Goal: Information Seeking & Learning: Learn about a topic

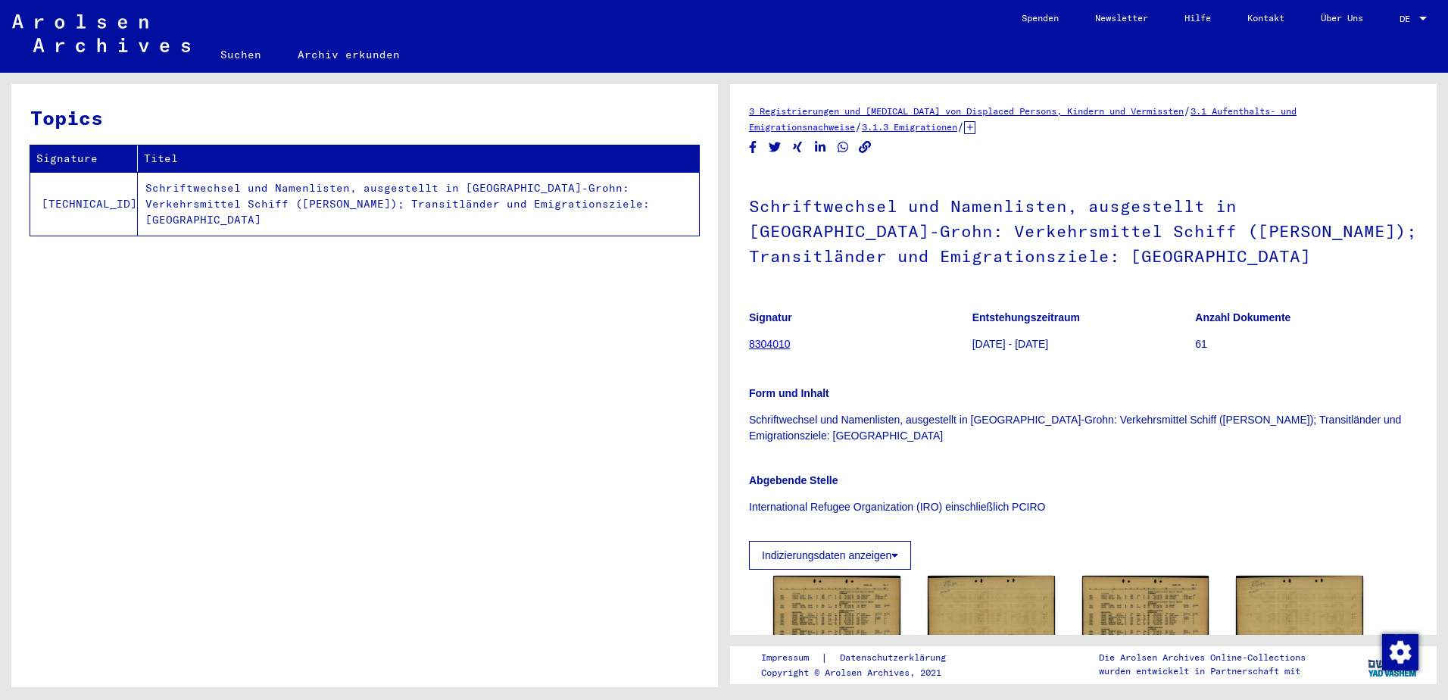
scroll to position [252, 0]
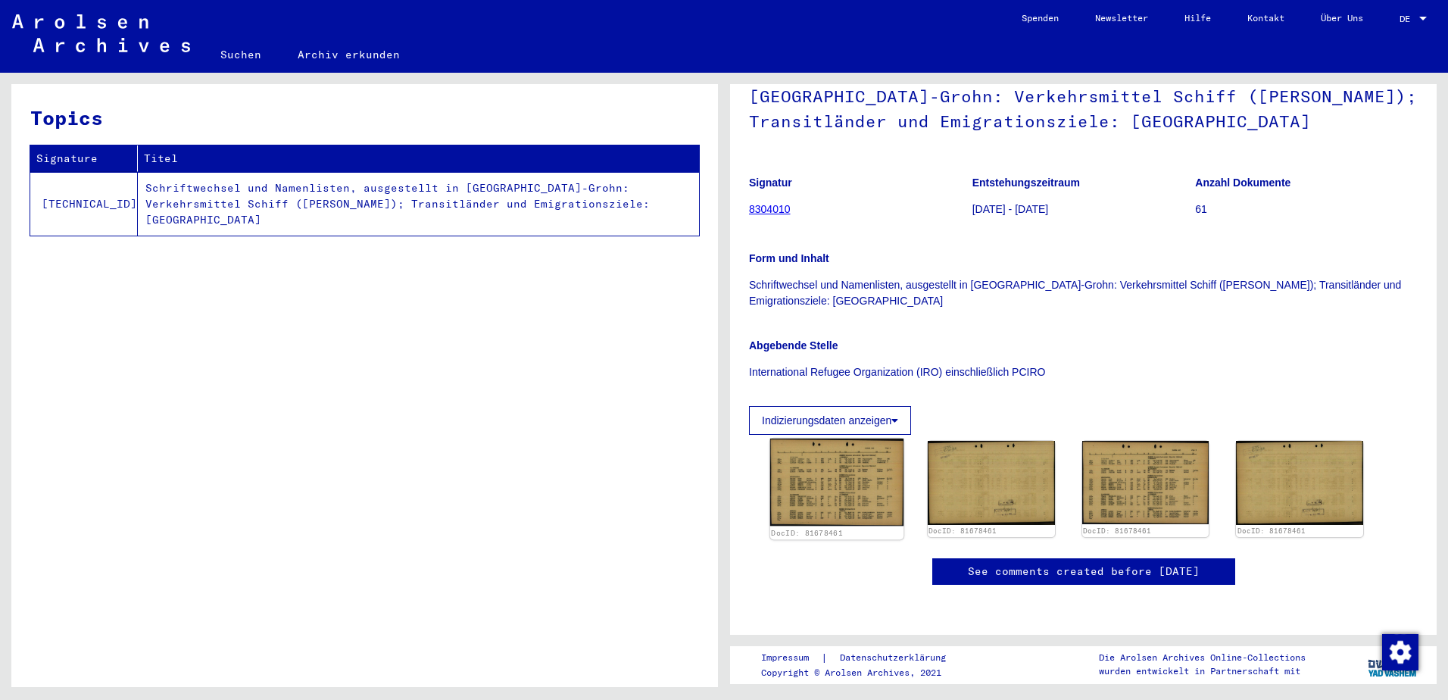
click at [852, 438] on img at bounding box center [836, 482] width 133 height 88
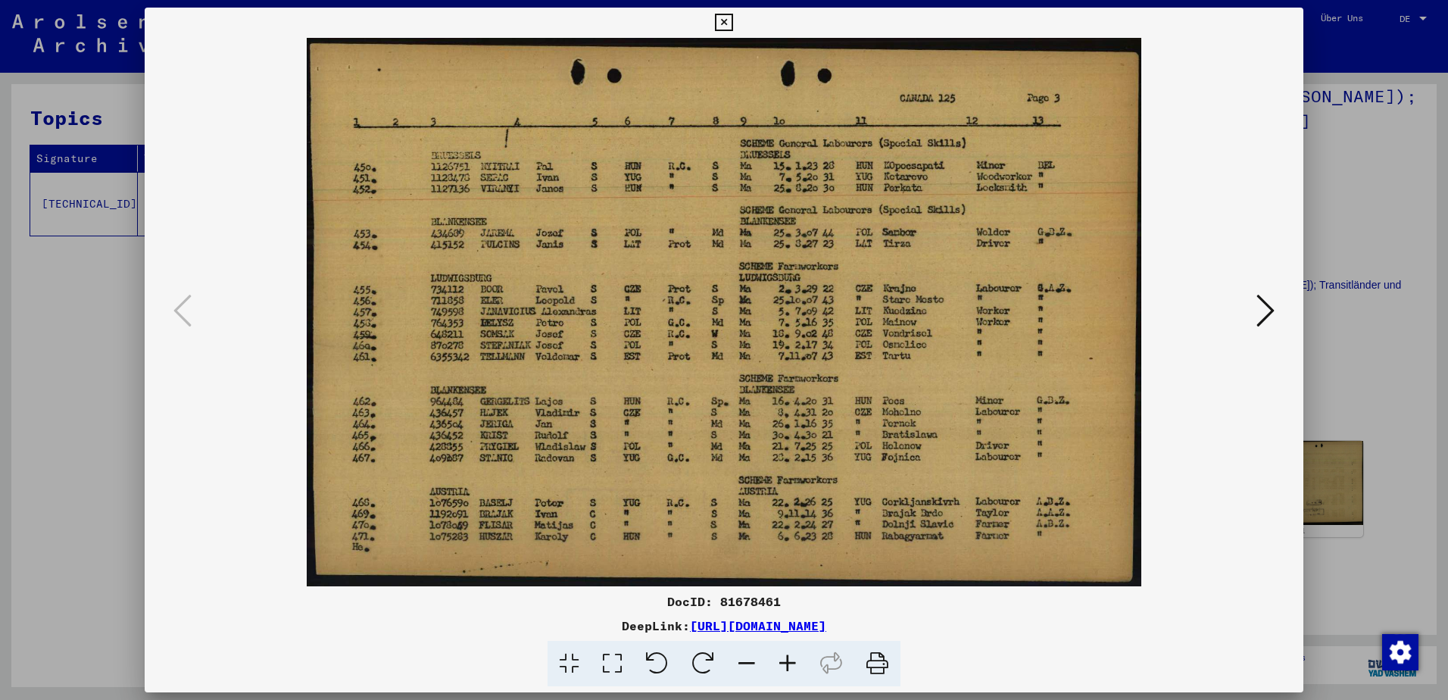
click at [1287, 429] on div at bounding box center [724, 312] width 1159 height 548
click at [1332, 418] on div at bounding box center [724, 350] width 1448 height 700
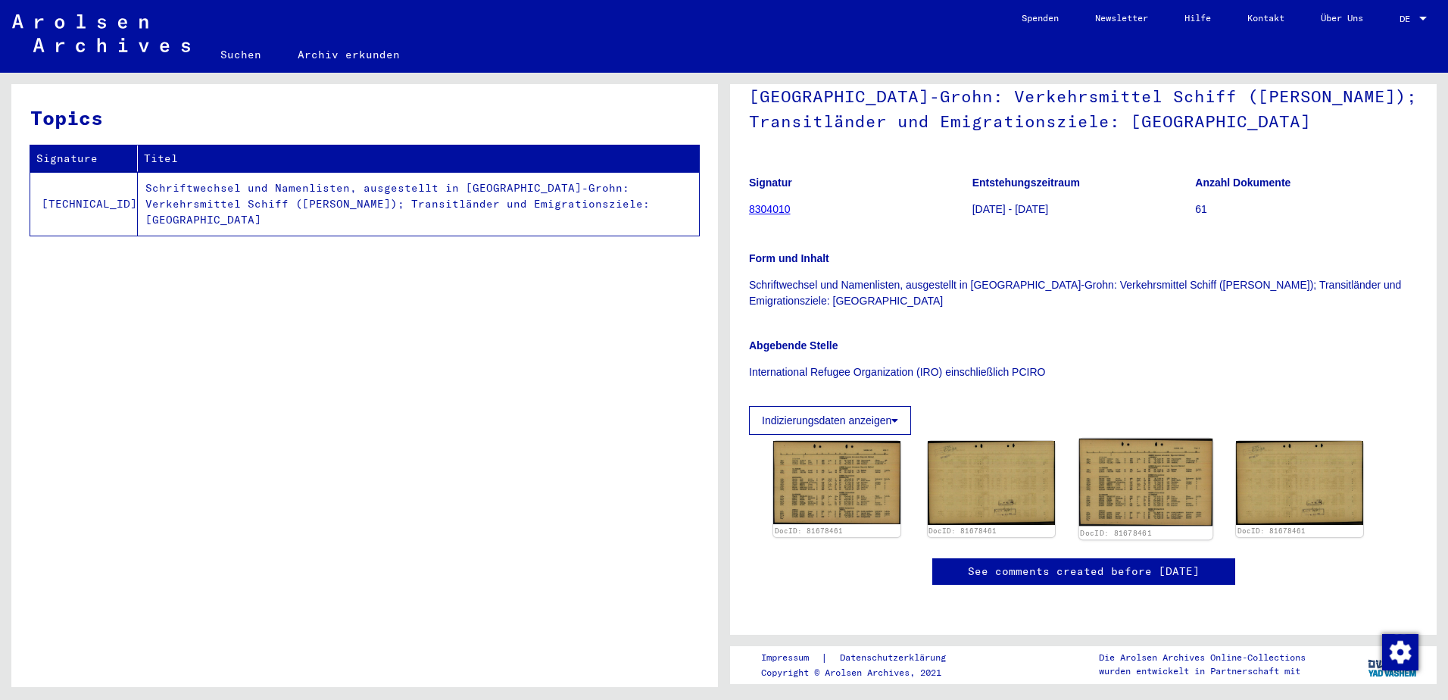
click at [1148, 438] on img at bounding box center [1144, 482] width 133 height 88
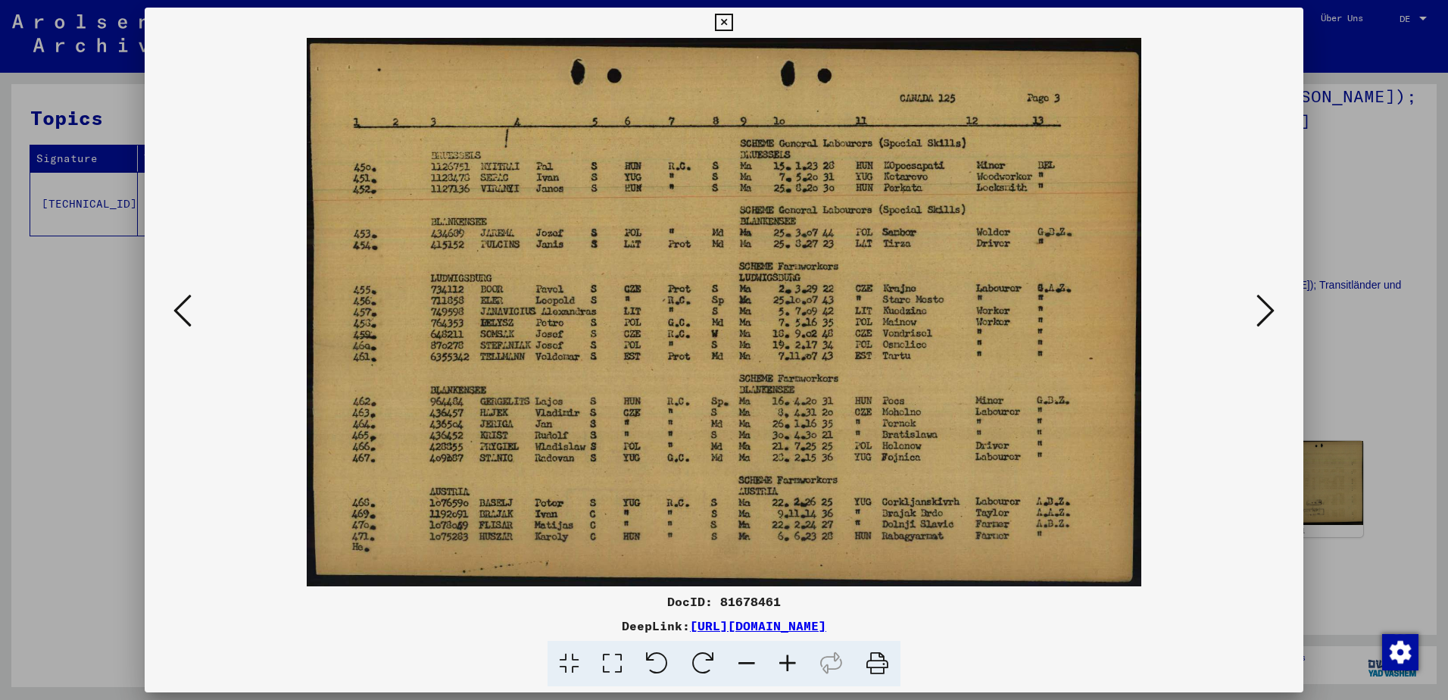
click at [1340, 447] on div at bounding box center [724, 350] width 1448 height 700
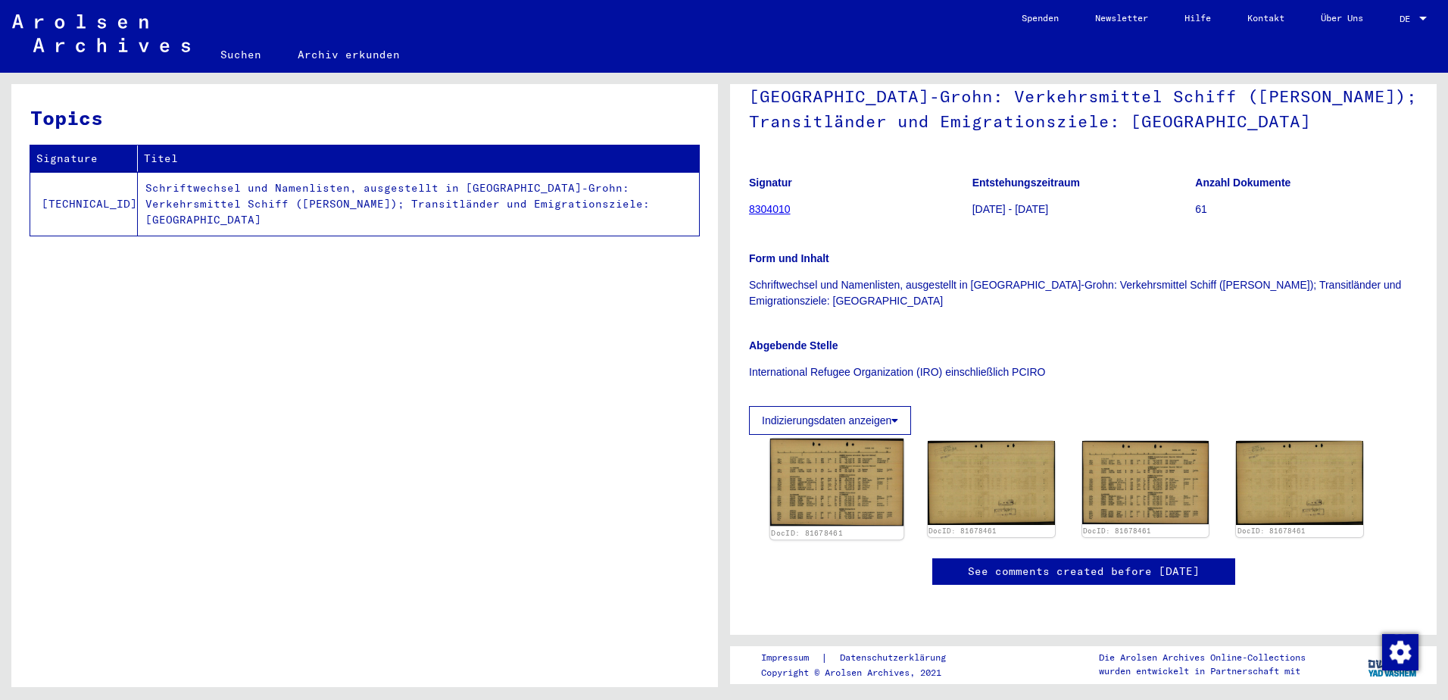
click at [819, 438] on img at bounding box center [836, 482] width 133 height 88
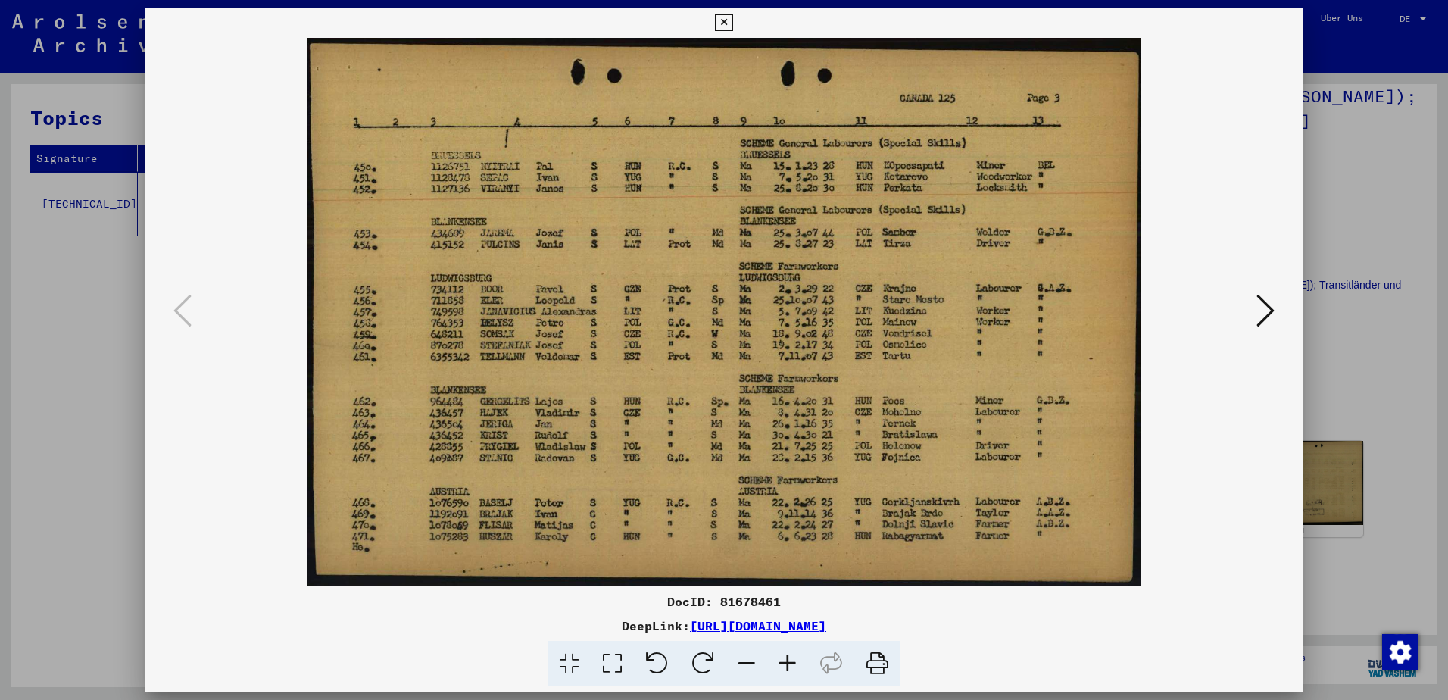
click at [1365, 294] on div at bounding box center [724, 350] width 1448 height 700
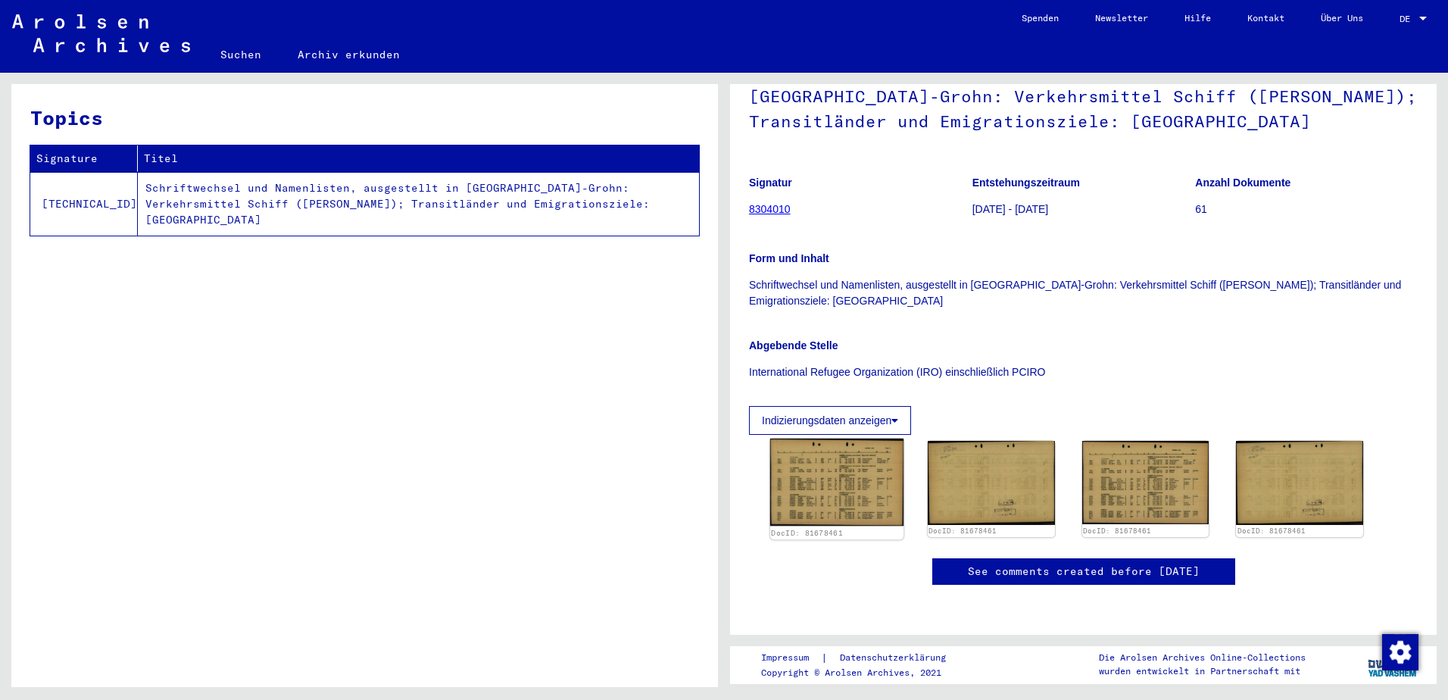
click at [854, 438] on img at bounding box center [836, 482] width 133 height 88
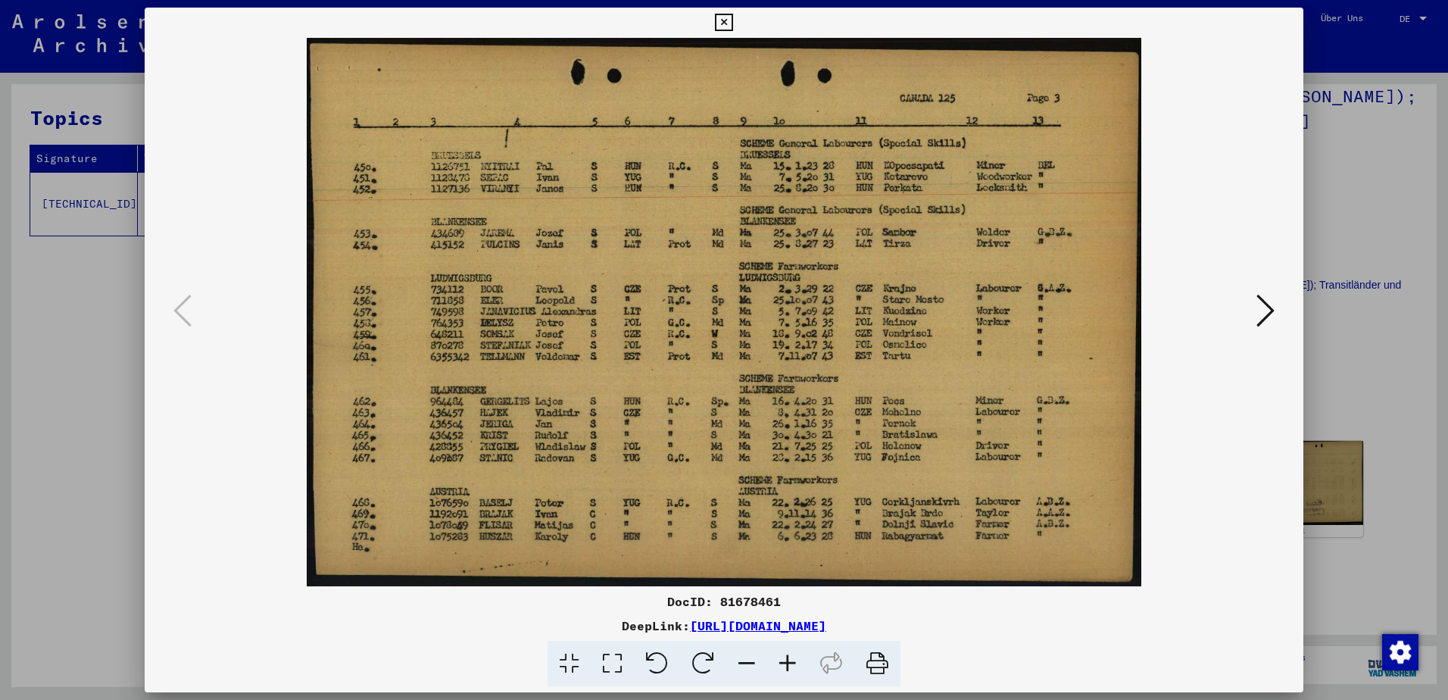
click at [50, 333] on div at bounding box center [724, 350] width 1448 height 700
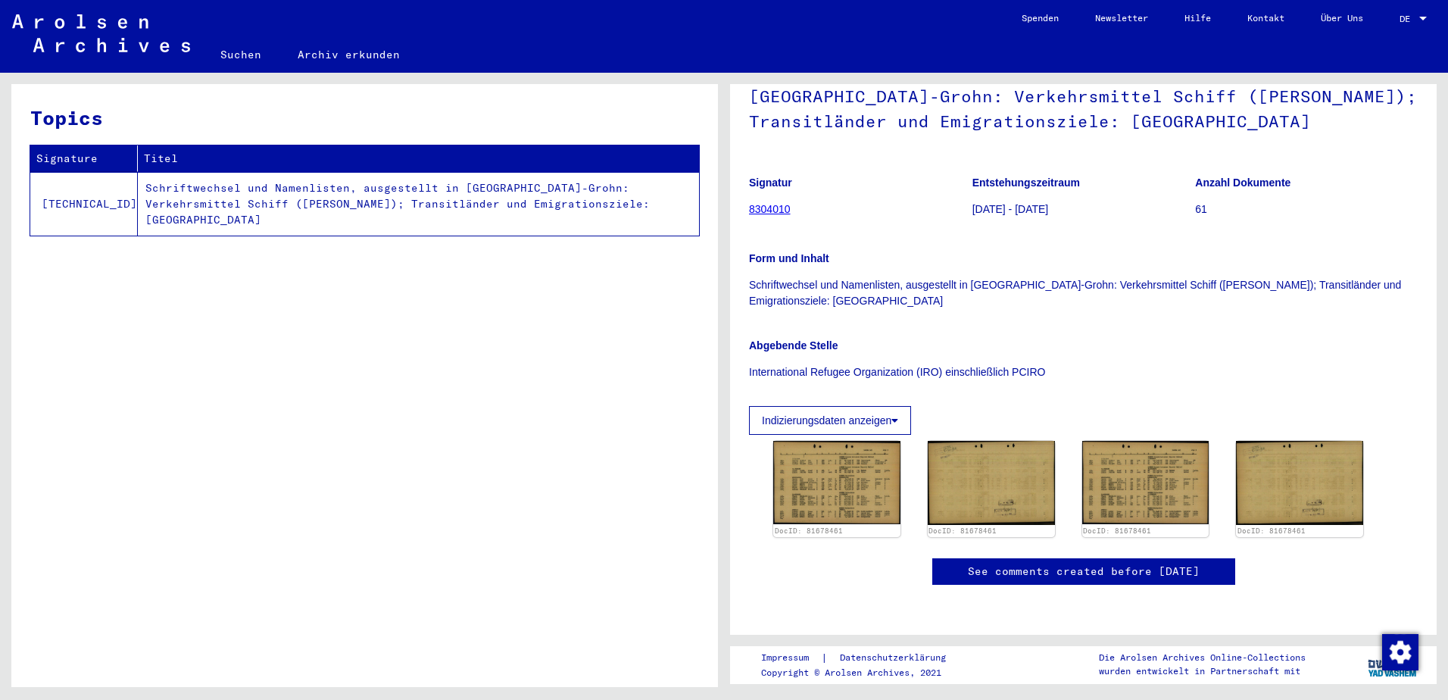
drag, startPoint x: 769, startPoint y: 85, endPoint x: 761, endPoint y: 92, distance: 10.8
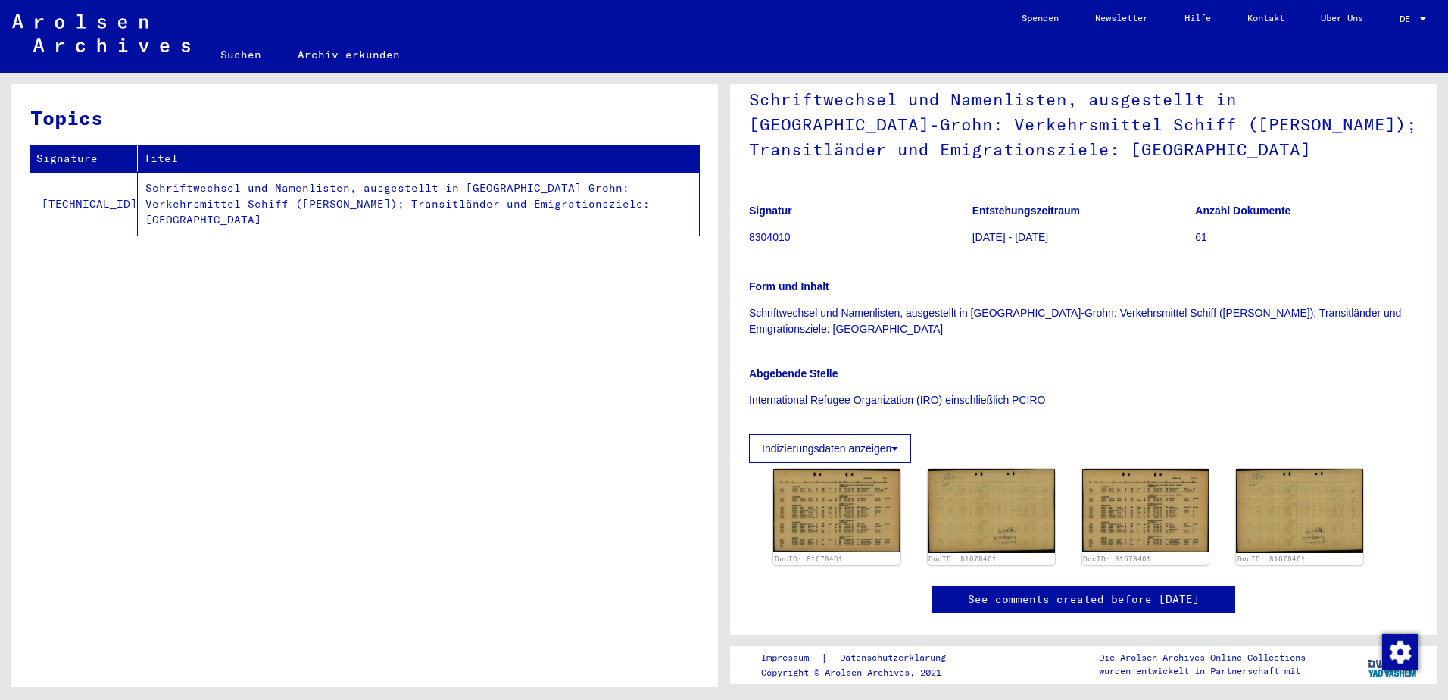
scroll to position [0, 0]
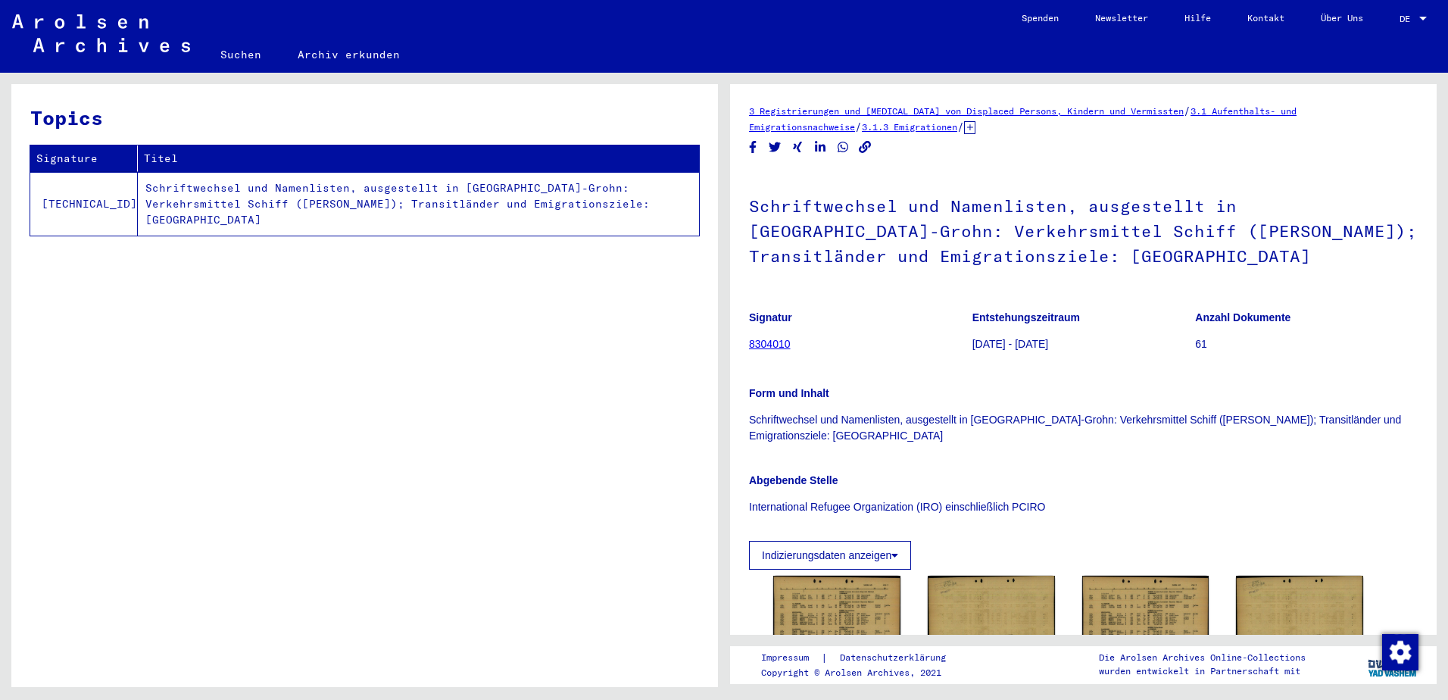
click at [778, 347] on link "8304010" at bounding box center [770, 344] width 42 height 12
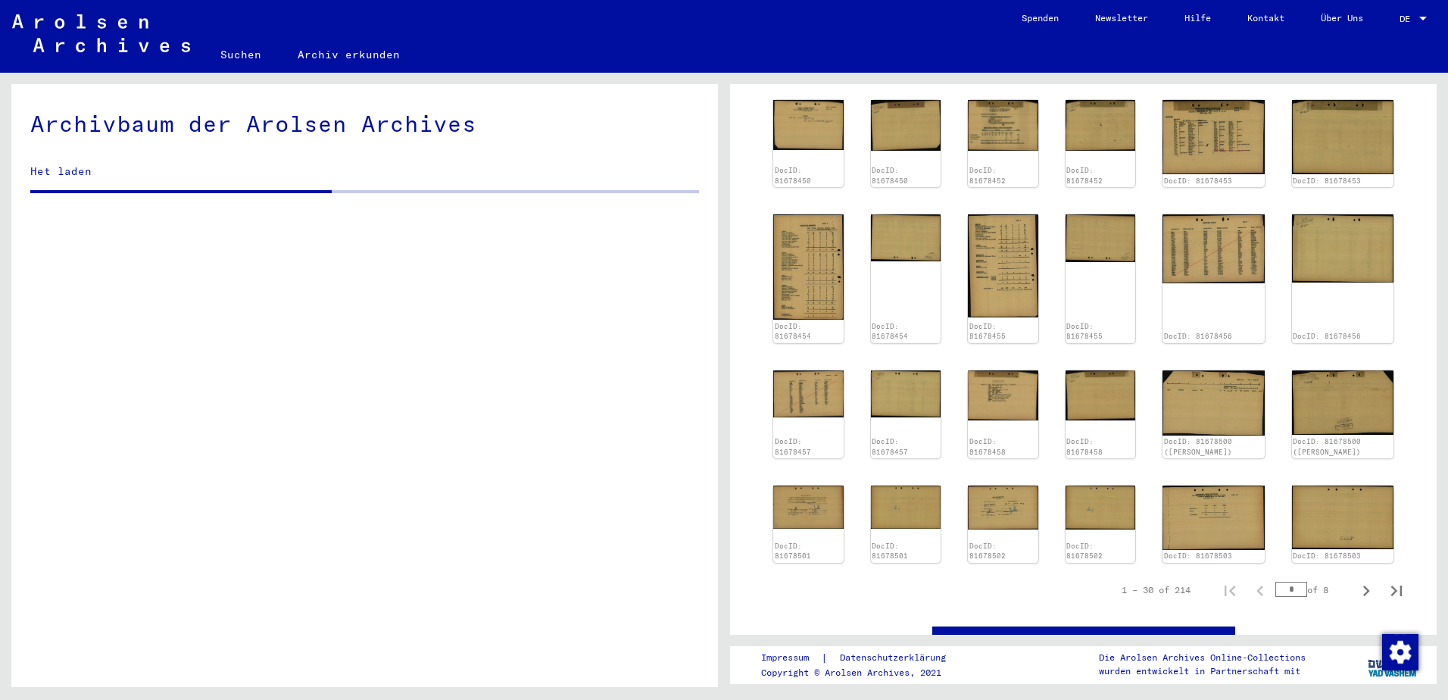
scroll to position [613, 0]
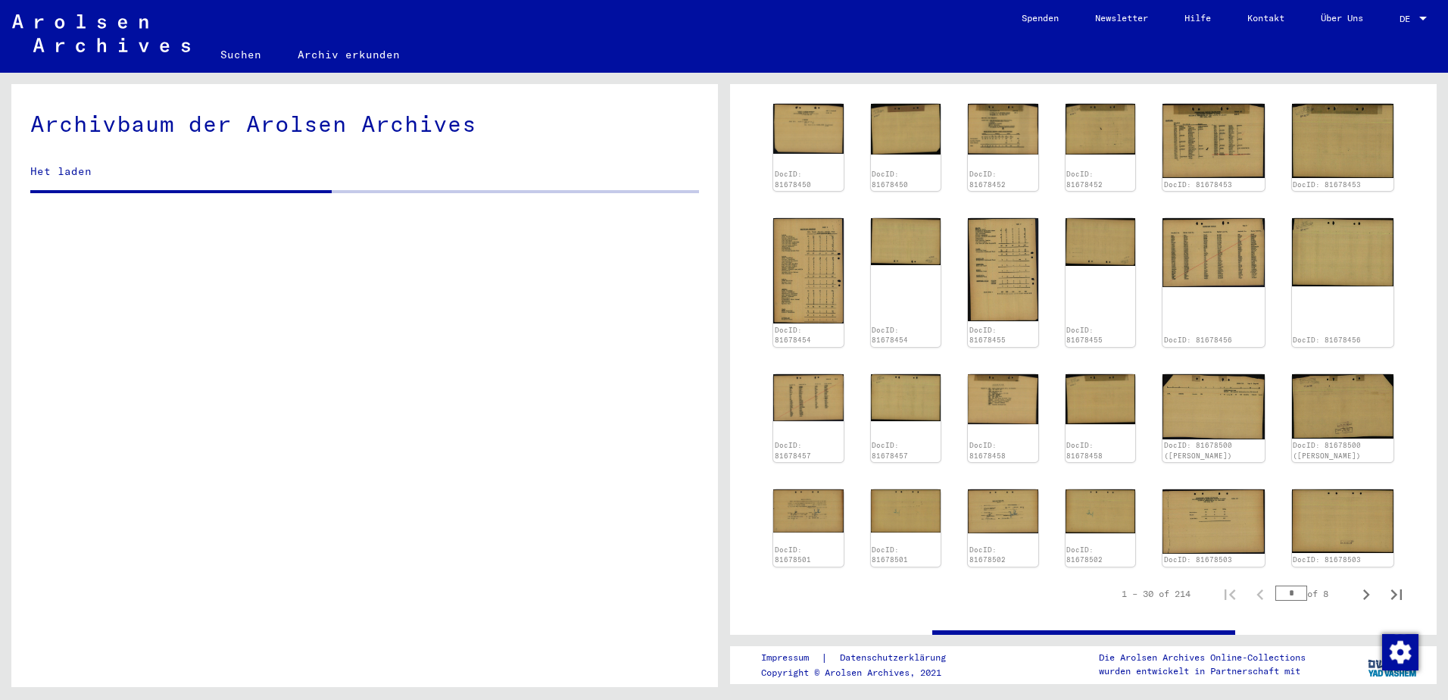
click at [1355, 501] on img at bounding box center [1343, 521] width 102 height 64
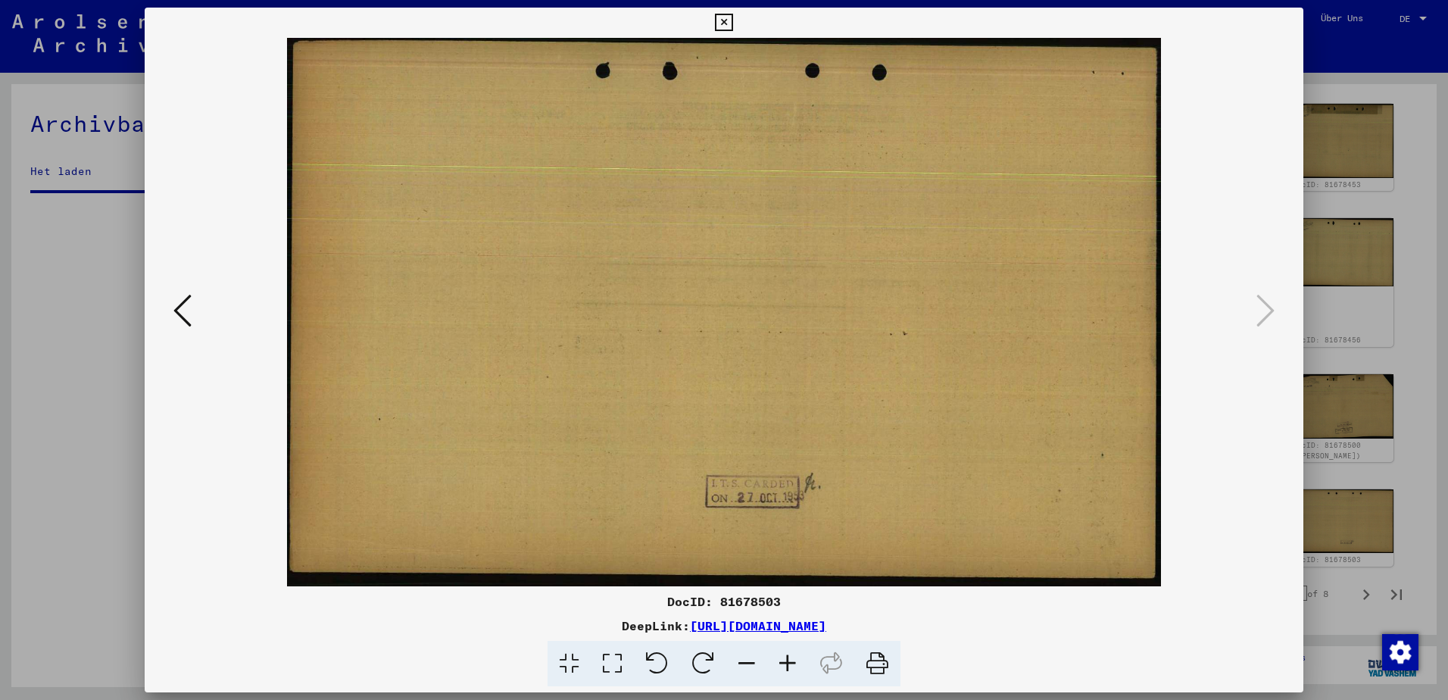
click at [1367, 537] on div at bounding box center [724, 350] width 1448 height 700
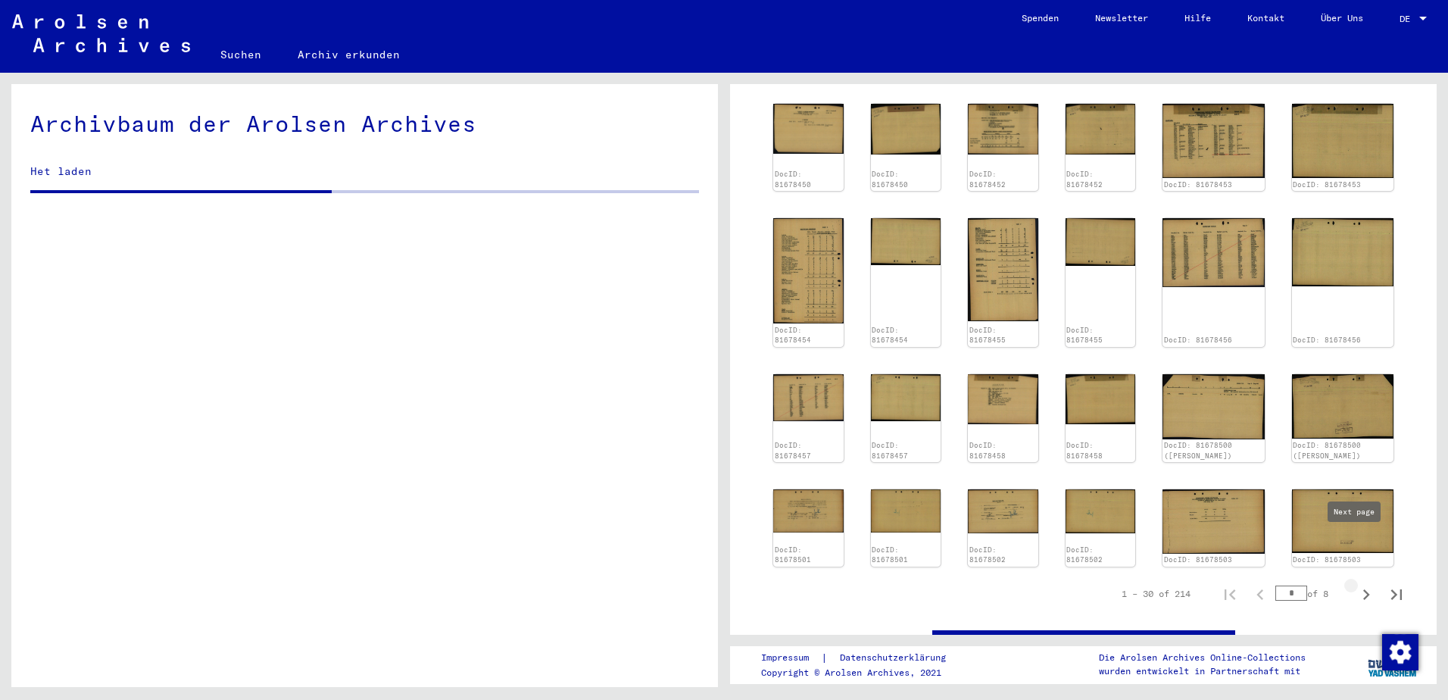
click at [1360, 584] on icon "Next page" at bounding box center [1365, 594] width 21 height 21
type input "*"
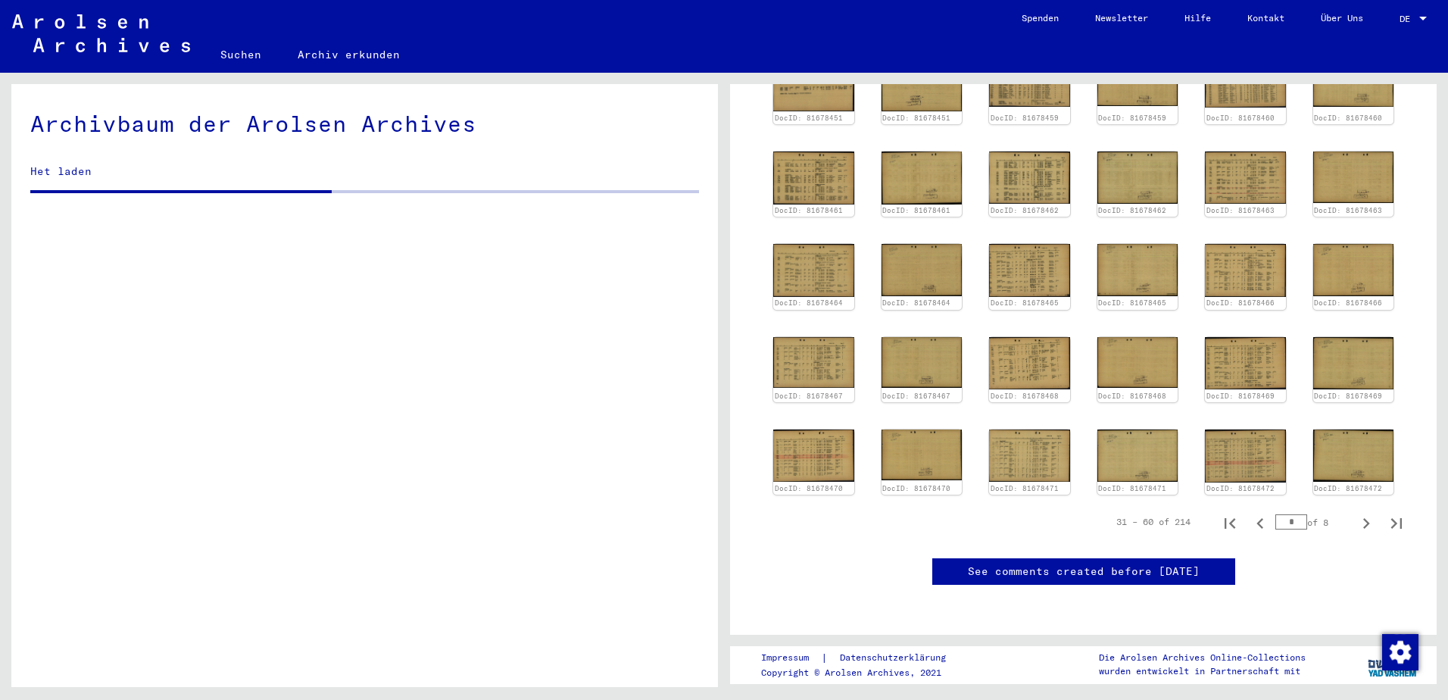
scroll to position [360, 0]
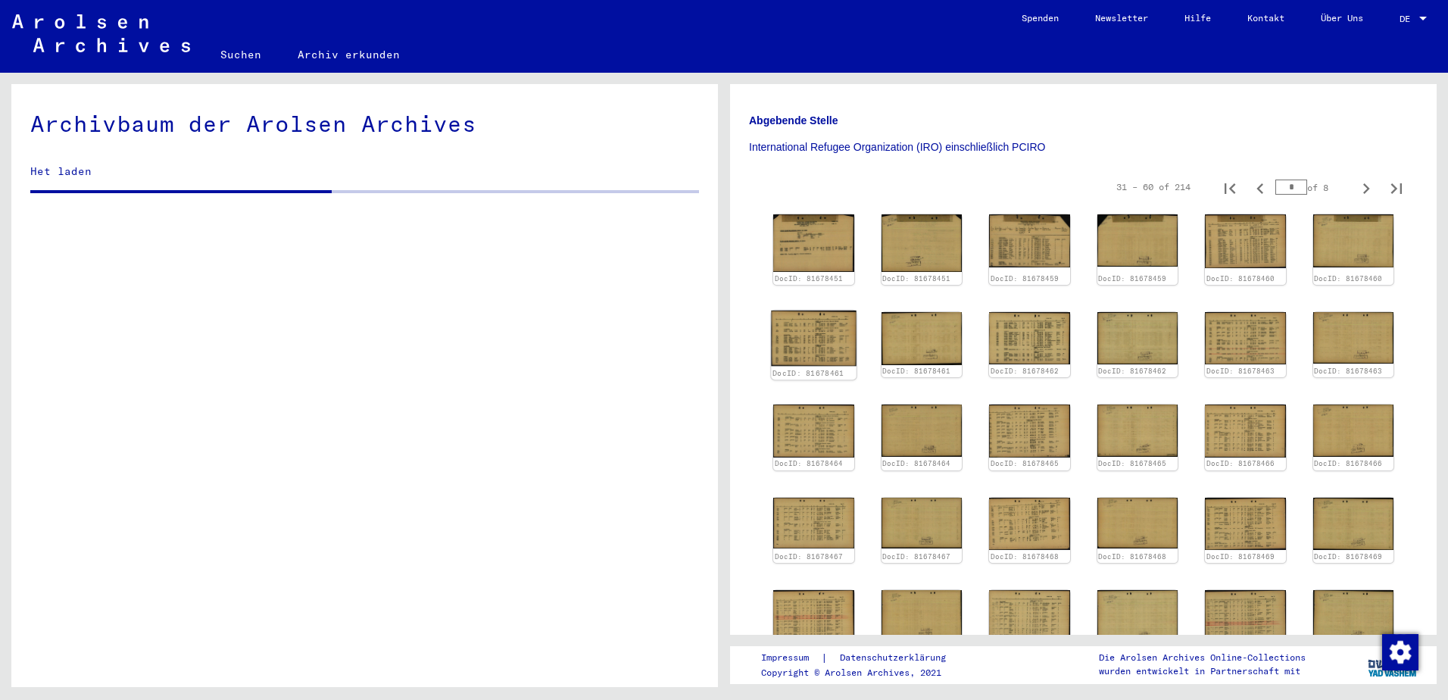
click at [839, 310] on img at bounding box center [813, 337] width 85 height 55
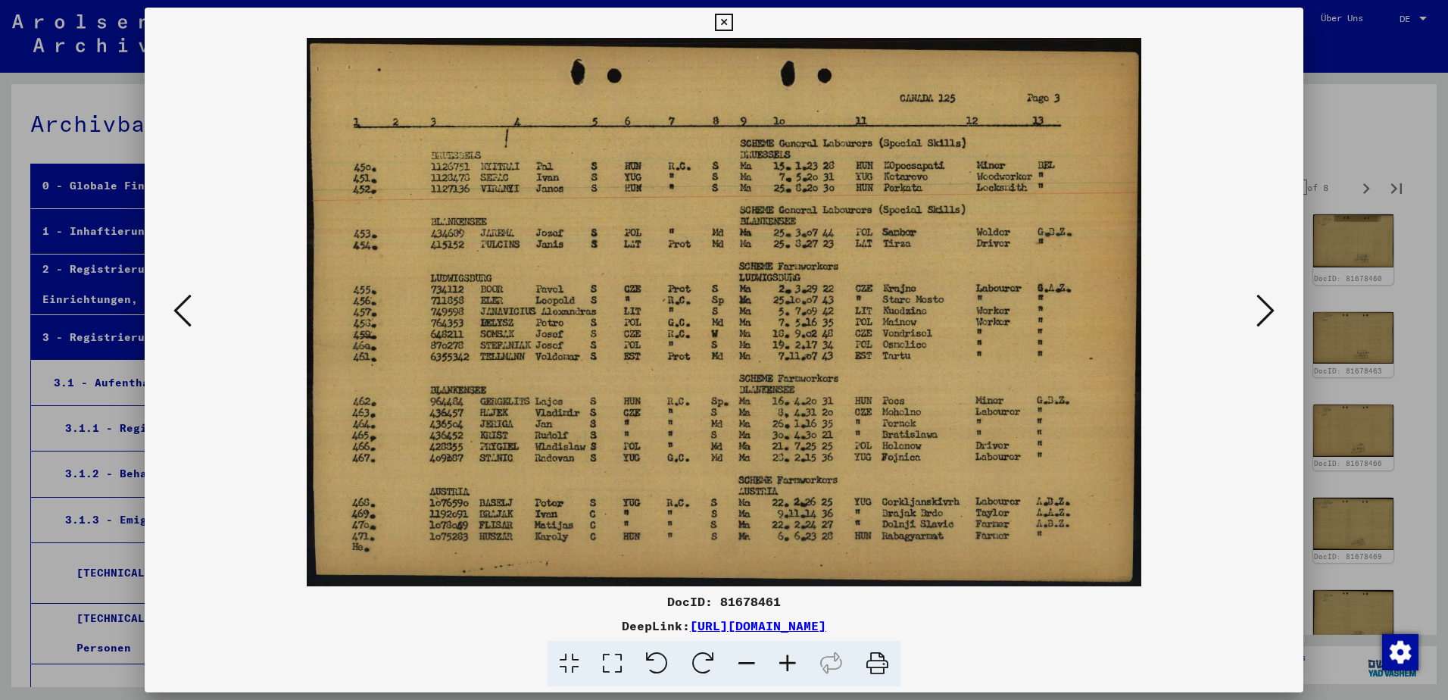
scroll to position [18323, 0]
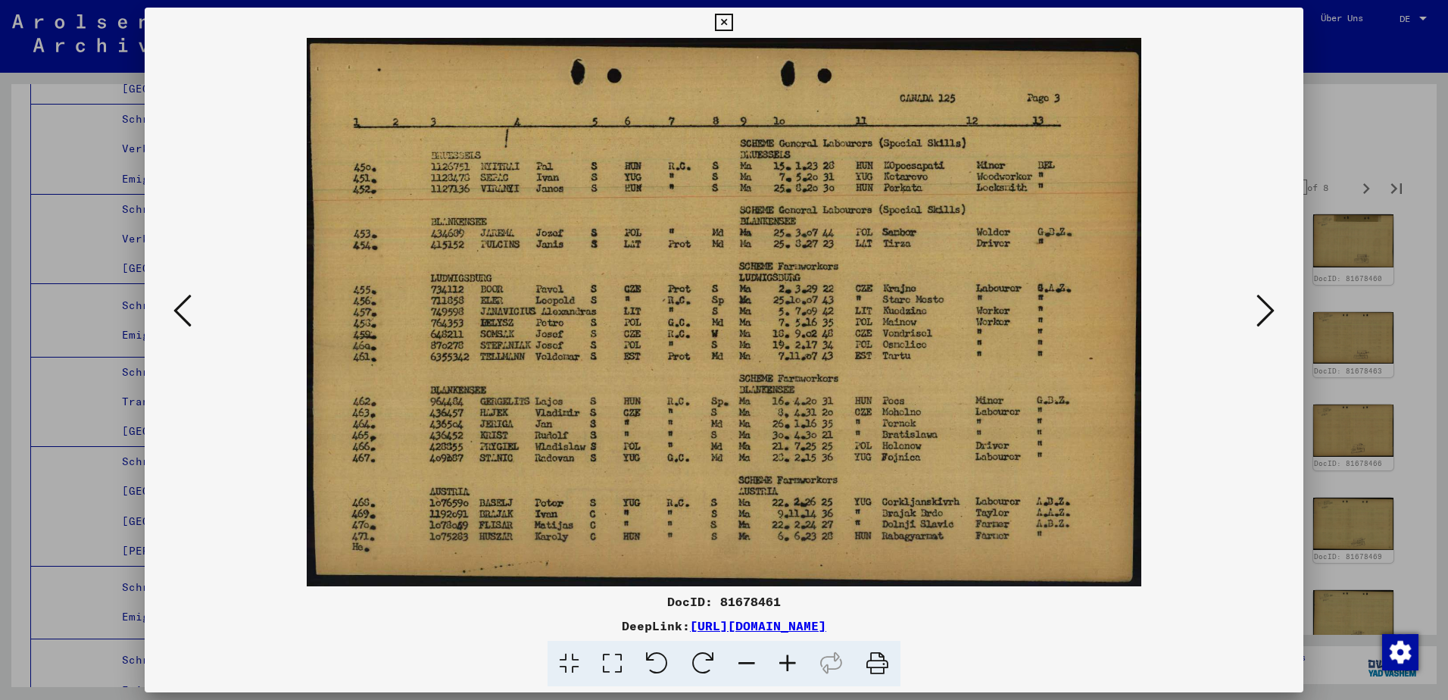
click at [1335, 444] on div at bounding box center [724, 350] width 1448 height 700
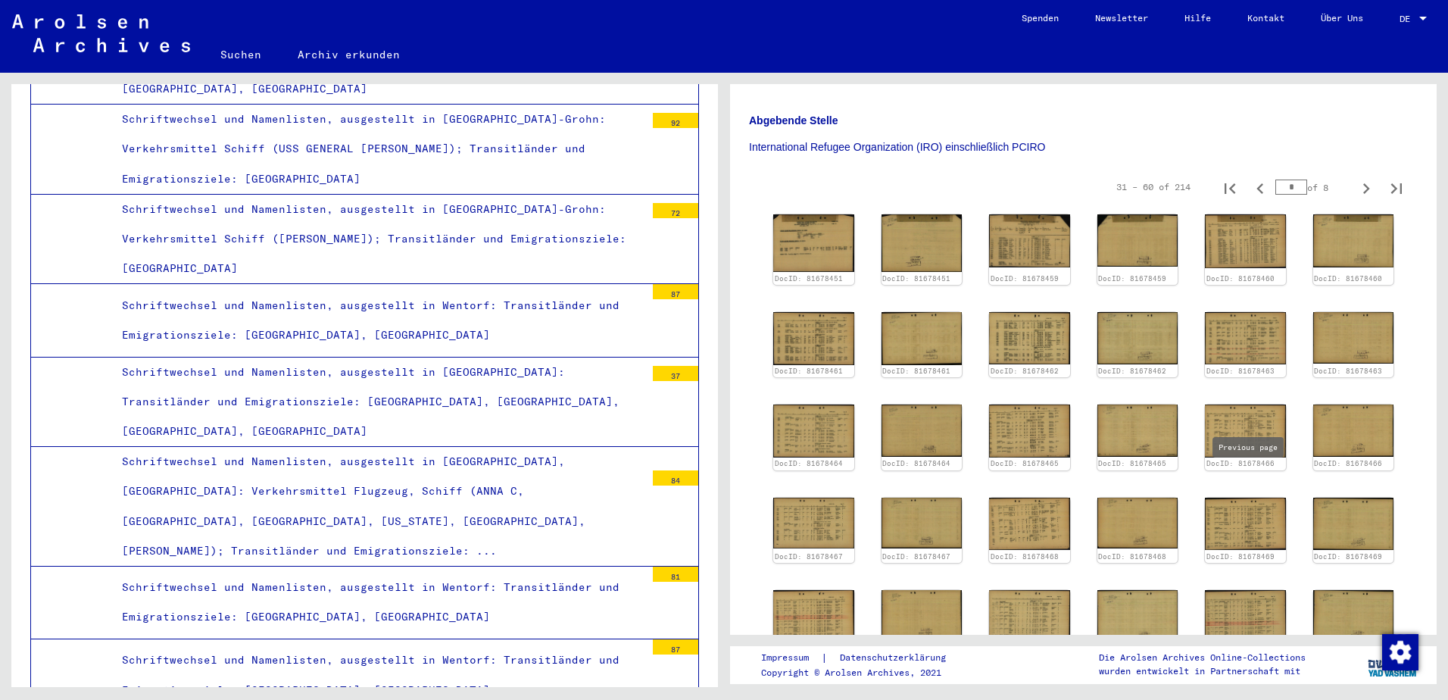
click at [1251, 673] on icon "Previous page" at bounding box center [1259, 683] width 21 height 21
type input "*"
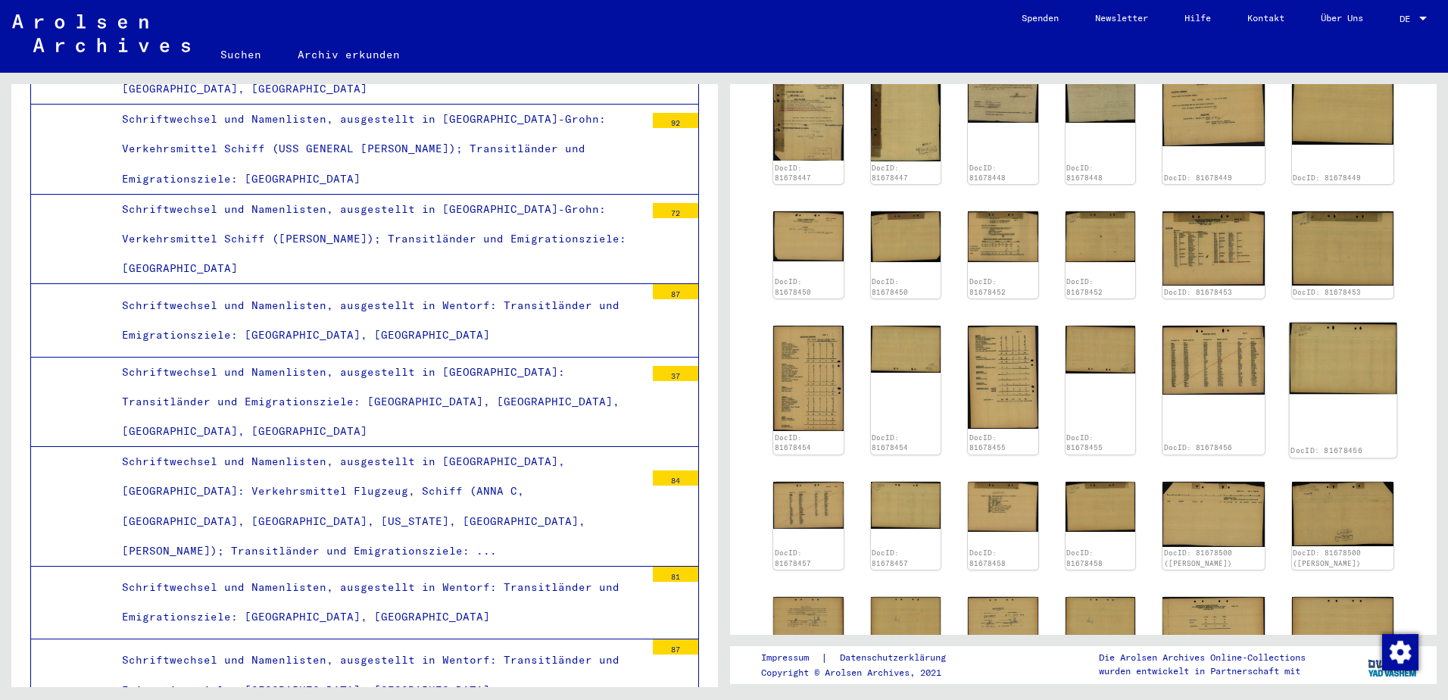
scroll to position [613, 0]
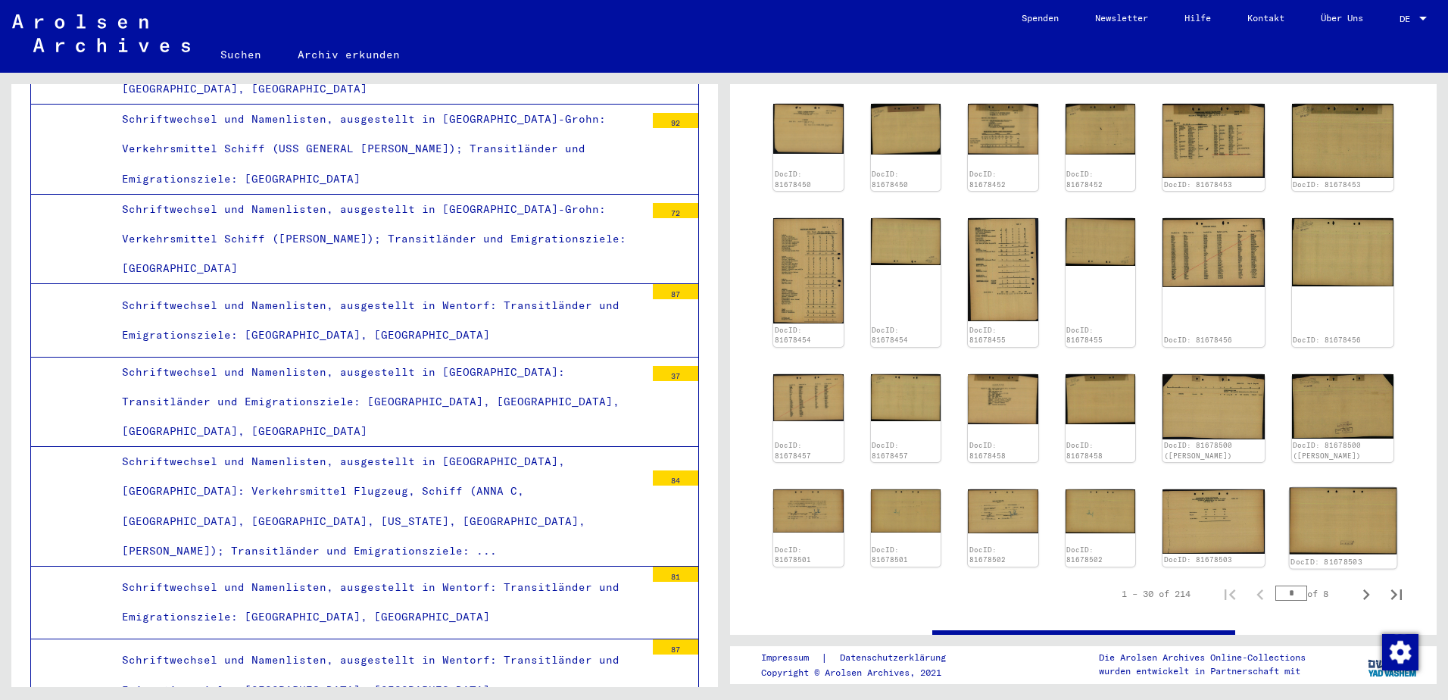
click at [1333, 492] on img at bounding box center [1342, 520] width 107 height 67
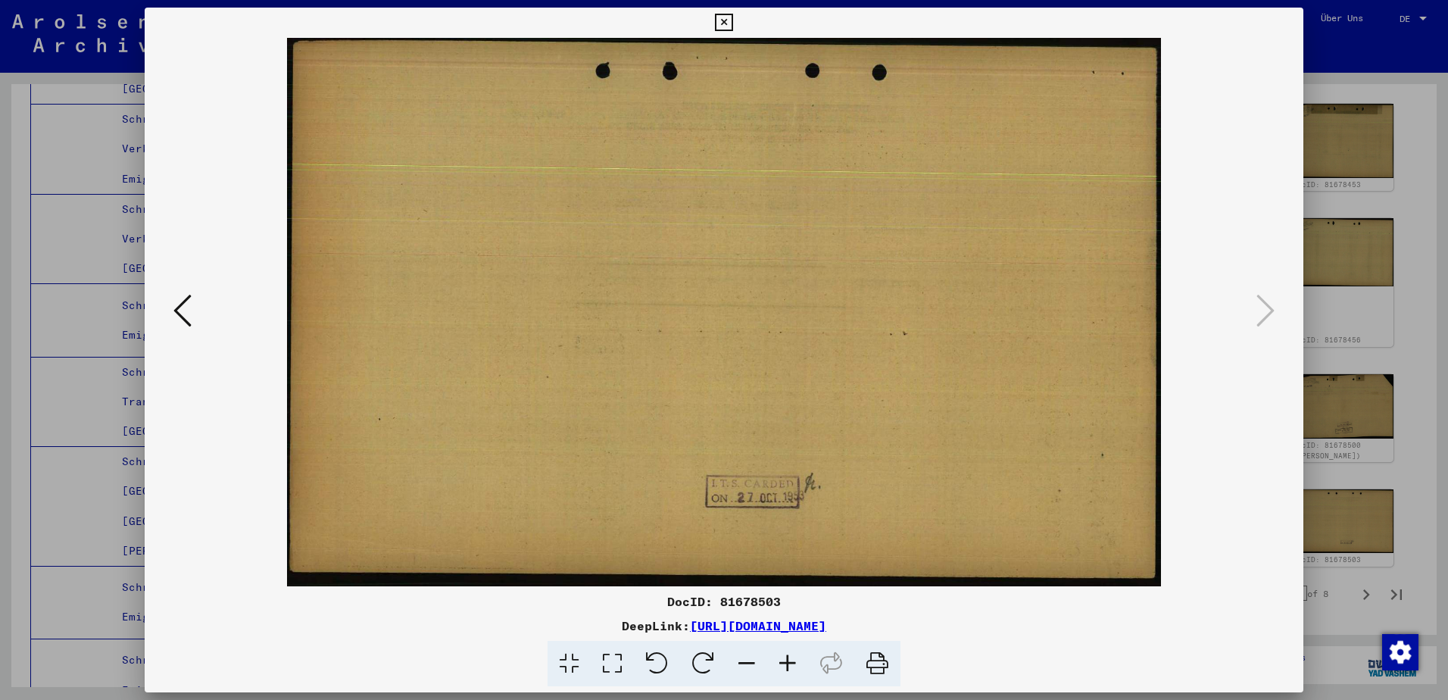
click at [203, 317] on img at bounding box center [724, 312] width 1056 height 548
click at [175, 320] on icon at bounding box center [182, 310] width 18 height 36
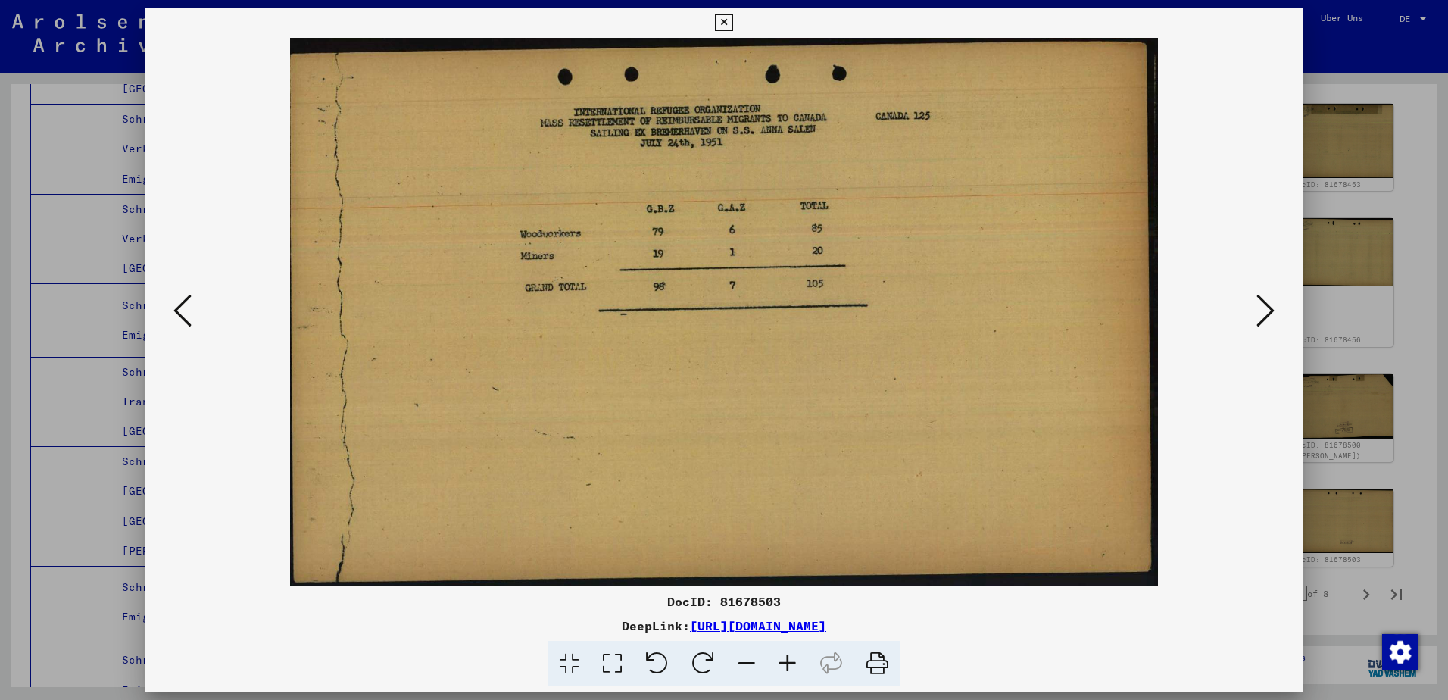
click at [175, 320] on icon at bounding box center [182, 310] width 18 height 36
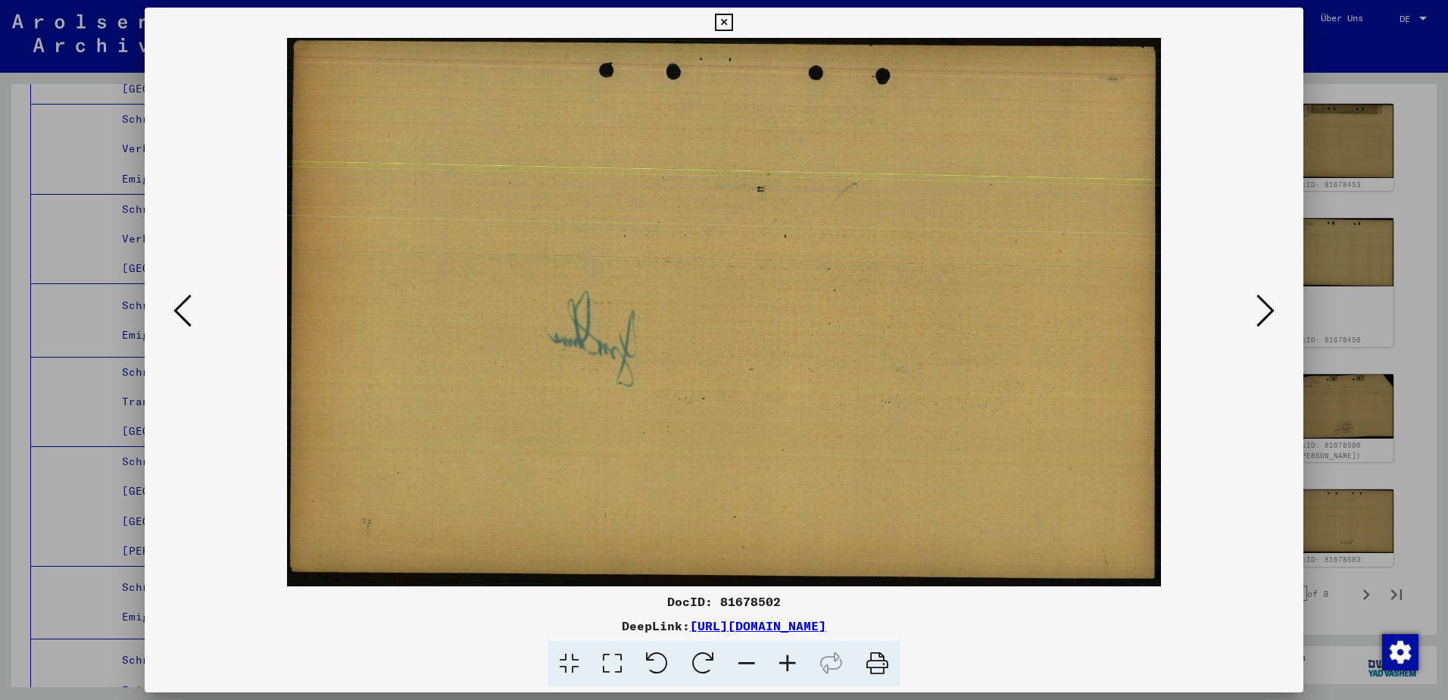
click at [1247, 306] on img at bounding box center [724, 312] width 1056 height 548
click at [1275, 306] on button at bounding box center [1265, 311] width 27 height 43
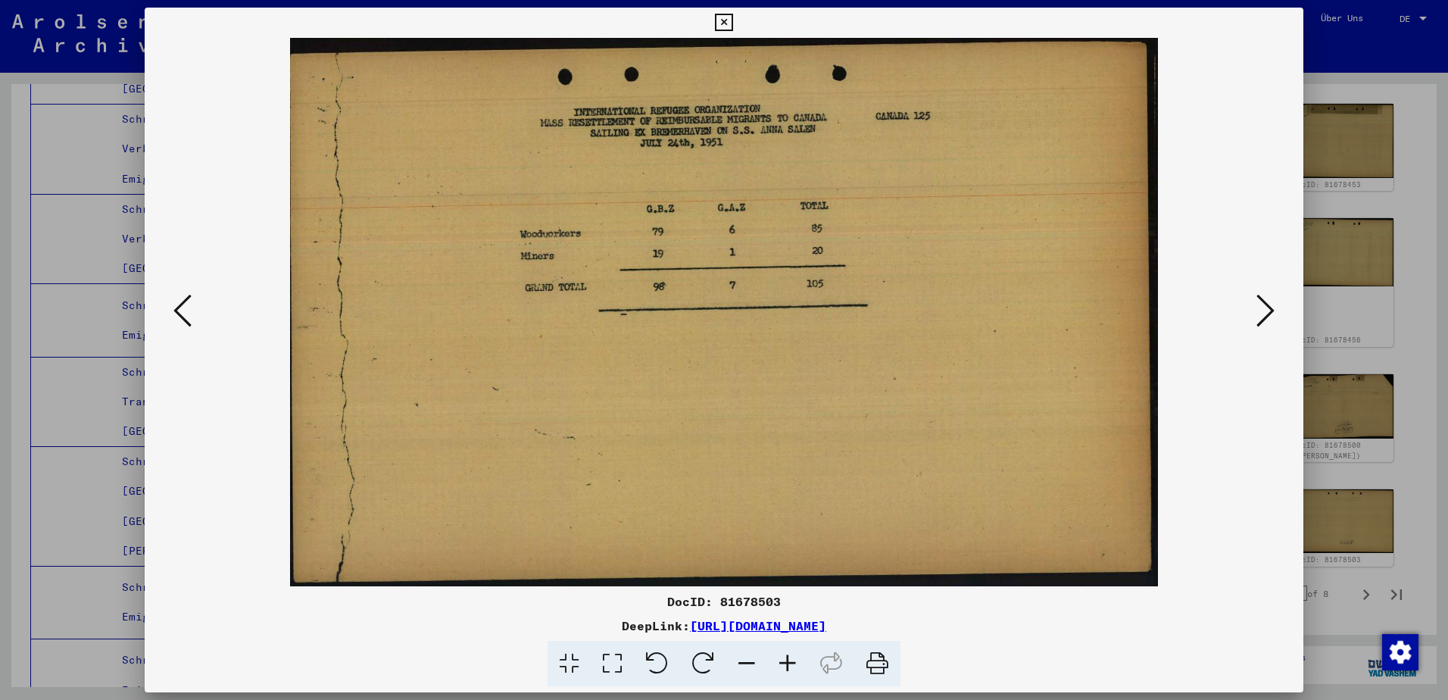
click at [1370, 232] on div at bounding box center [724, 350] width 1448 height 700
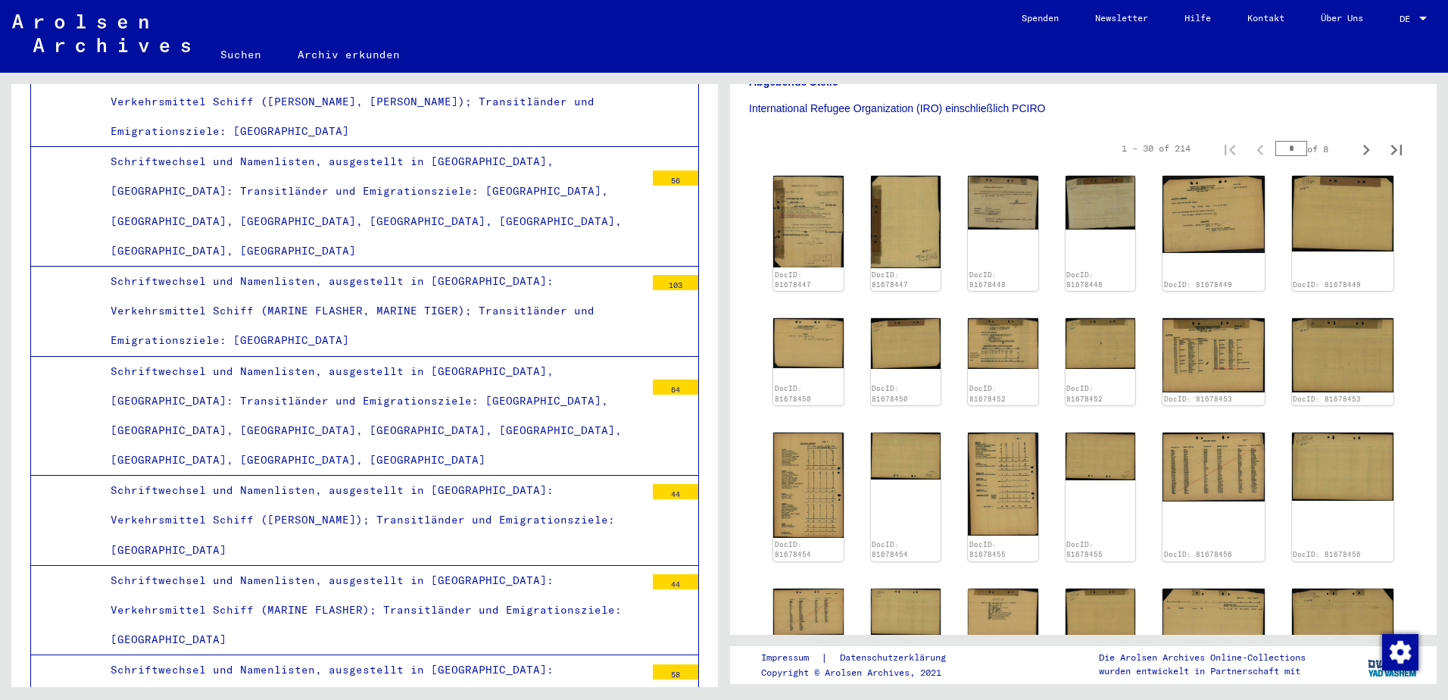
scroll to position [505, 0]
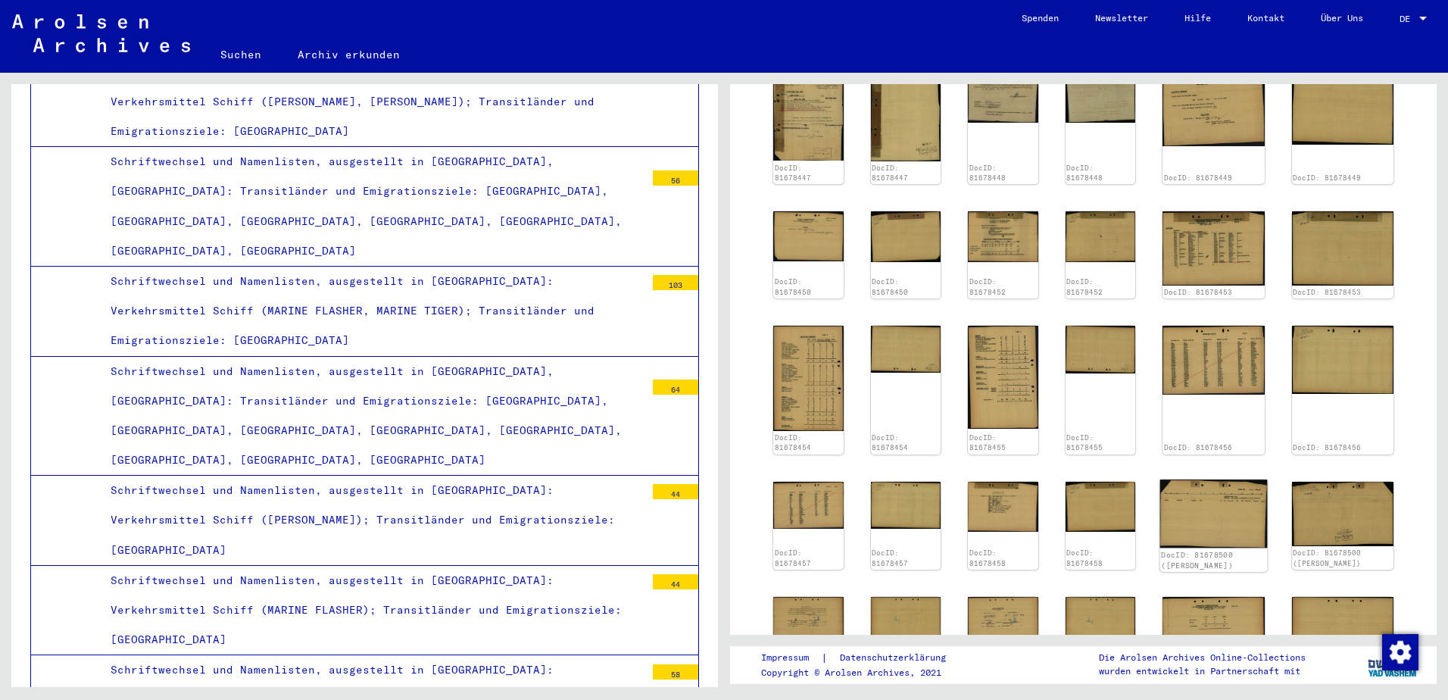
click at [1237, 502] on img at bounding box center [1213, 513] width 107 height 69
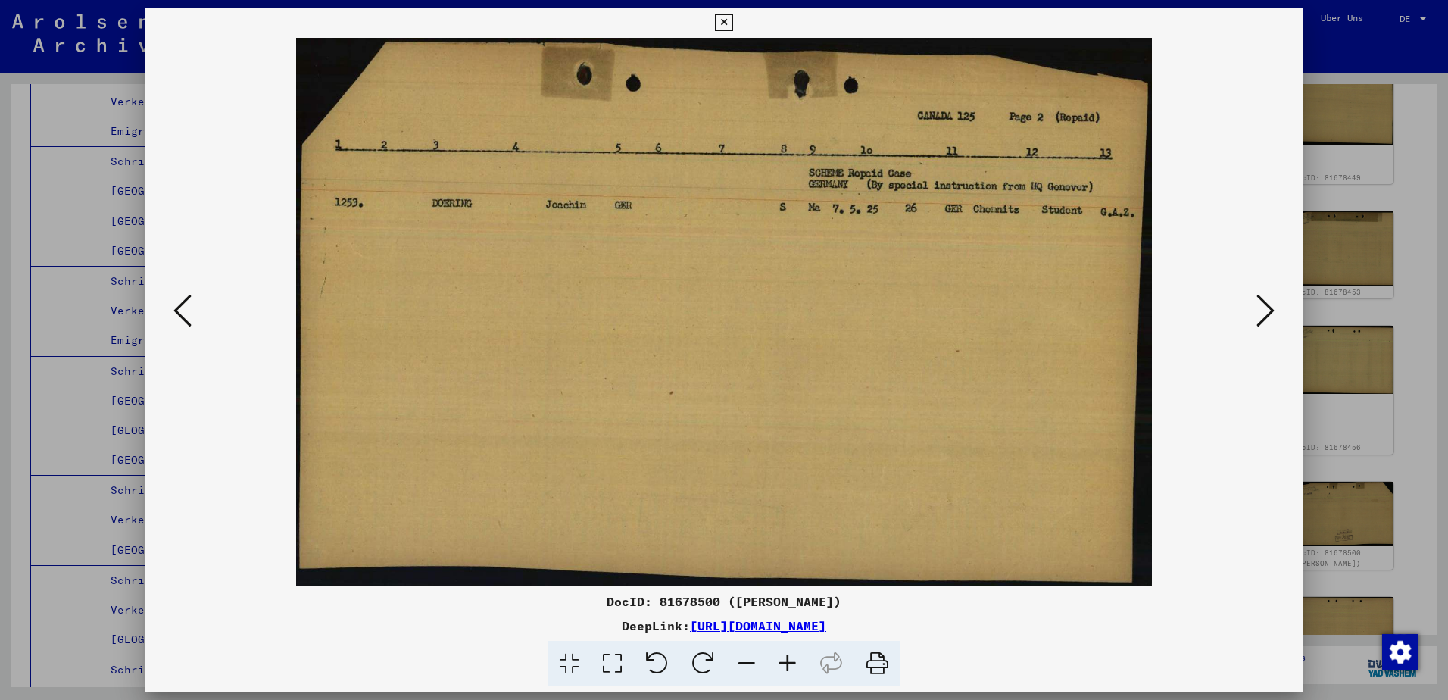
click at [1259, 304] on icon at bounding box center [1265, 310] width 18 height 36
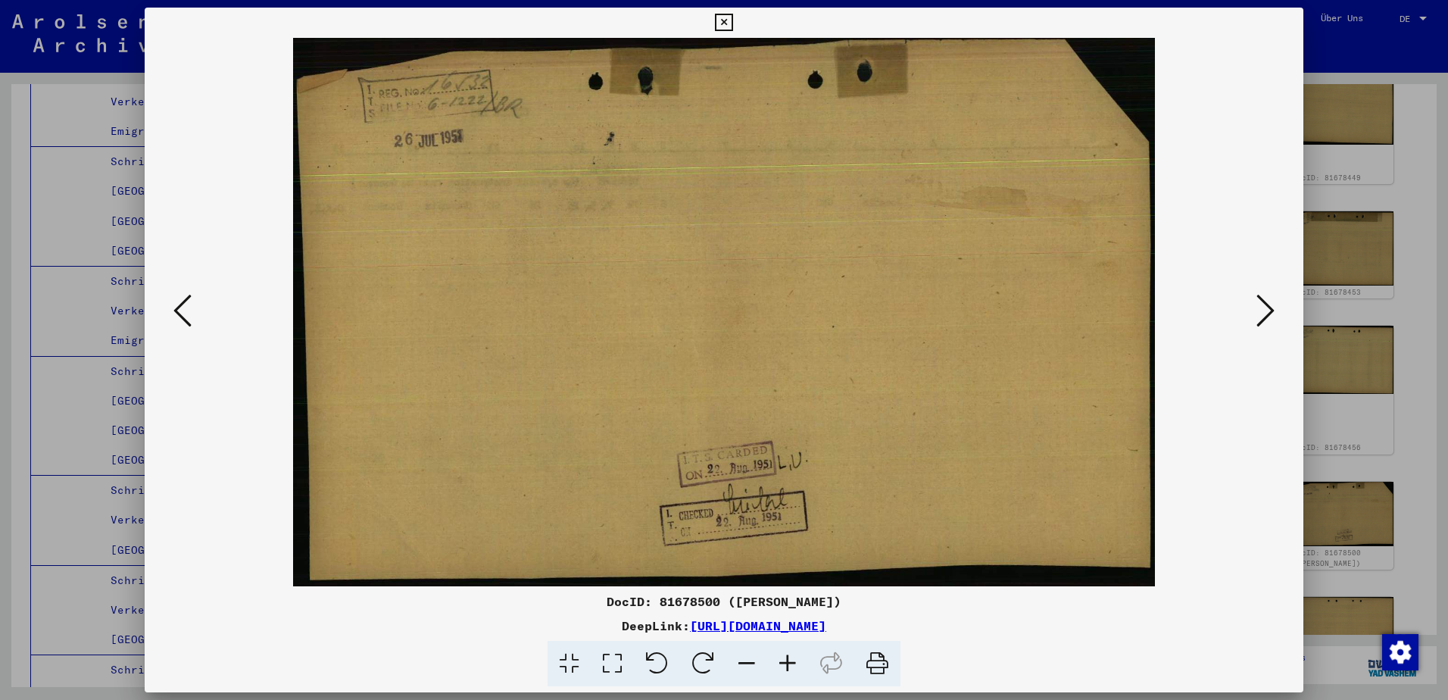
click at [1252, 288] on div at bounding box center [724, 312] width 1159 height 548
click at [1265, 310] on icon at bounding box center [1265, 310] width 18 height 36
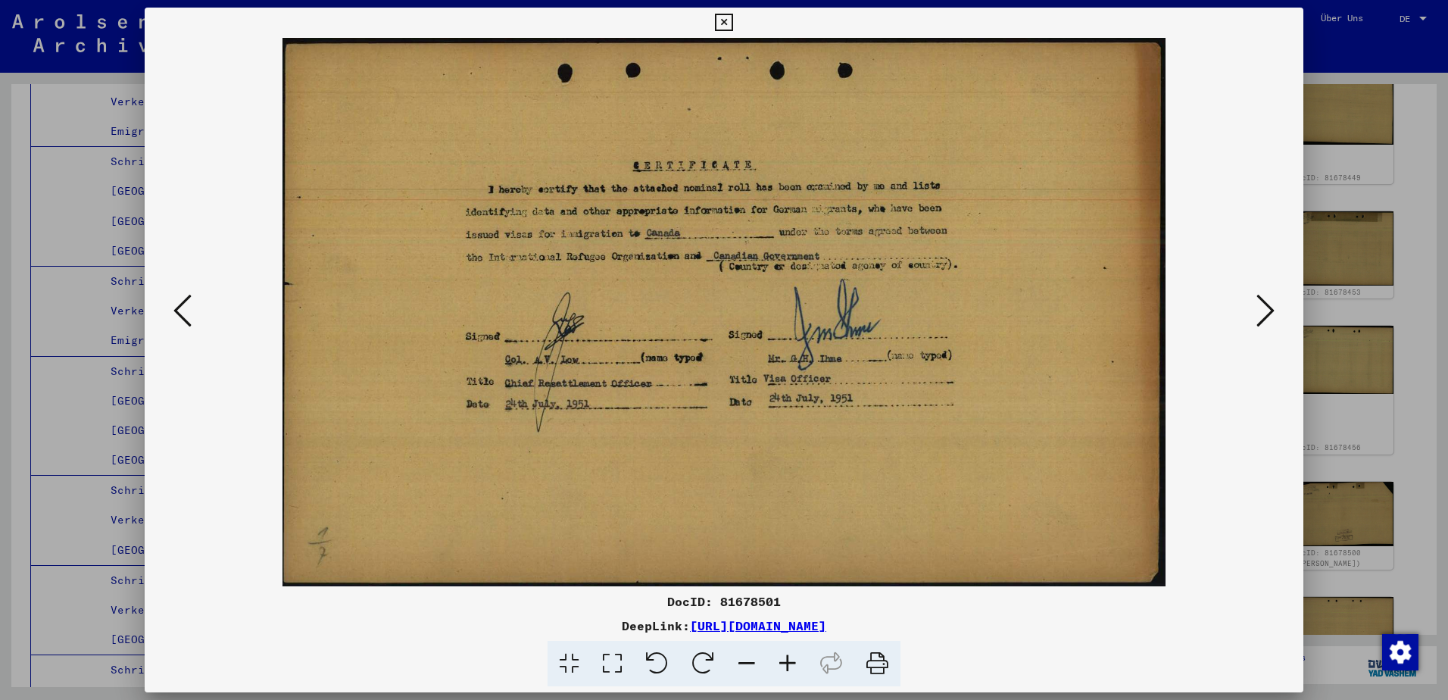
click at [1264, 310] on icon at bounding box center [1265, 310] width 18 height 36
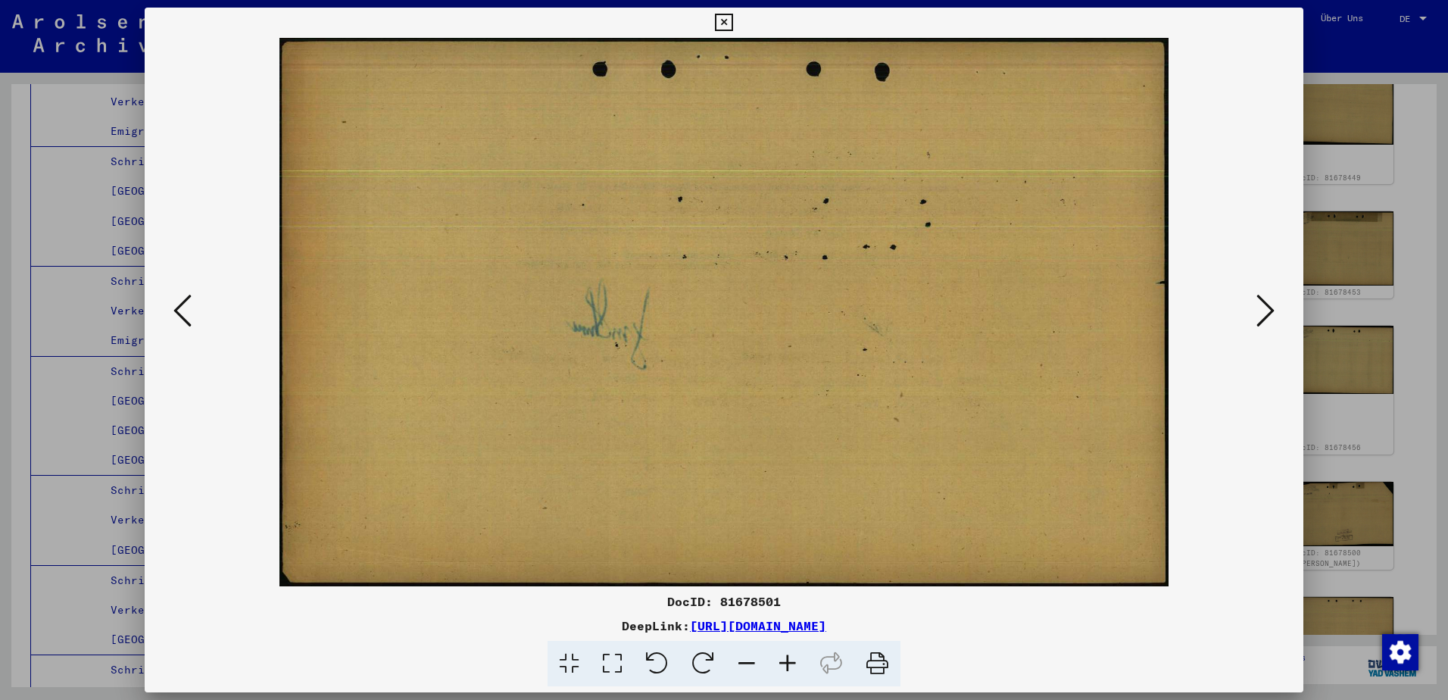
click at [1264, 310] on icon at bounding box center [1265, 310] width 18 height 36
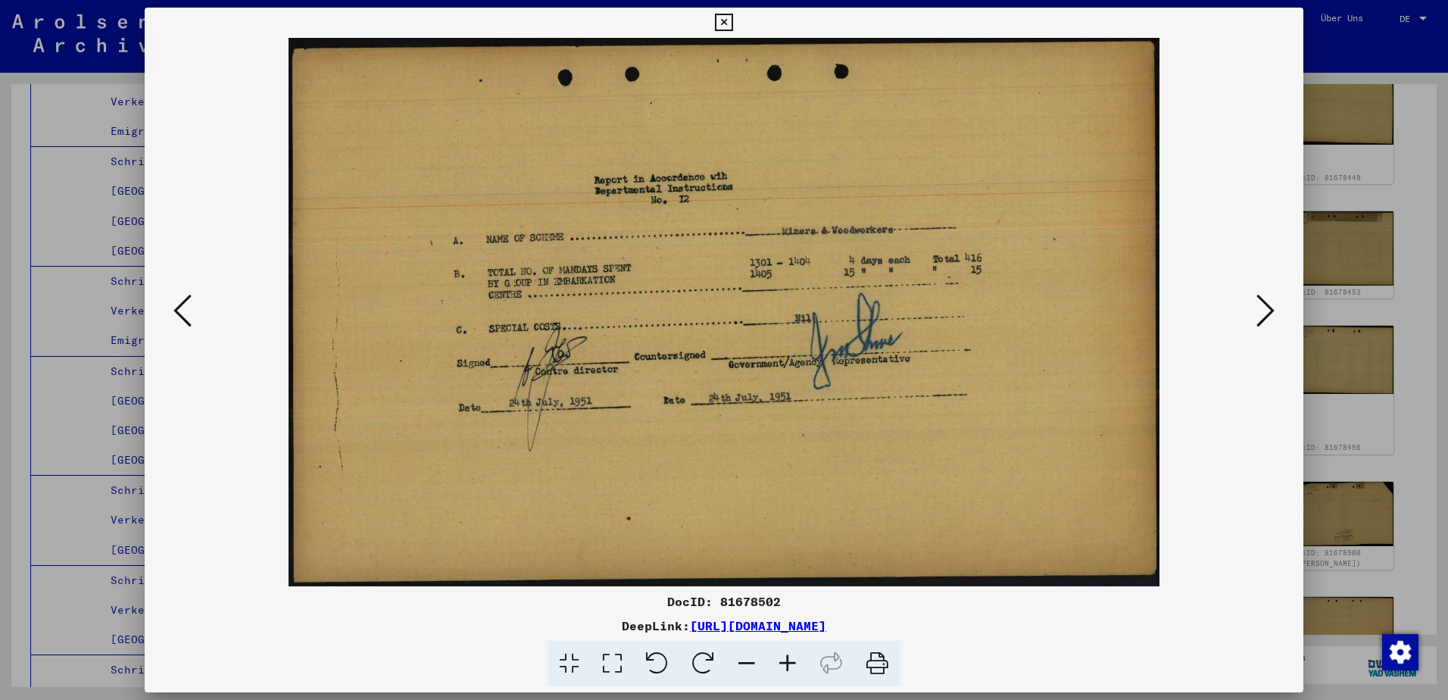
click at [1264, 310] on icon at bounding box center [1265, 310] width 18 height 36
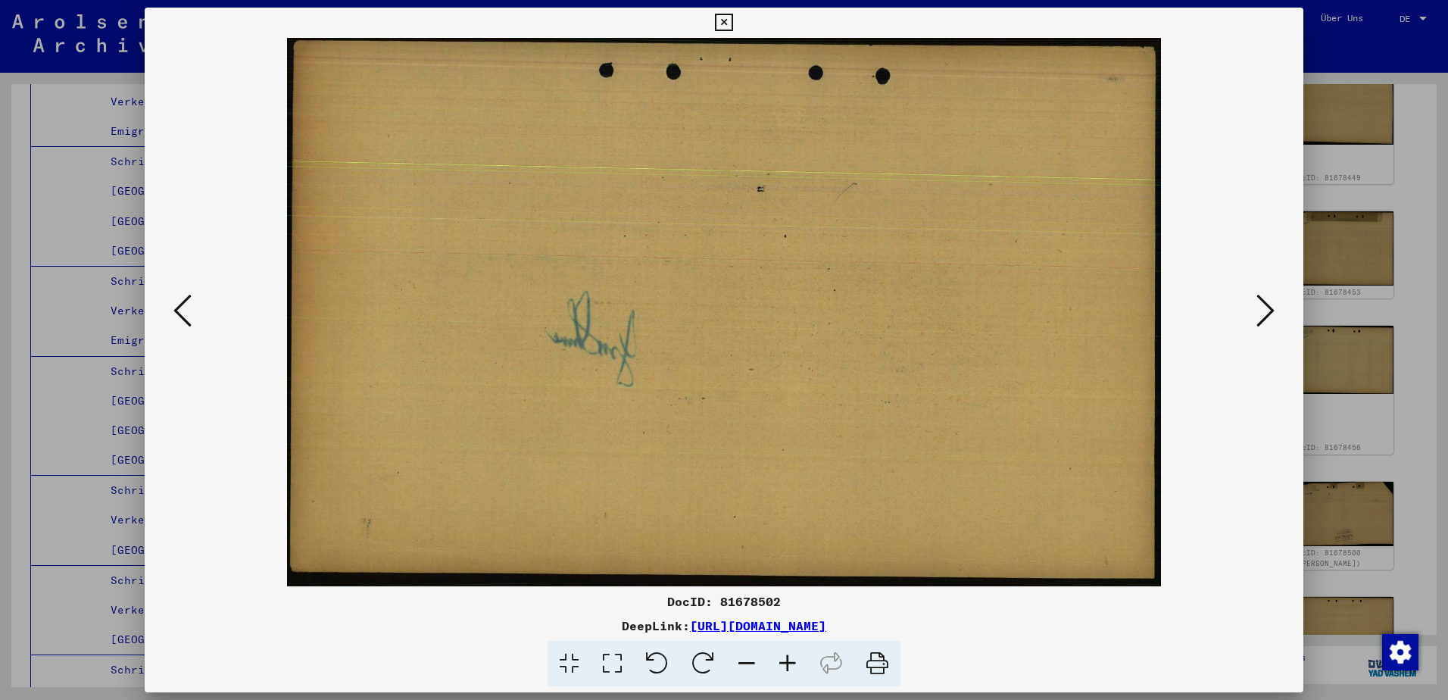
click at [1264, 310] on icon at bounding box center [1265, 310] width 18 height 36
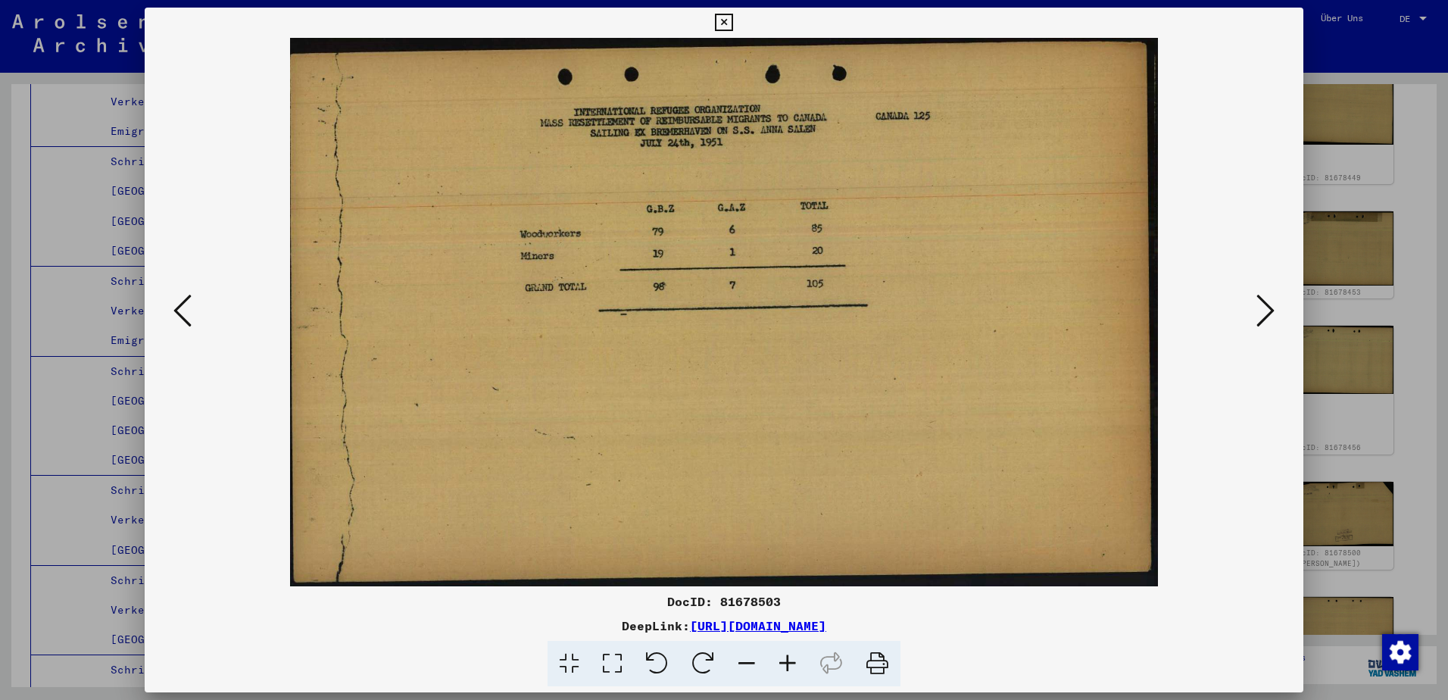
click at [1264, 310] on icon at bounding box center [1265, 310] width 18 height 36
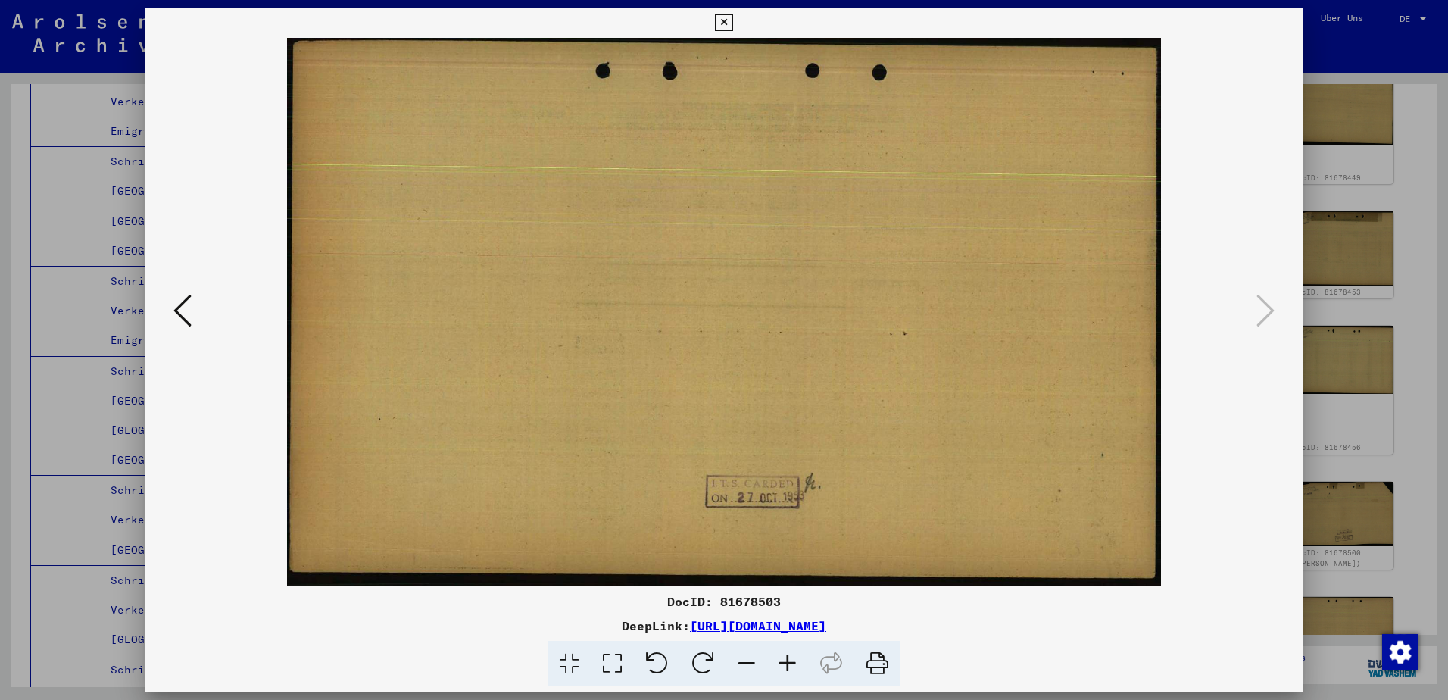
click at [197, 322] on img at bounding box center [724, 312] width 1056 height 548
click at [173, 324] on icon at bounding box center [182, 310] width 18 height 36
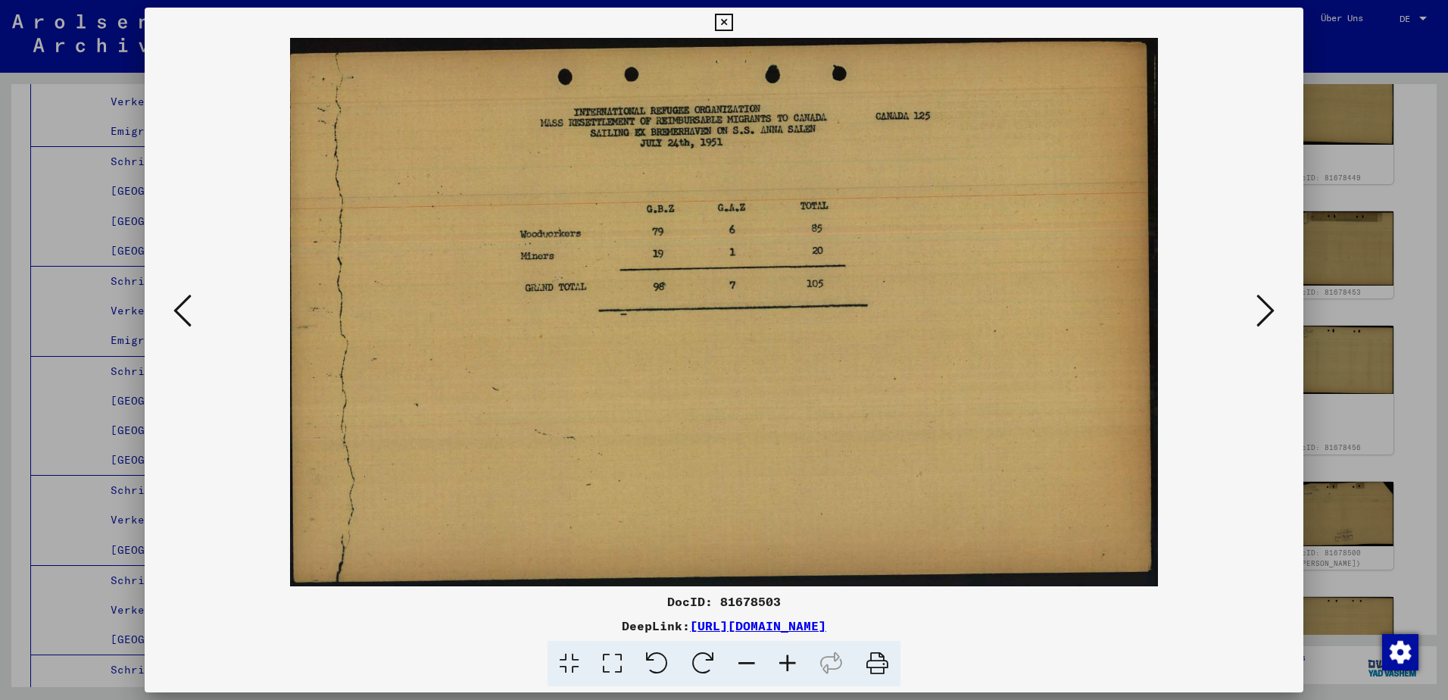
click at [1401, 479] on div at bounding box center [724, 350] width 1448 height 700
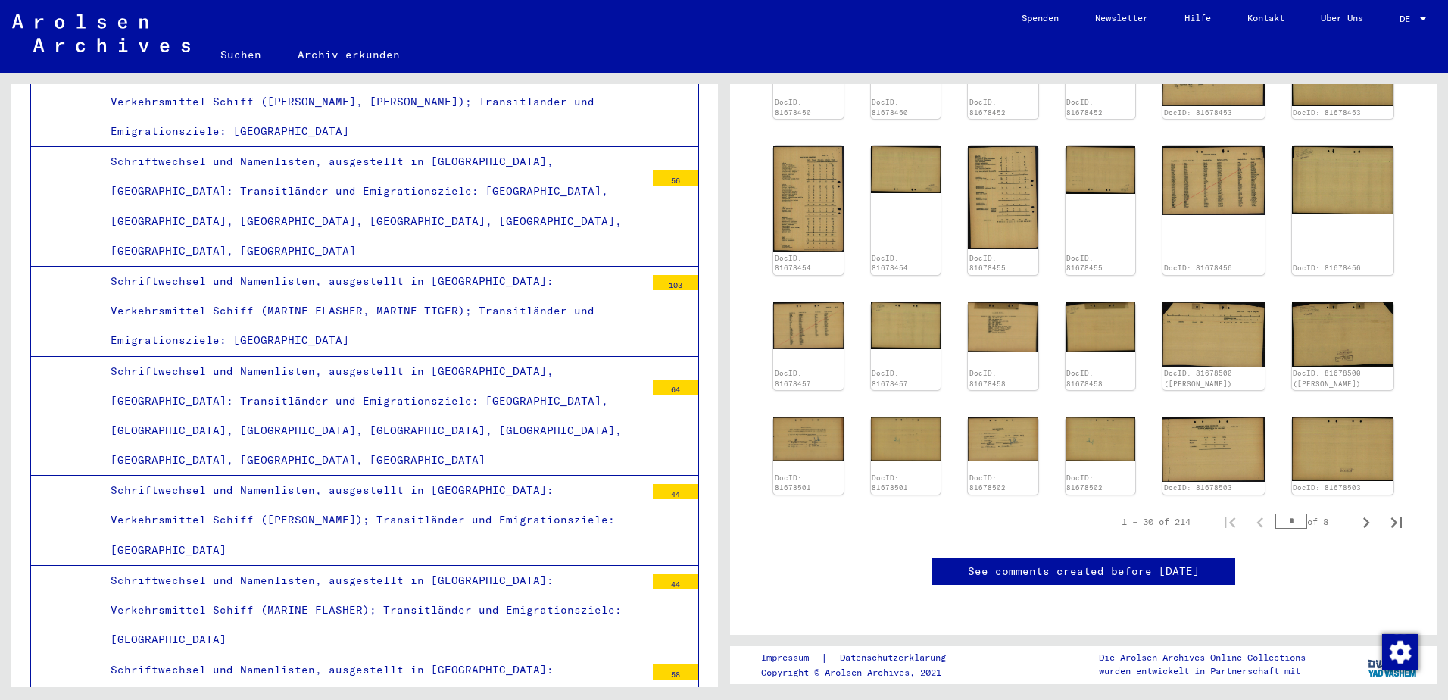
scroll to position [757, 0]
click at [1355, 512] on icon "Next page" at bounding box center [1365, 522] width 21 height 21
type input "*"
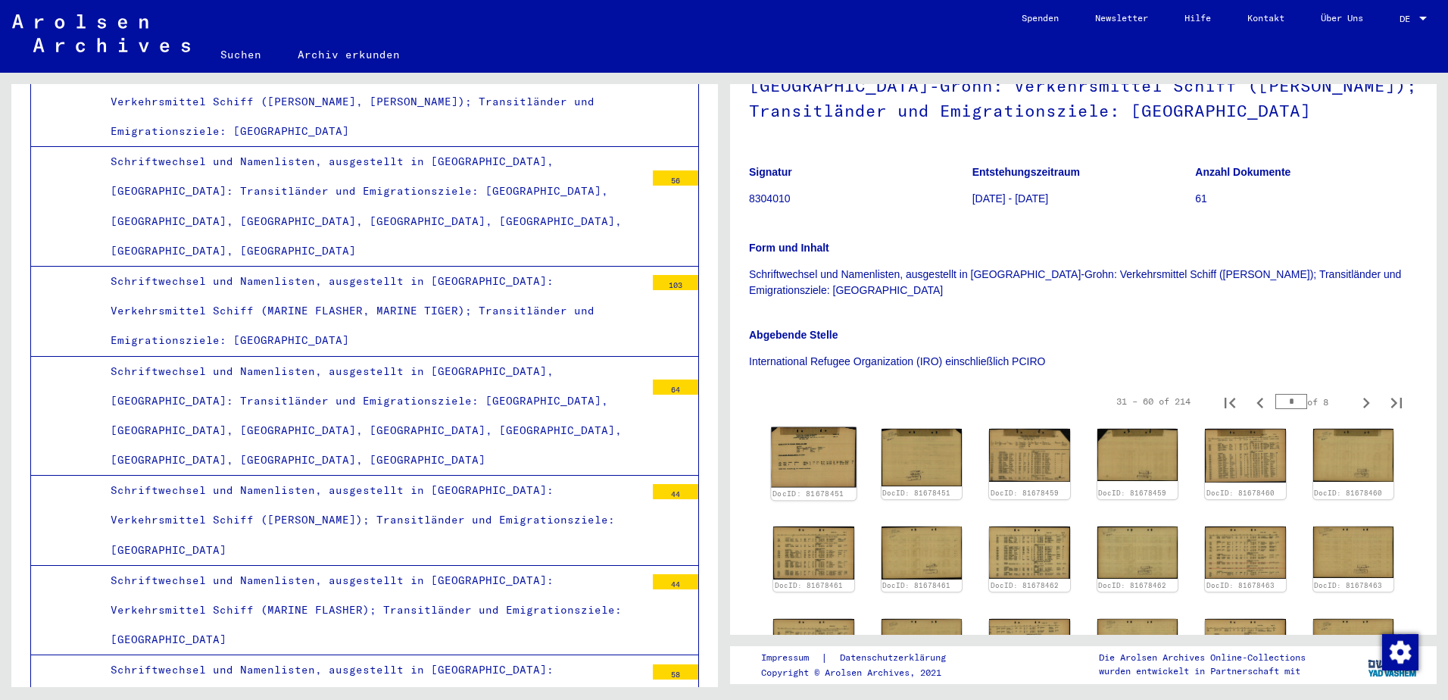
scroll to position [252, 0]
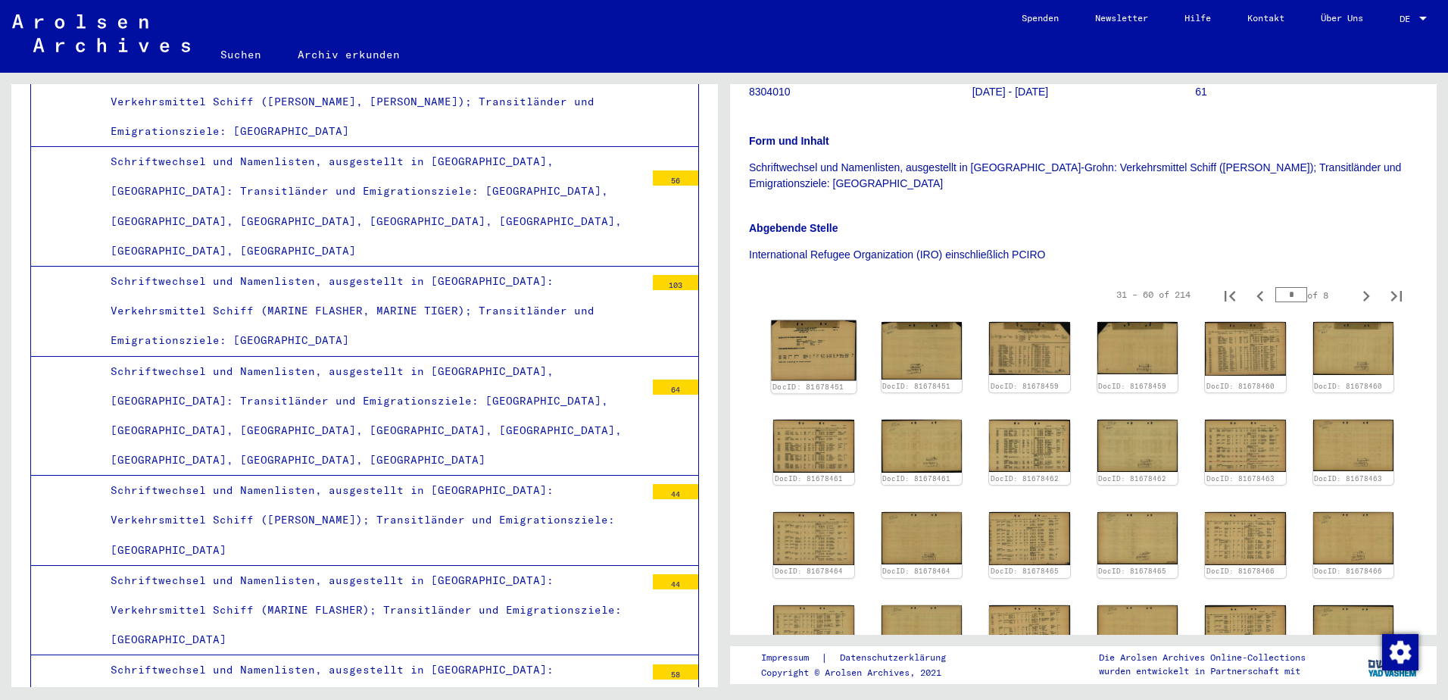
click at [800, 342] on img at bounding box center [813, 350] width 85 height 61
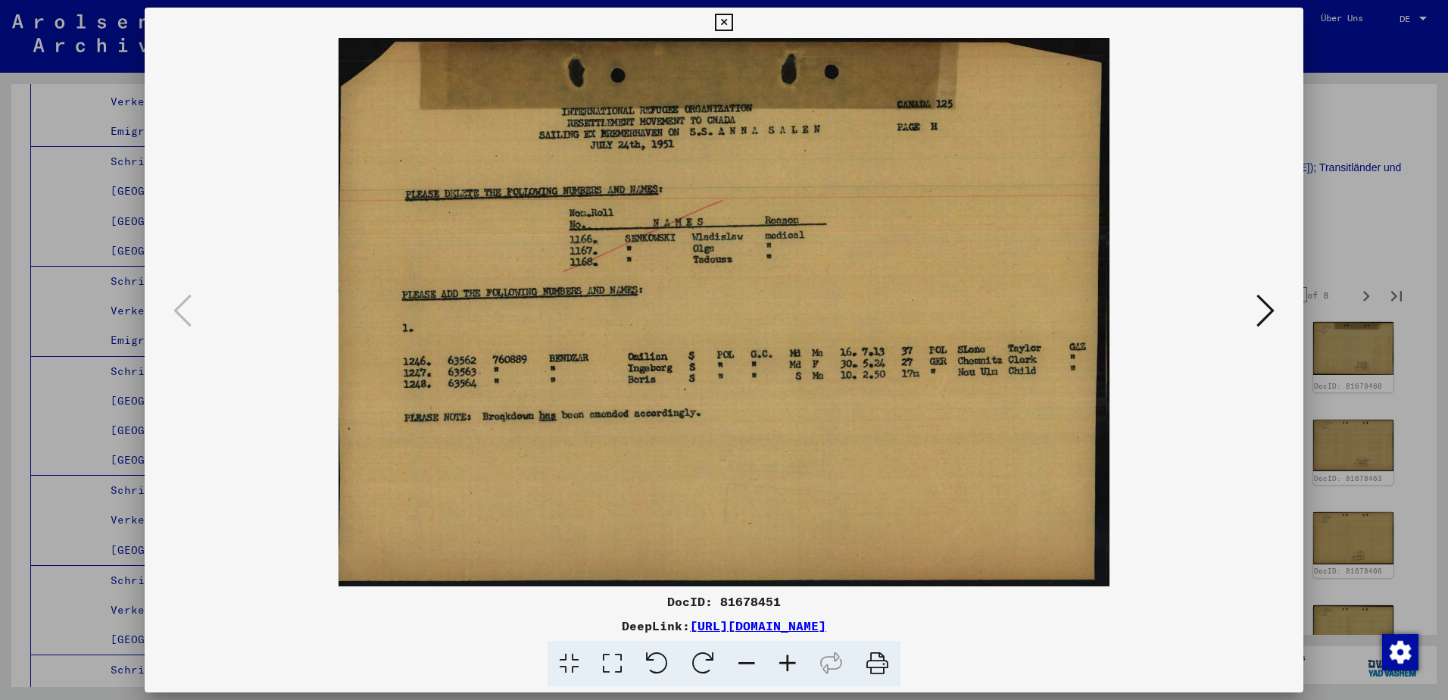
click at [1258, 310] on icon at bounding box center [1265, 310] width 18 height 36
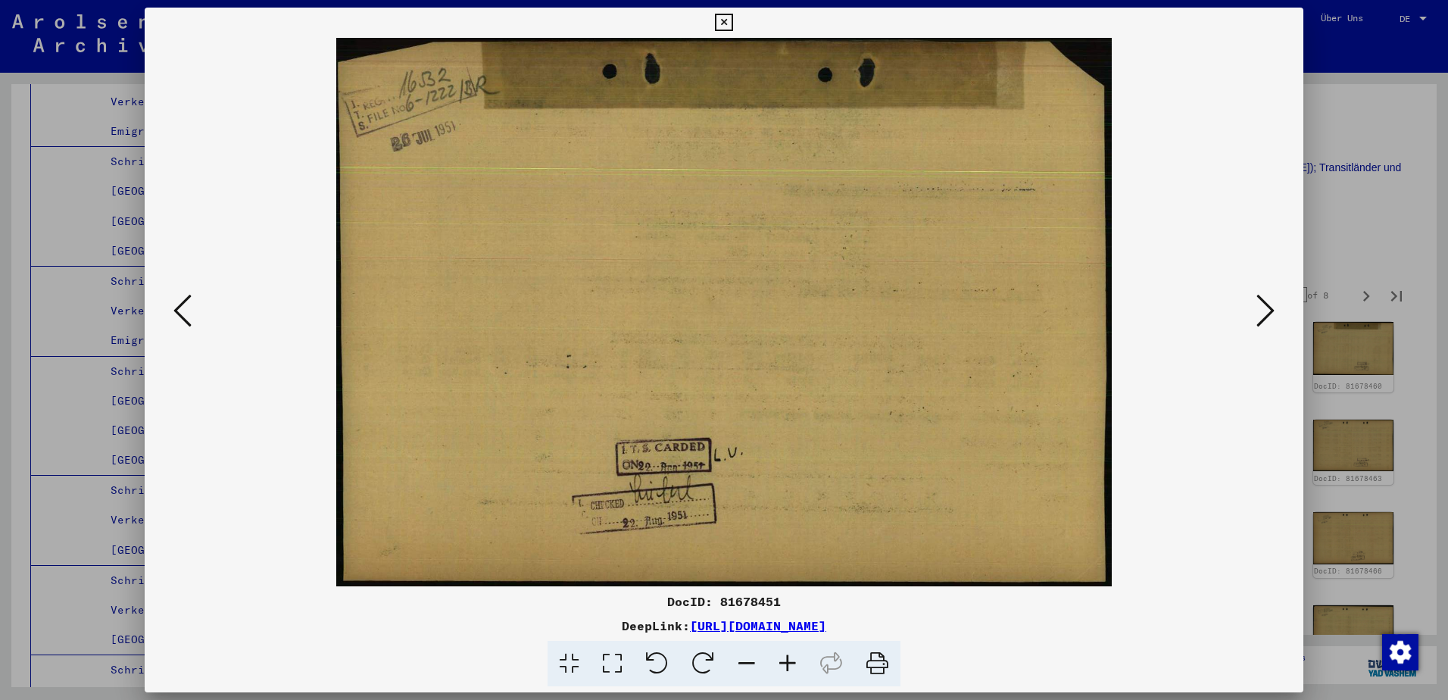
click at [1258, 310] on icon at bounding box center [1265, 310] width 18 height 36
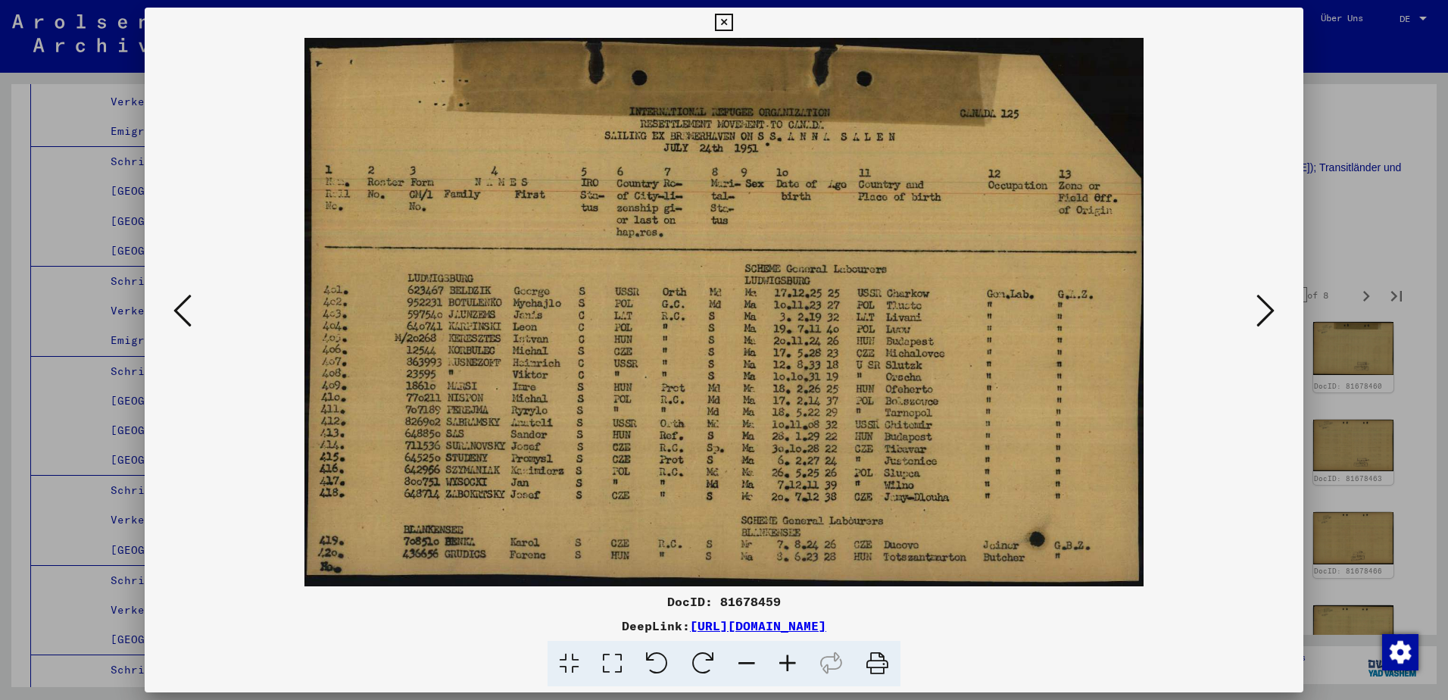
click at [1258, 310] on icon at bounding box center [1265, 310] width 18 height 36
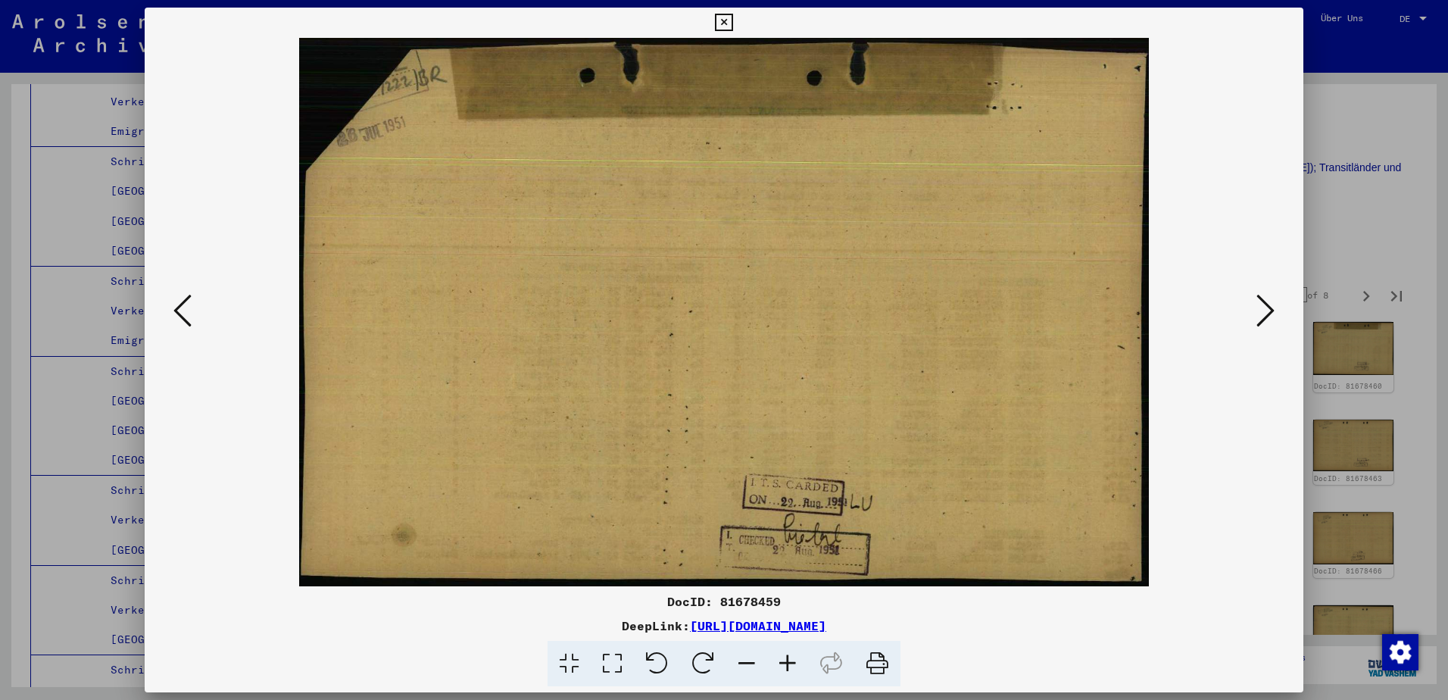
click at [1258, 310] on icon at bounding box center [1265, 310] width 18 height 36
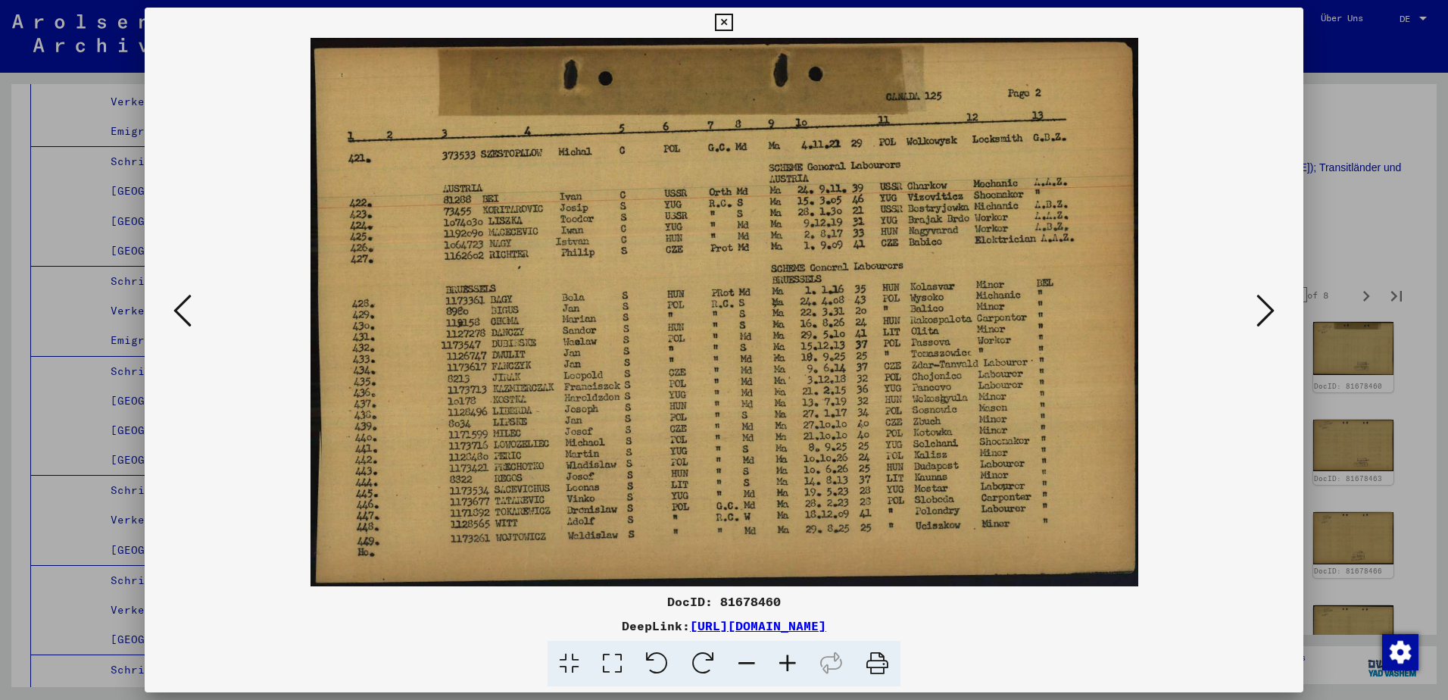
click at [1263, 300] on icon at bounding box center [1265, 310] width 18 height 36
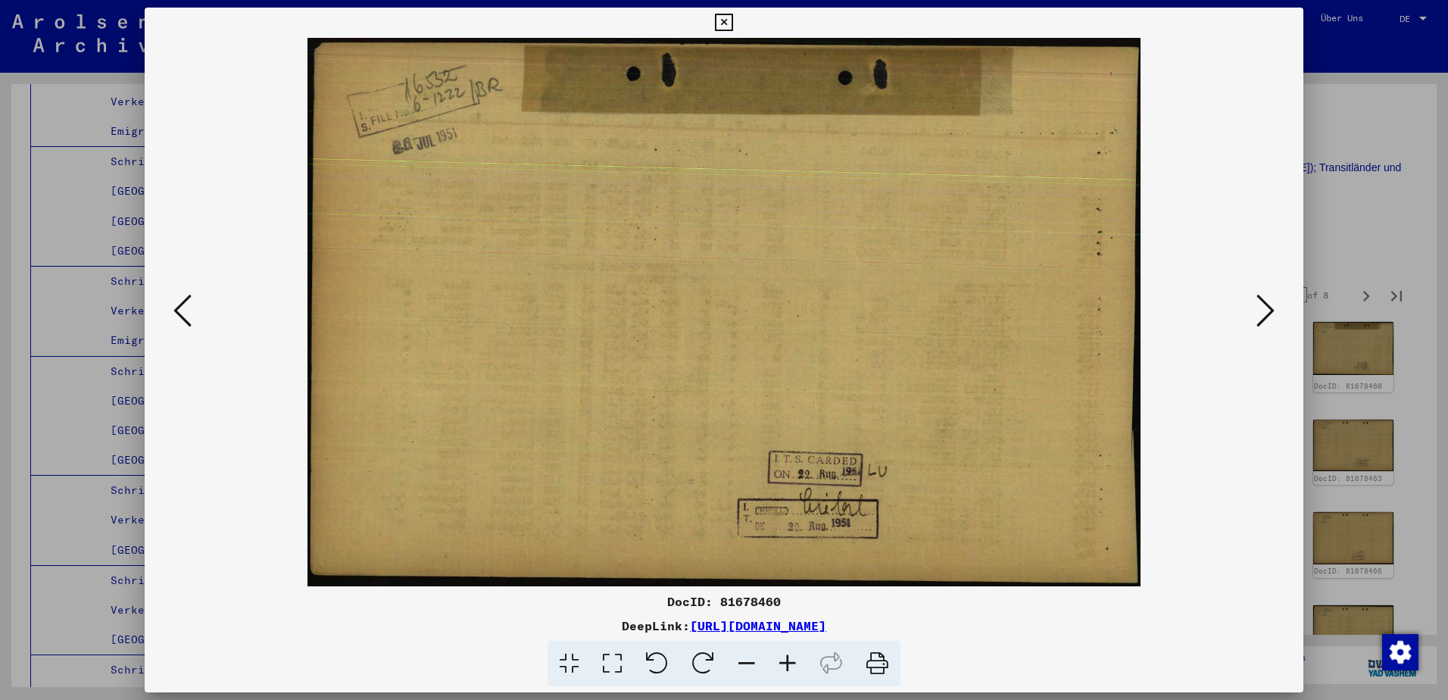
click at [1261, 300] on icon at bounding box center [1265, 310] width 18 height 36
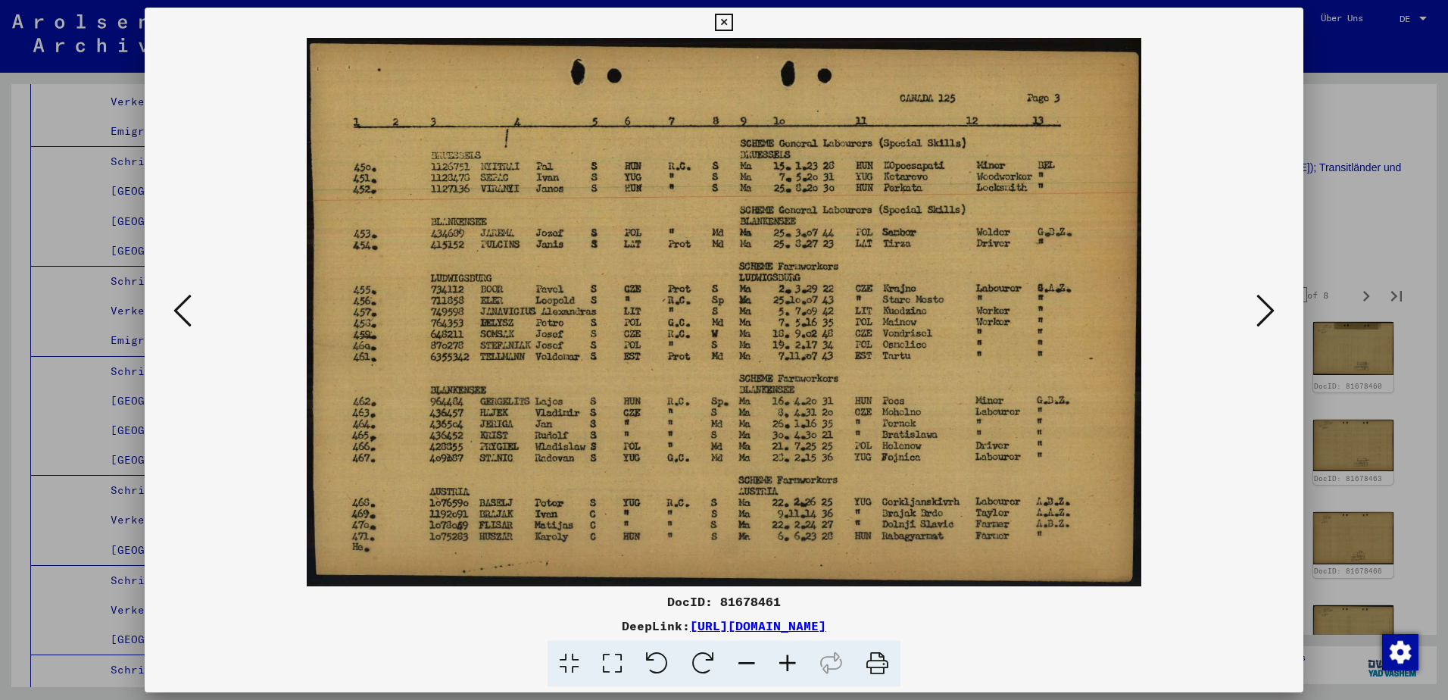
drag, startPoint x: 201, startPoint y: 304, endPoint x: 179, endPoint y: 306, distance: 22.0
click at [192, 304] on div at bounding box center [724, 312] width 1159 height 548
click at [169, 310] on button at bounding box center [182, 311] width 27 height 43
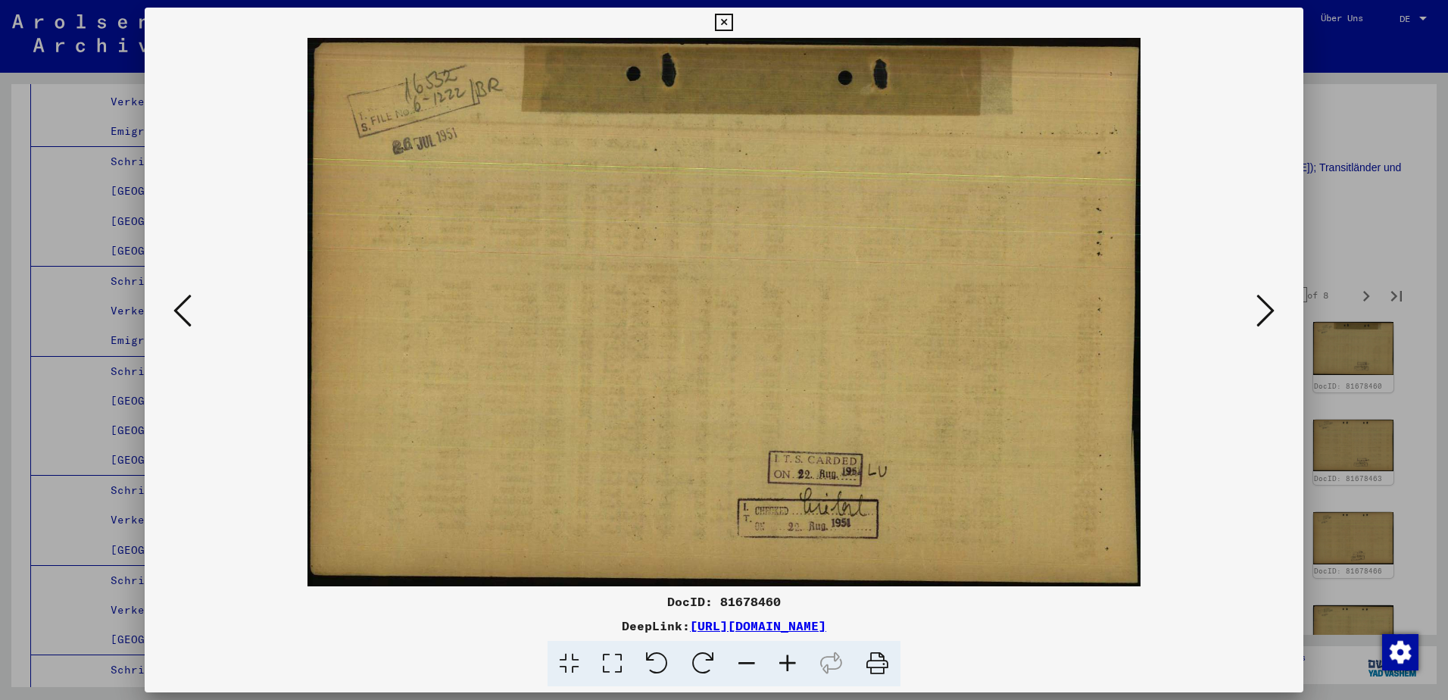
click at [169, 310] on button at bounding box center [182, 311] width 27 height 43
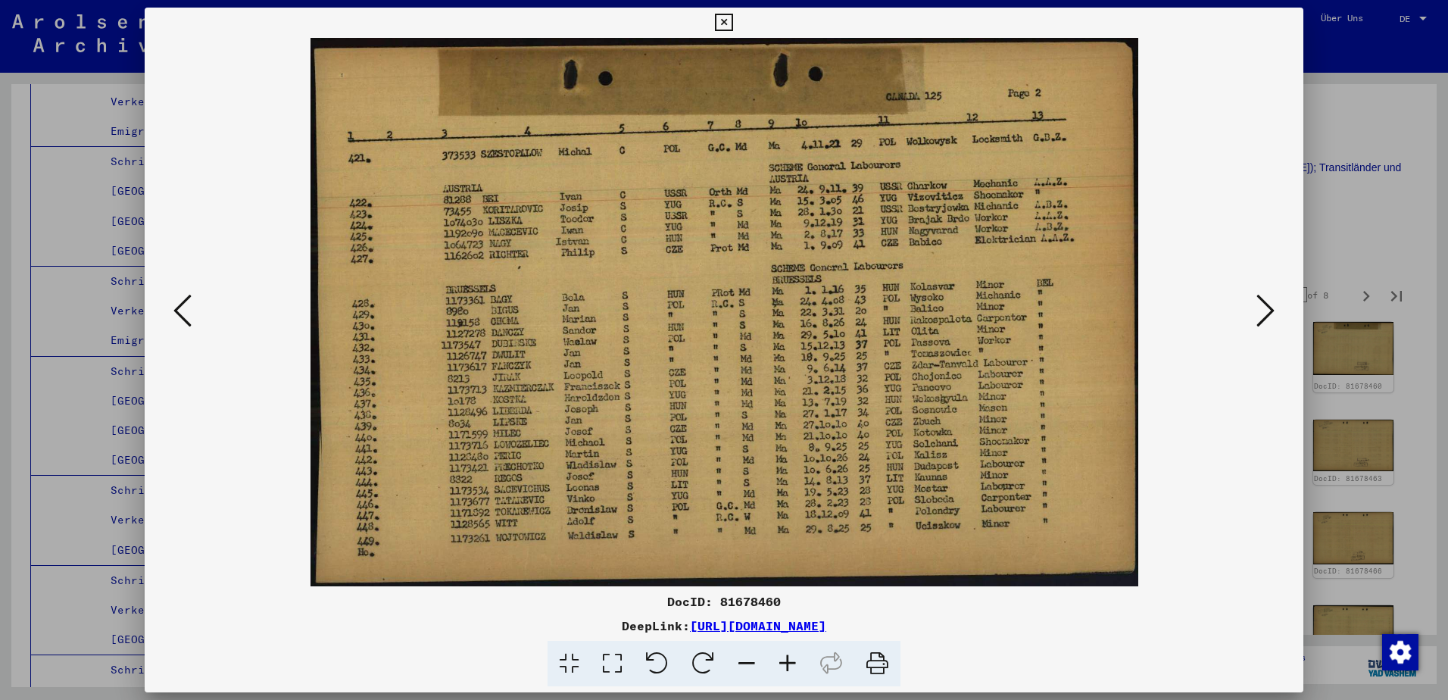
click at [182, 314] on icon at bounding box center [182, 310] width 18 height 36
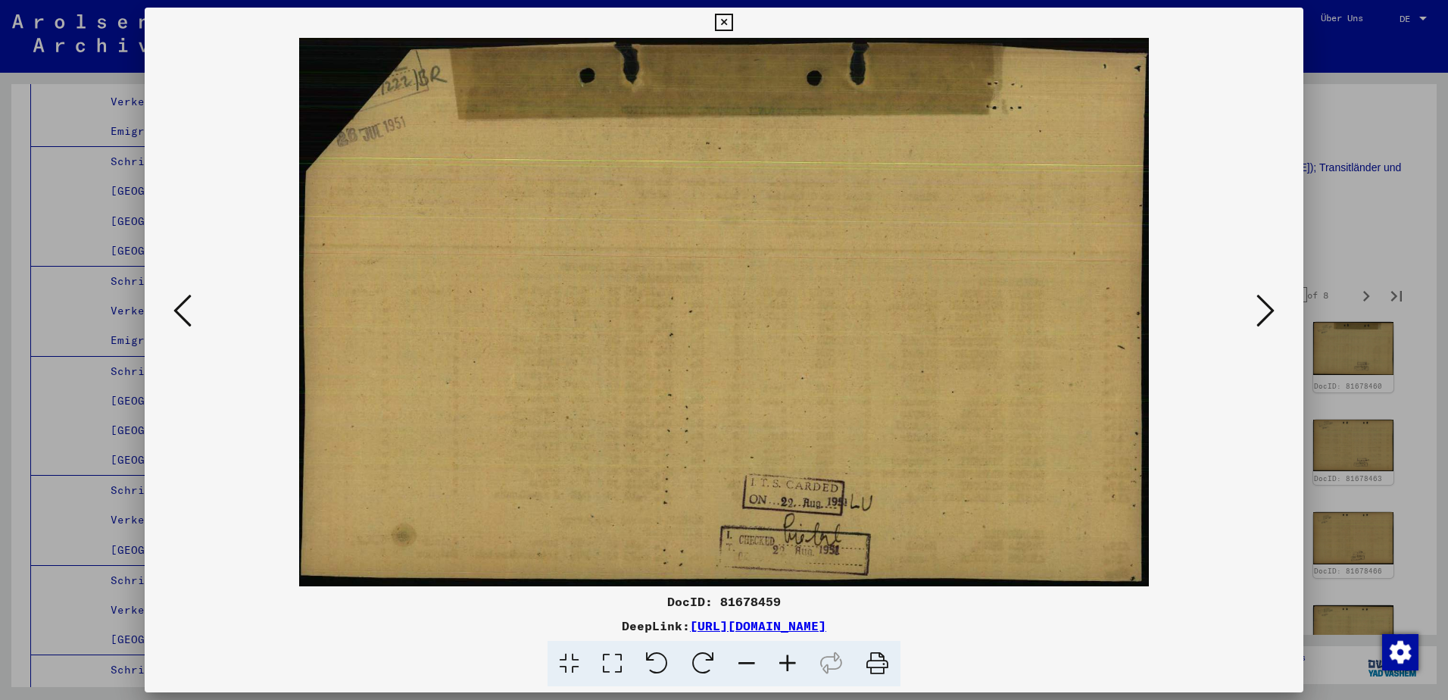
click at [182, 314] on icon at bounding box center [182, 310] width 18 height 36
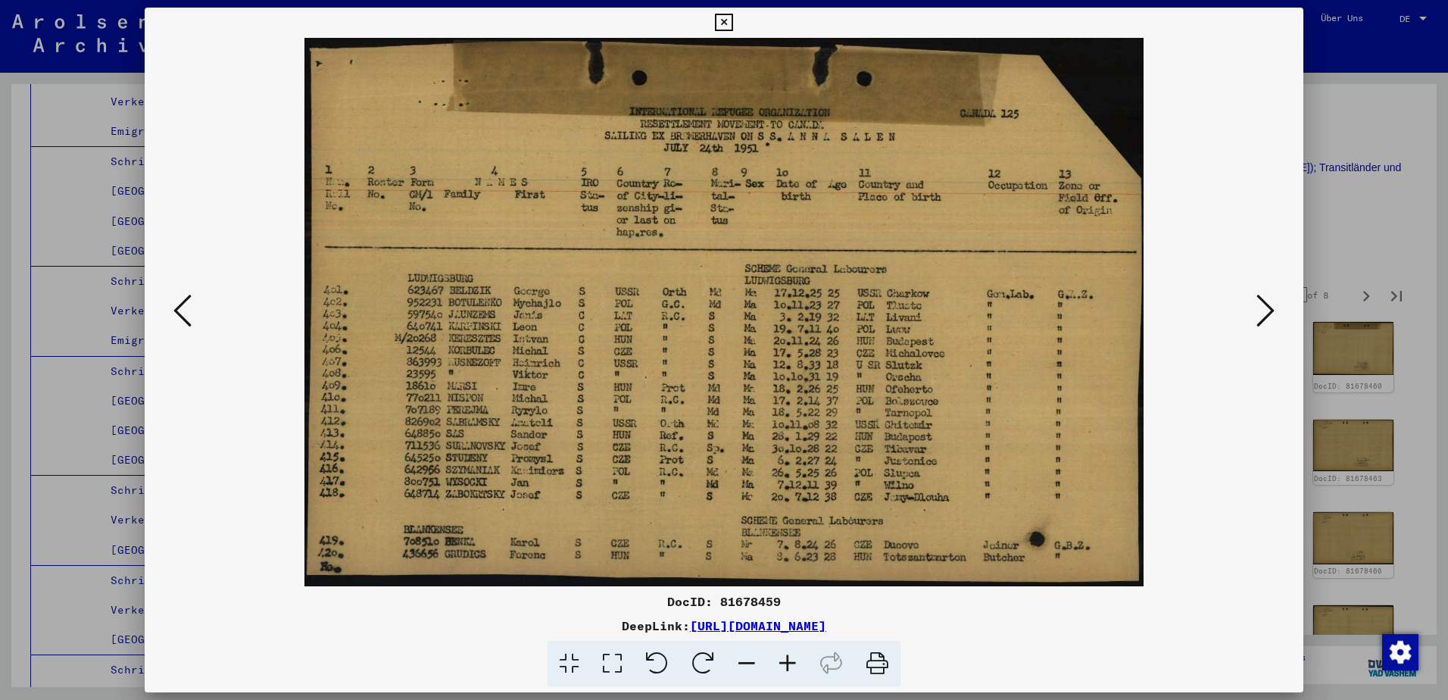
click at [1265, 300] on icon at bounding box center [1265, 310] width 18 height 36
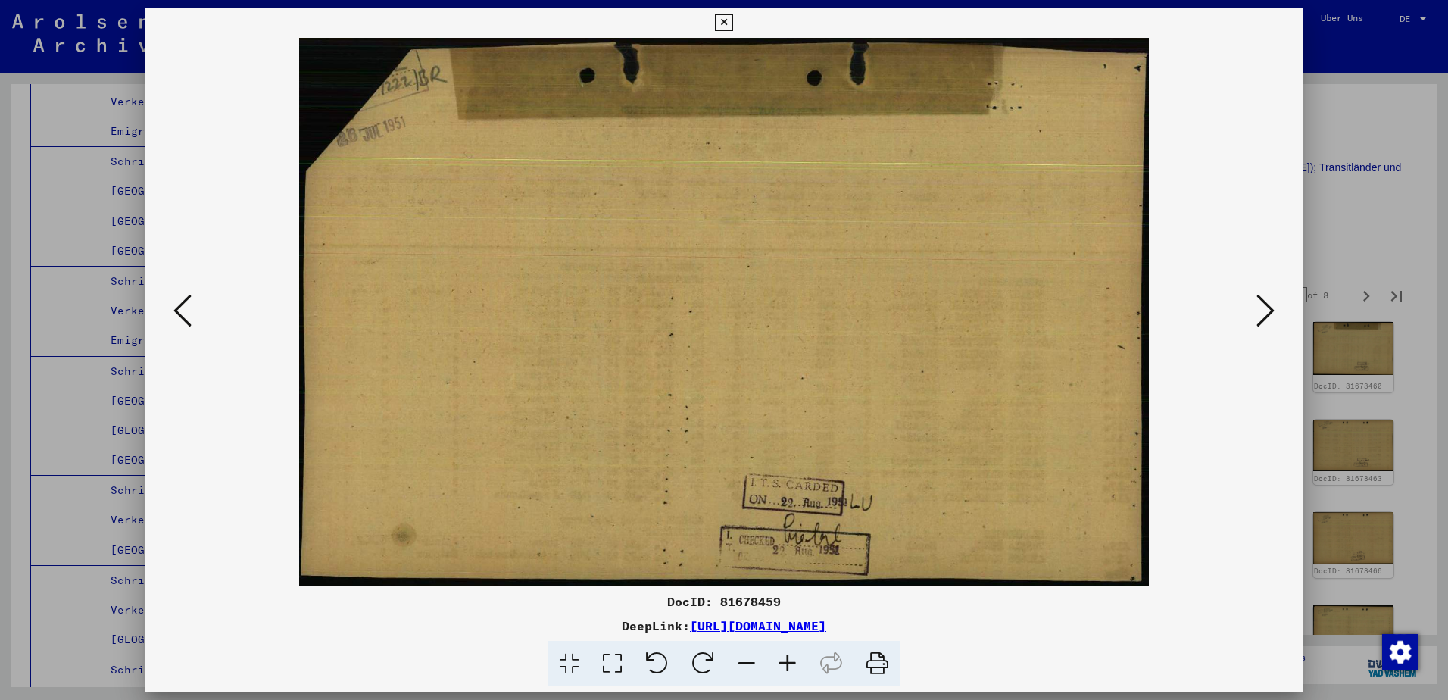
click at [1265, 300] on icon at bounding box center [1265, 310] width 18 height 36
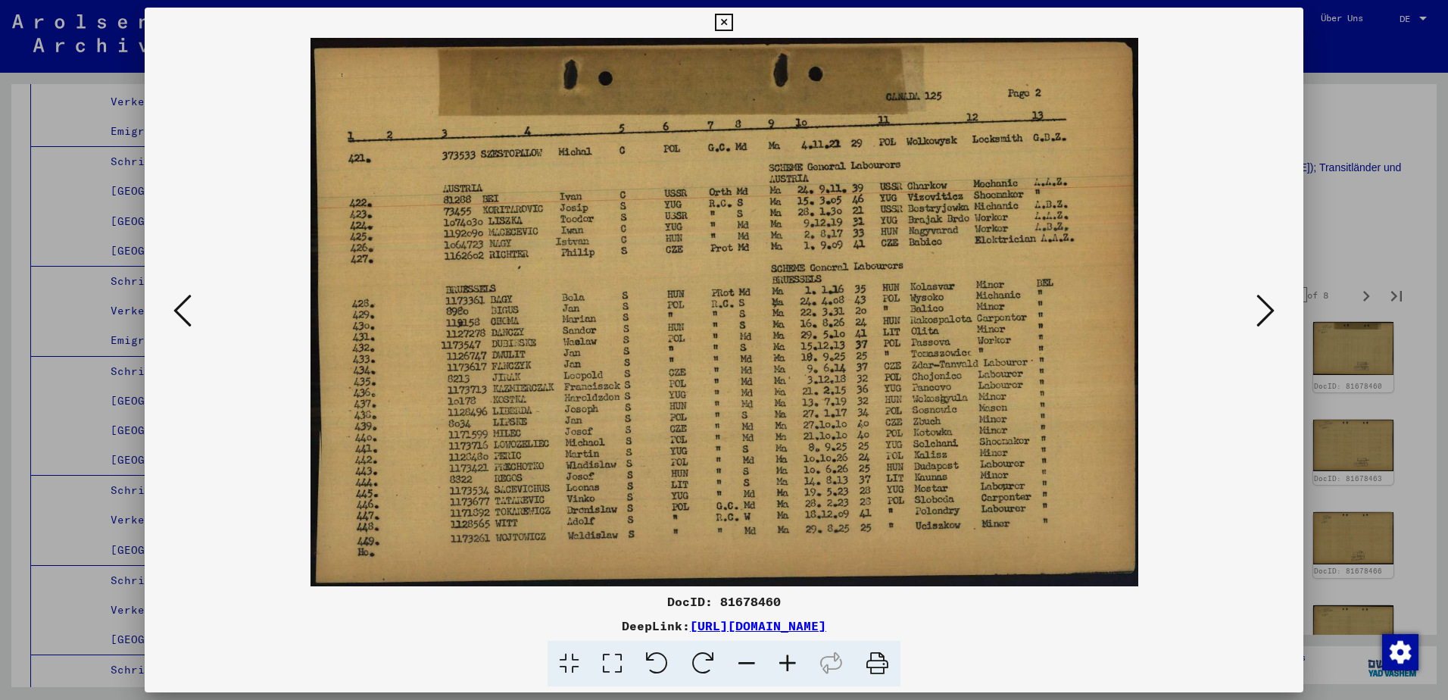
click at [179, 306] on icon at bounding box center [182, 310] width 18 height 36
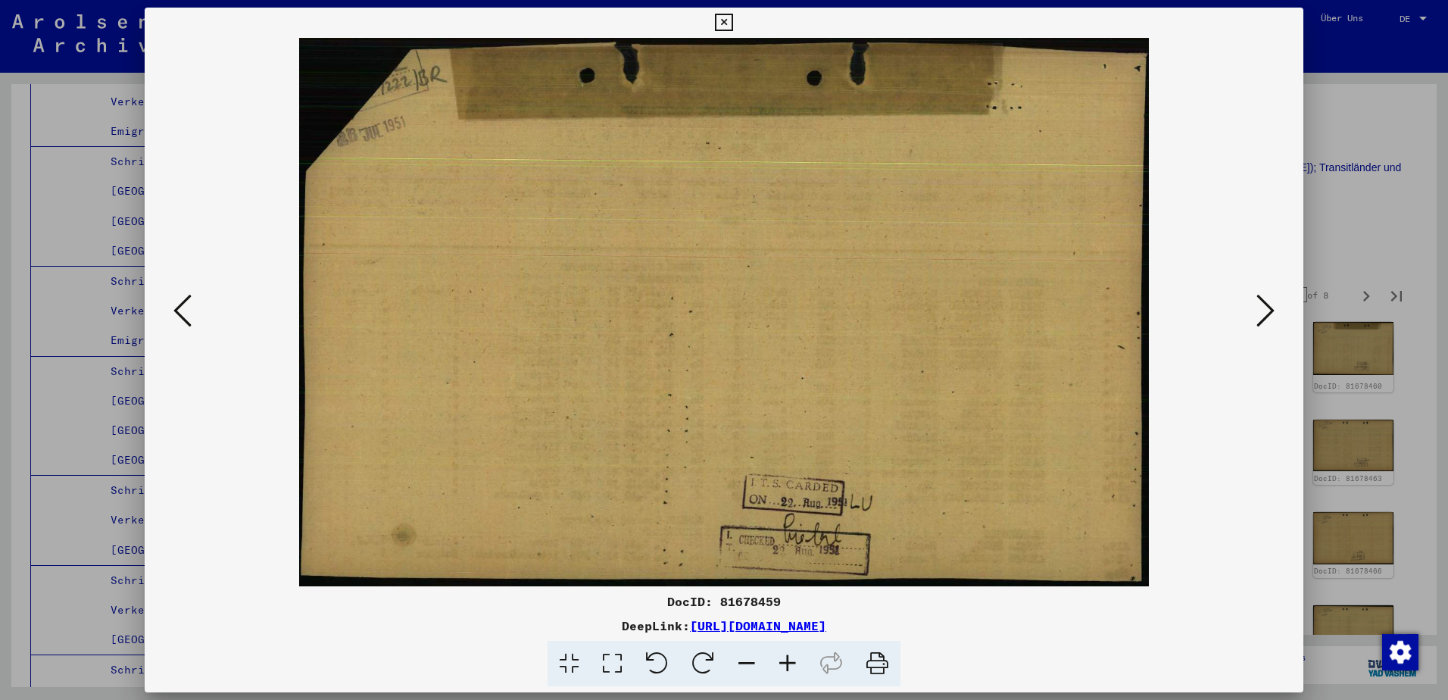
click at [173, 323] on button at bounding box center [182, 311] width 27 height 43
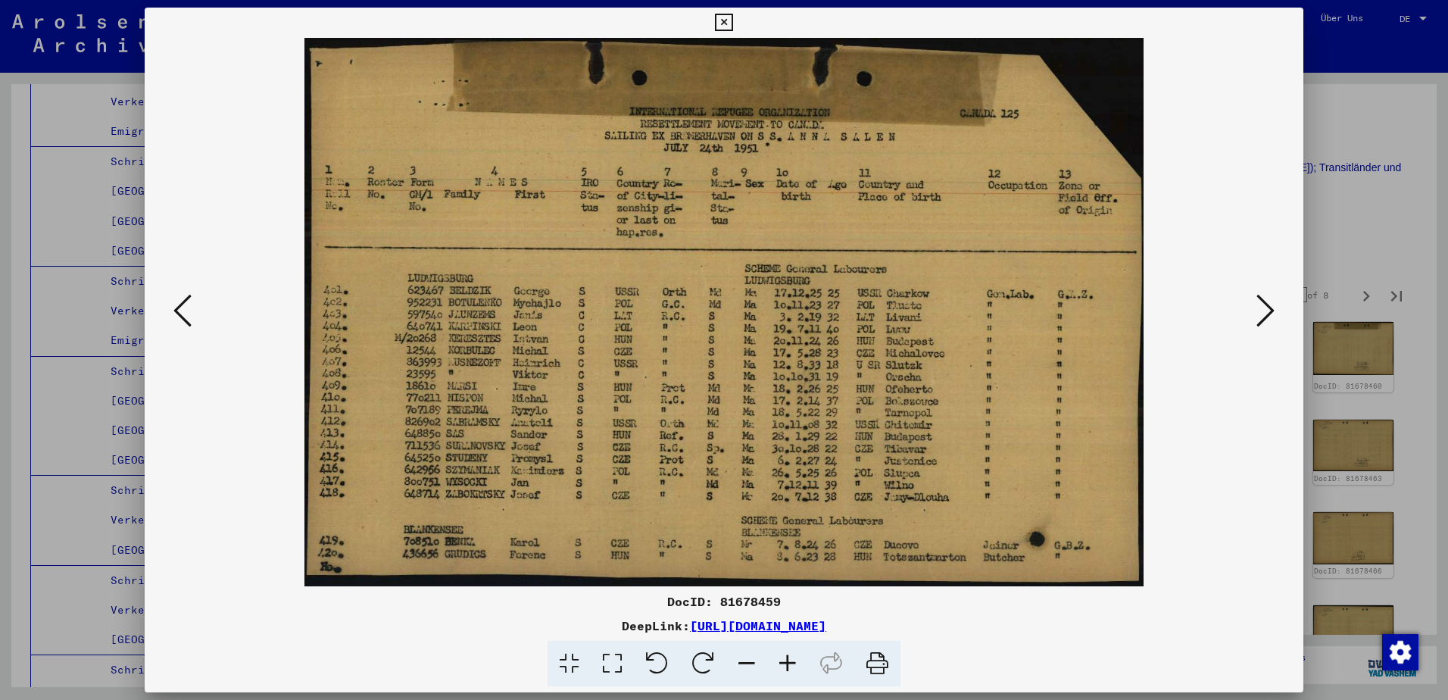
click at [1268, 285] on div at bounding box center [724, 312] width 1159 height 548
click at [1260, 313] on icon at bounding box center [1265, 310] width 18 height 36
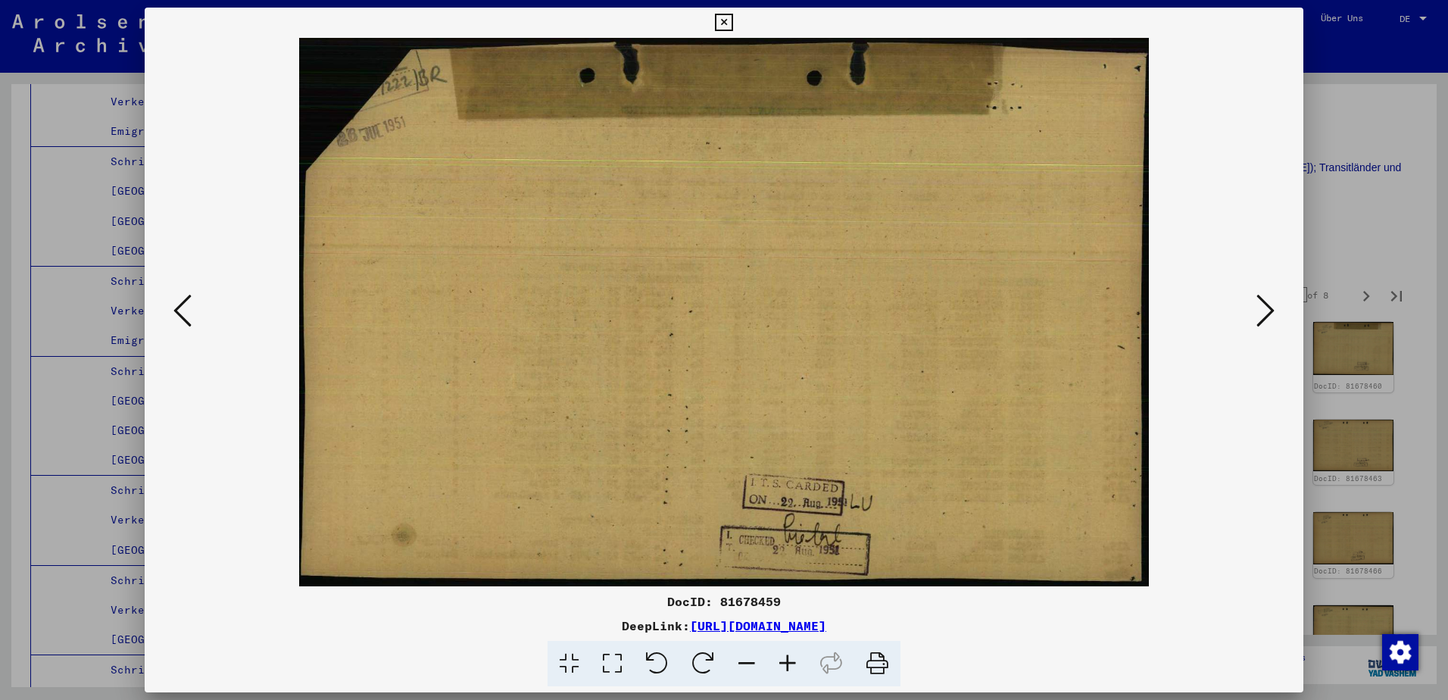
click at [1260, 313] on icon at bounding box center [1265, 310] width 18 height 36
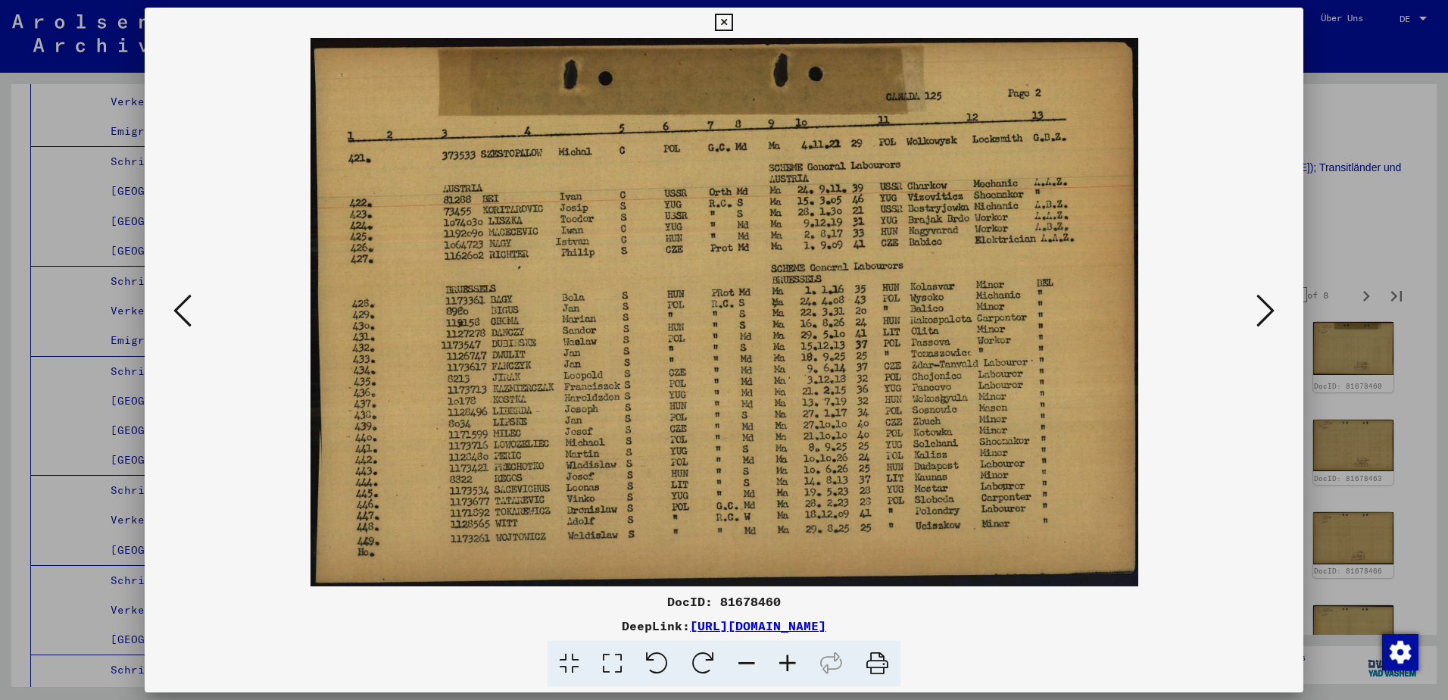
click at [1260, 312] on icon at bounding box center [1265, 310] width 18 height 36
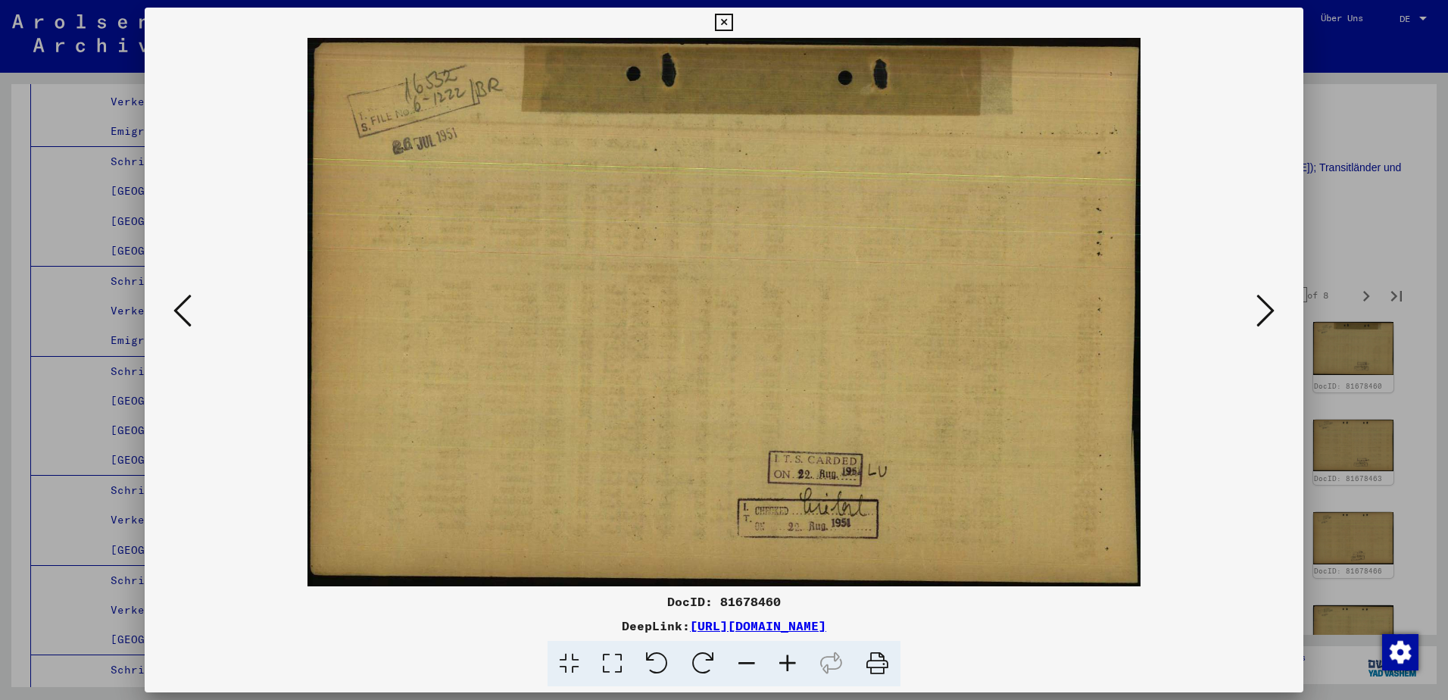
click at [1260, 306] on icon at bounding box center [1265, 310] width 18 height 36
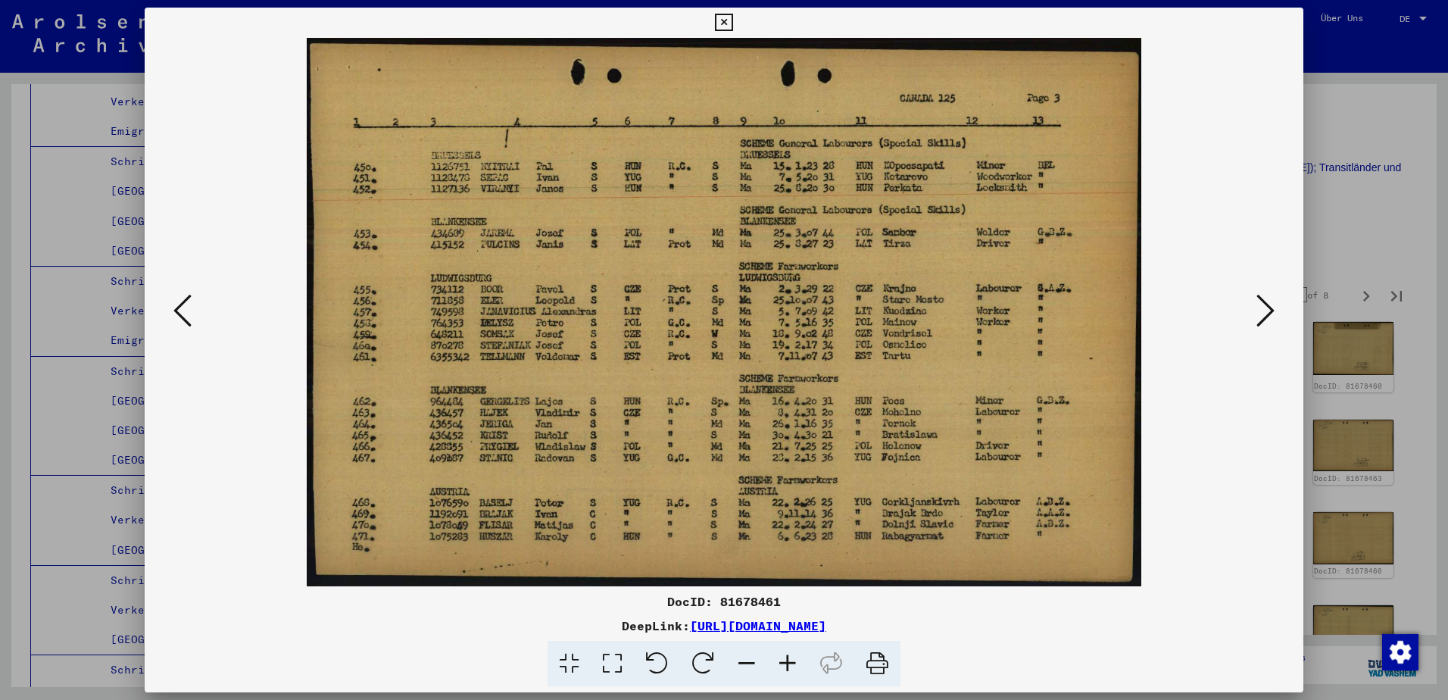
click at [1260, 306] on icon at bounding box center [1265, 310] width 18 height 36
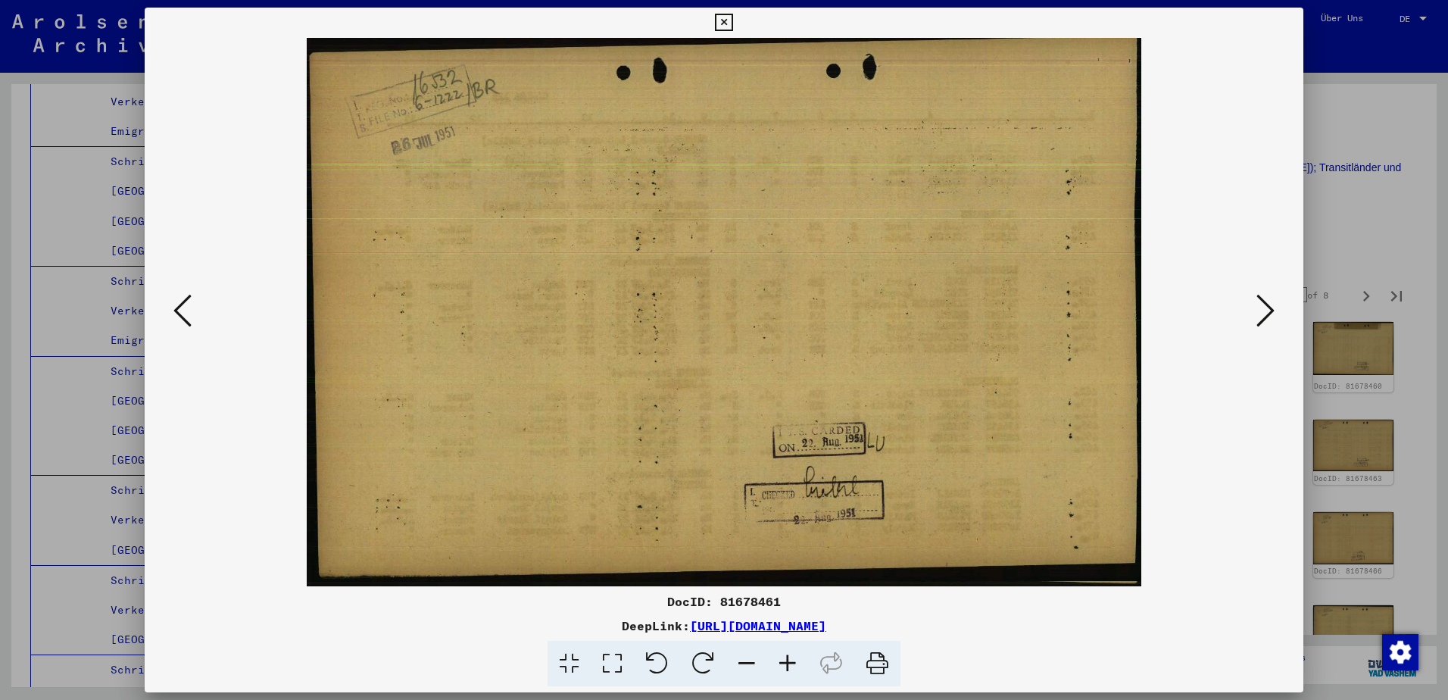
click at [1275, 299] on button at bounding box center [1265, 311] width 27 height 43
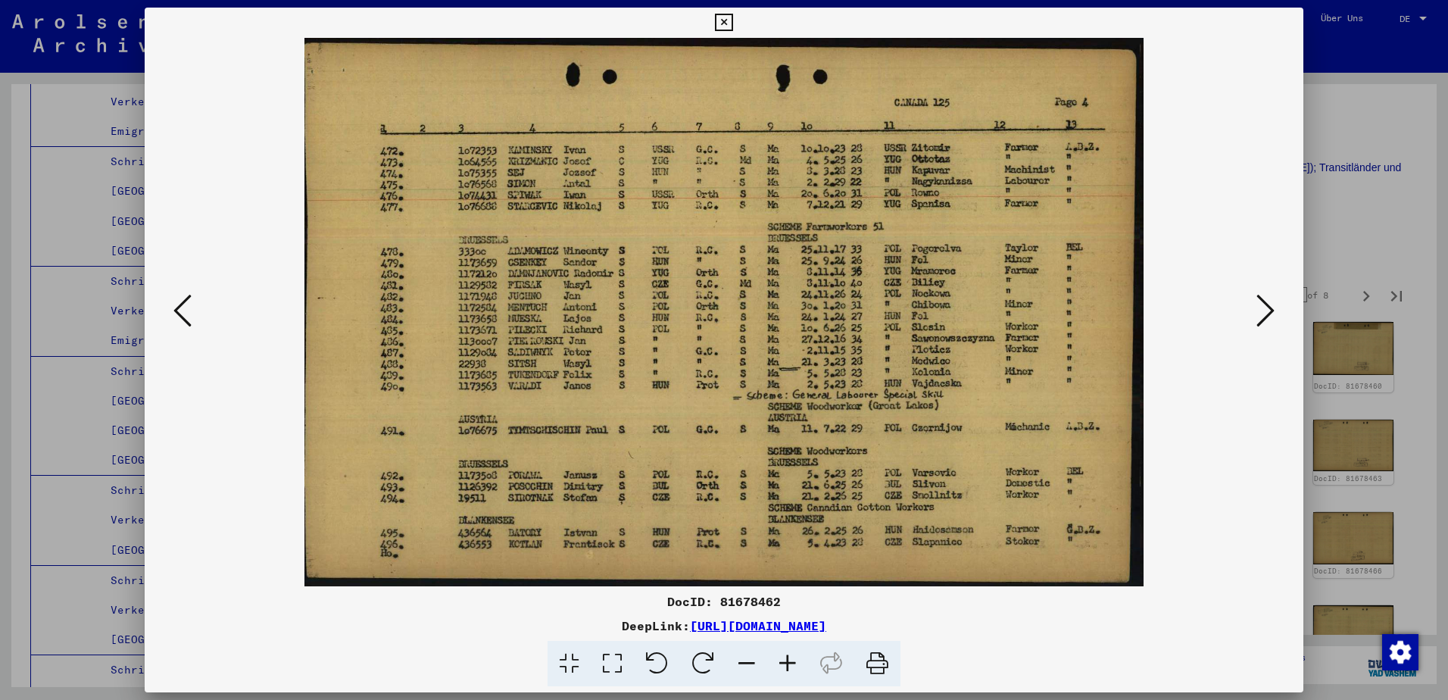
click at [189, 325] on icon at bounding box center [182, 310] width 18 height 36
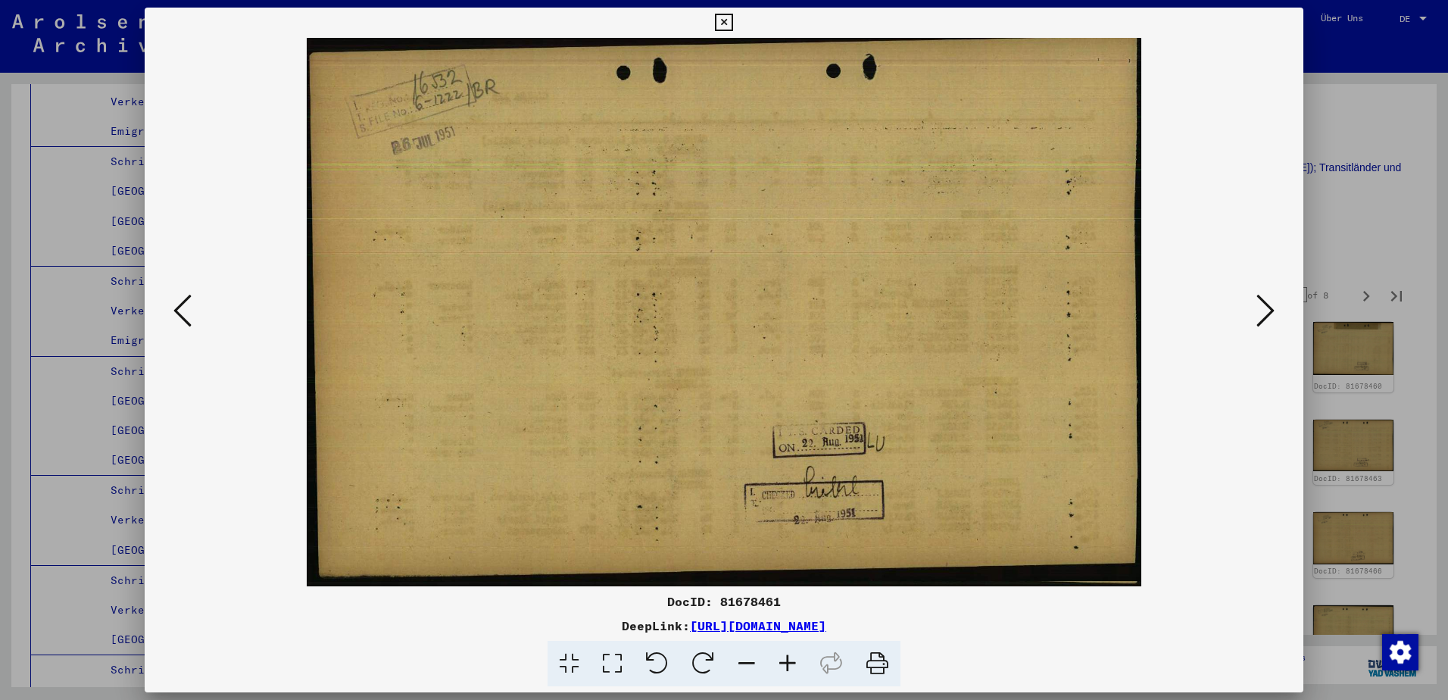
click at [189, 325] on icon at bounding box center [182, 310] width 18 height 36
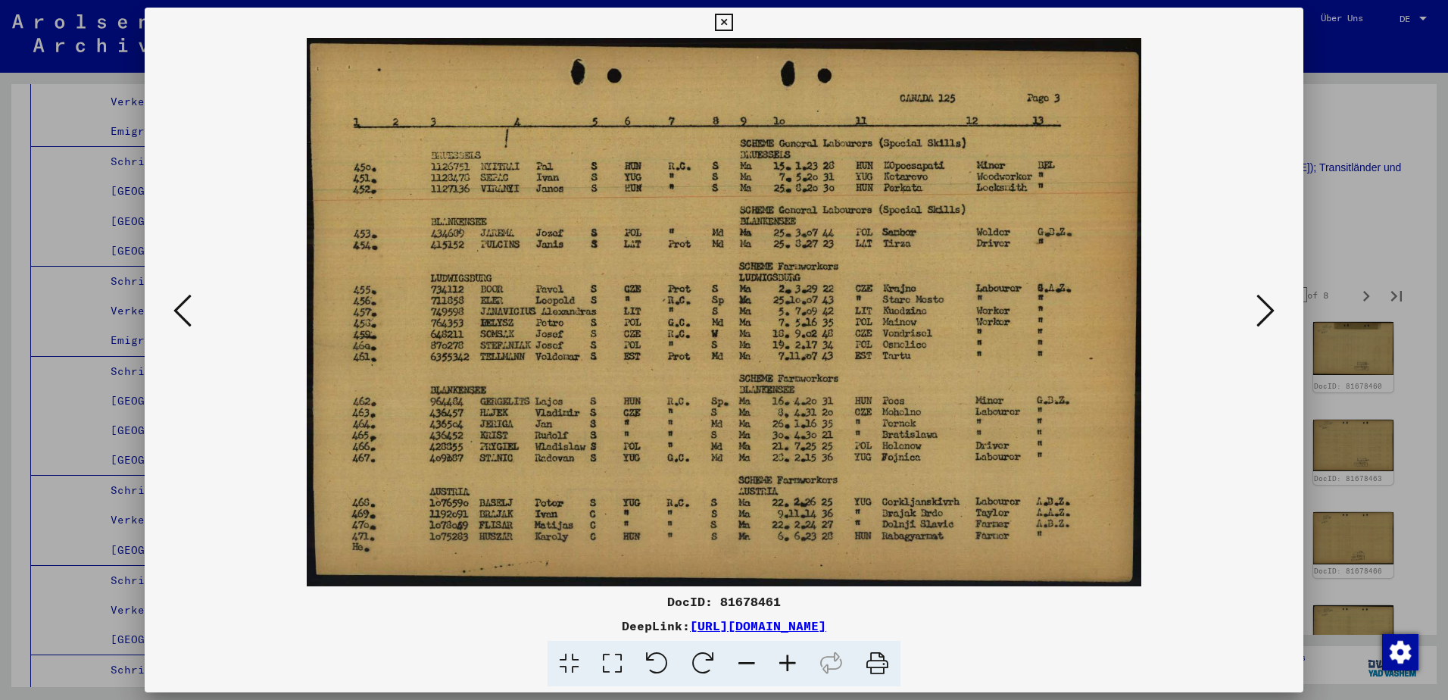
click at [1274, 292] on icon at bounding box center [1265, 310] width 18 height 36
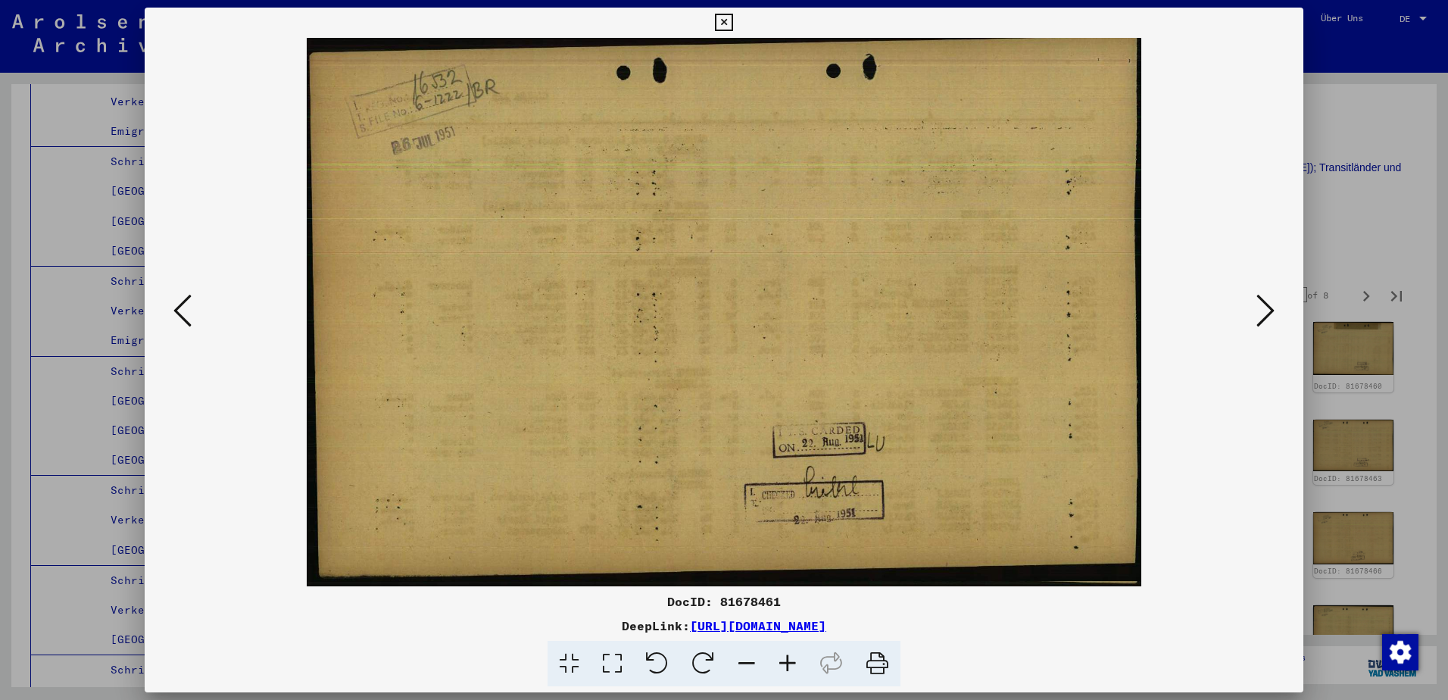
click at [1274, 292] on icon at bounding box center [1265, 310] width 18 height 36
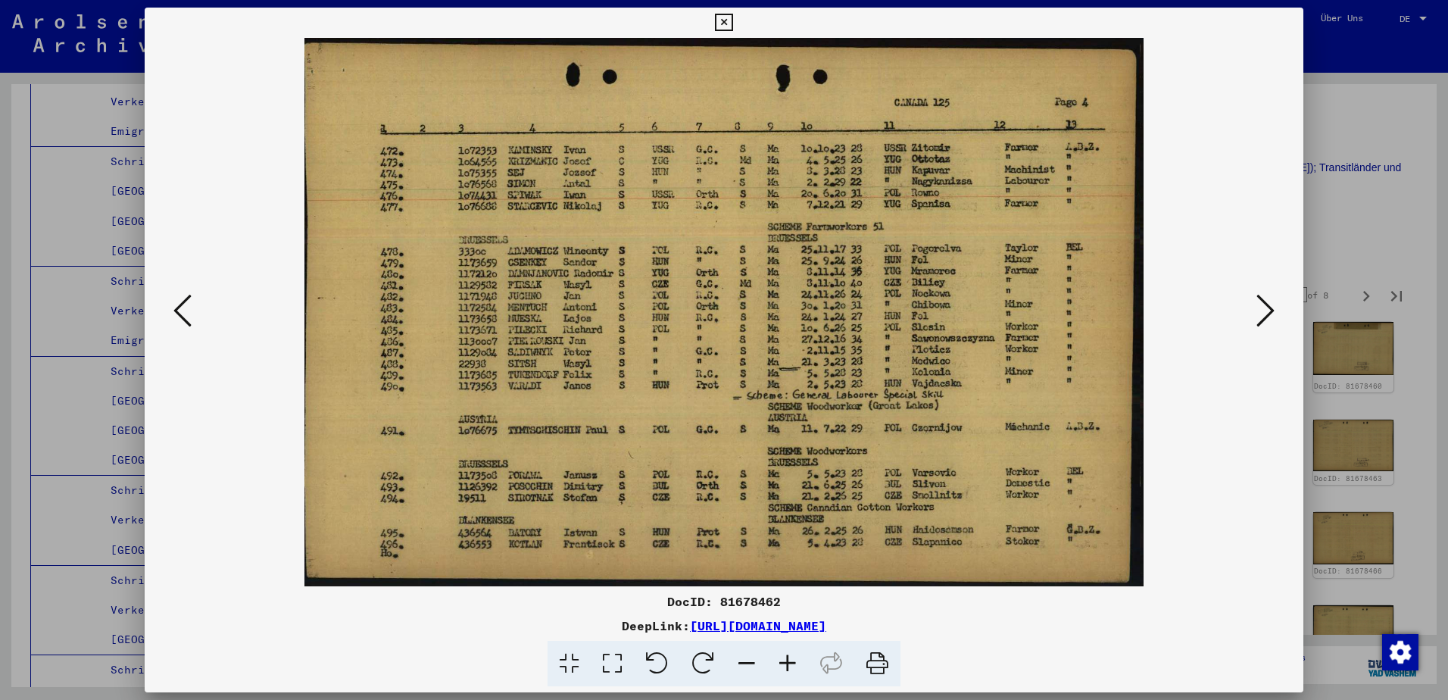
click at [1256, 295] on icon at bounding box center [1265, 310] width 18 height 36
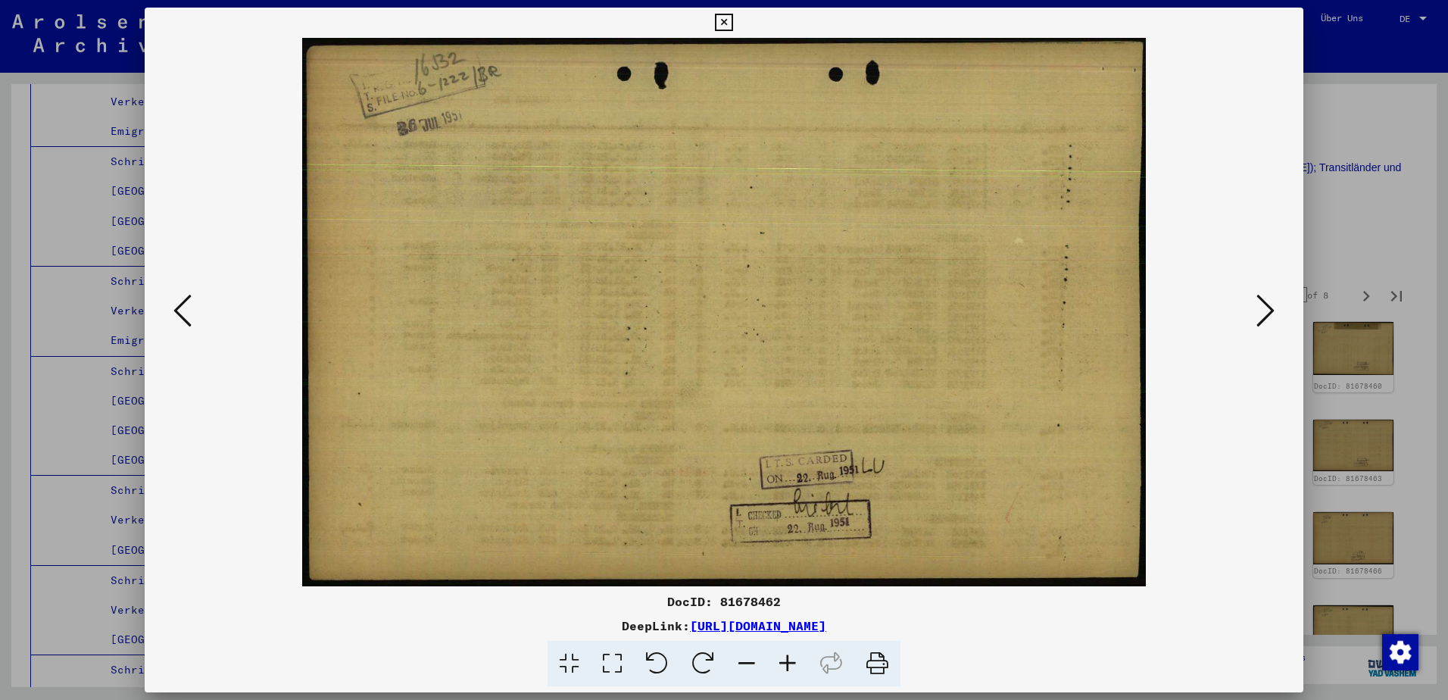
click at [1256, 295] on icon at bounding box center [1265, 310] width 18 height 36
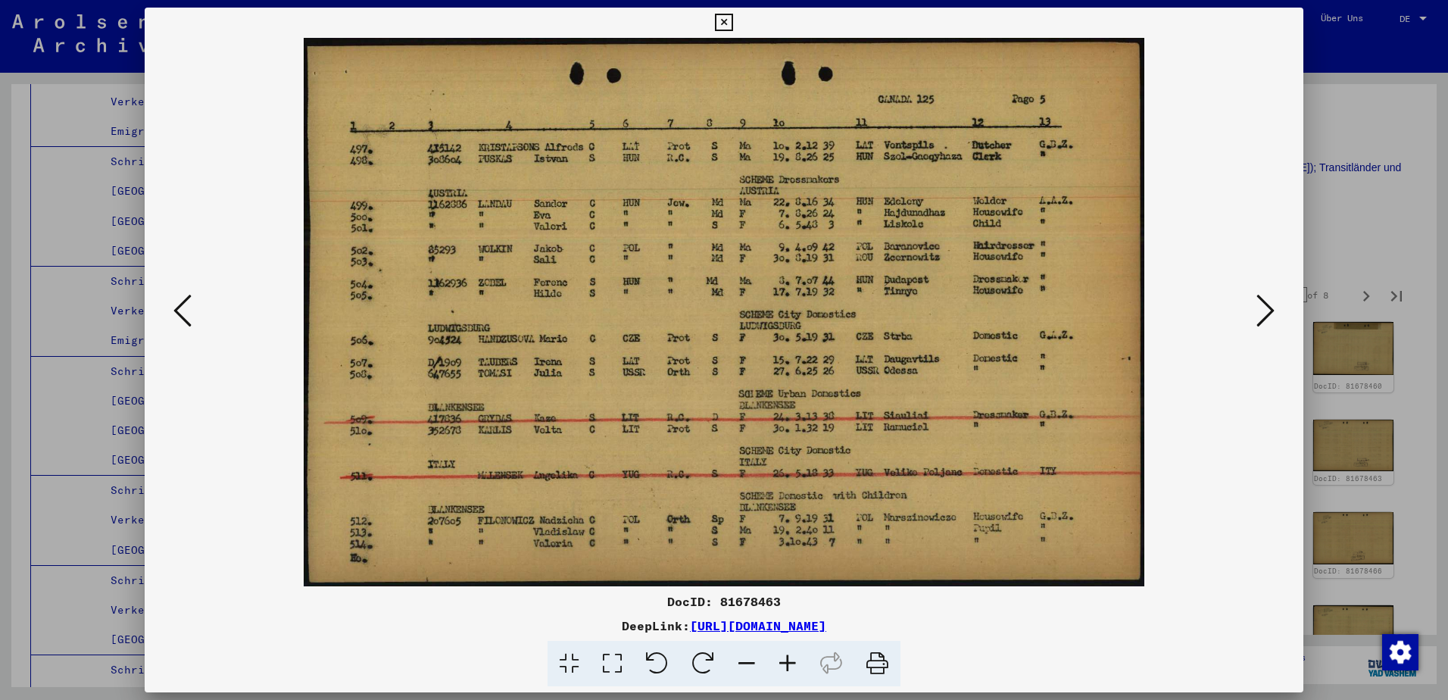
click at [192, 307] on icon at bounding box center [182, 310] width 18 height 36
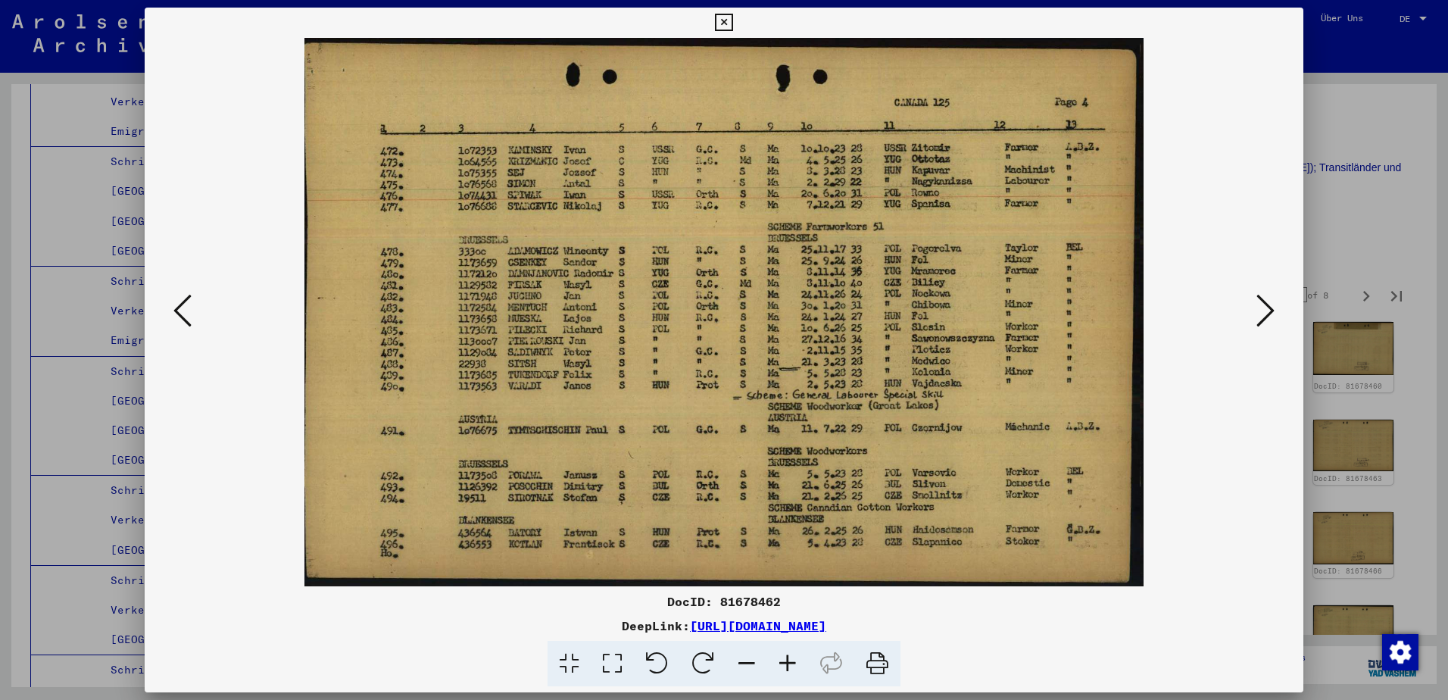
click at [192, 307] on icon at bounding box center [182, 310] width 18 height 36
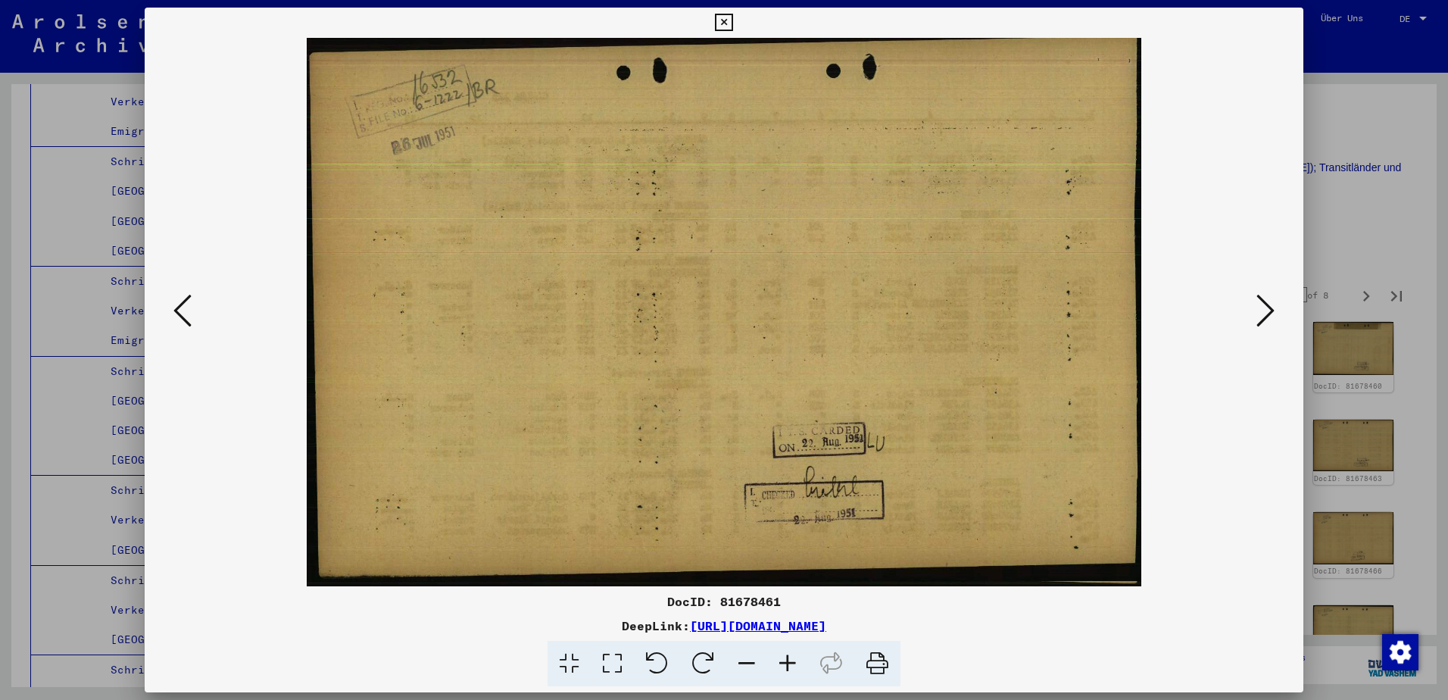
click at [192, 307] on icon at bounding box center [182, 310] width 18 height 36
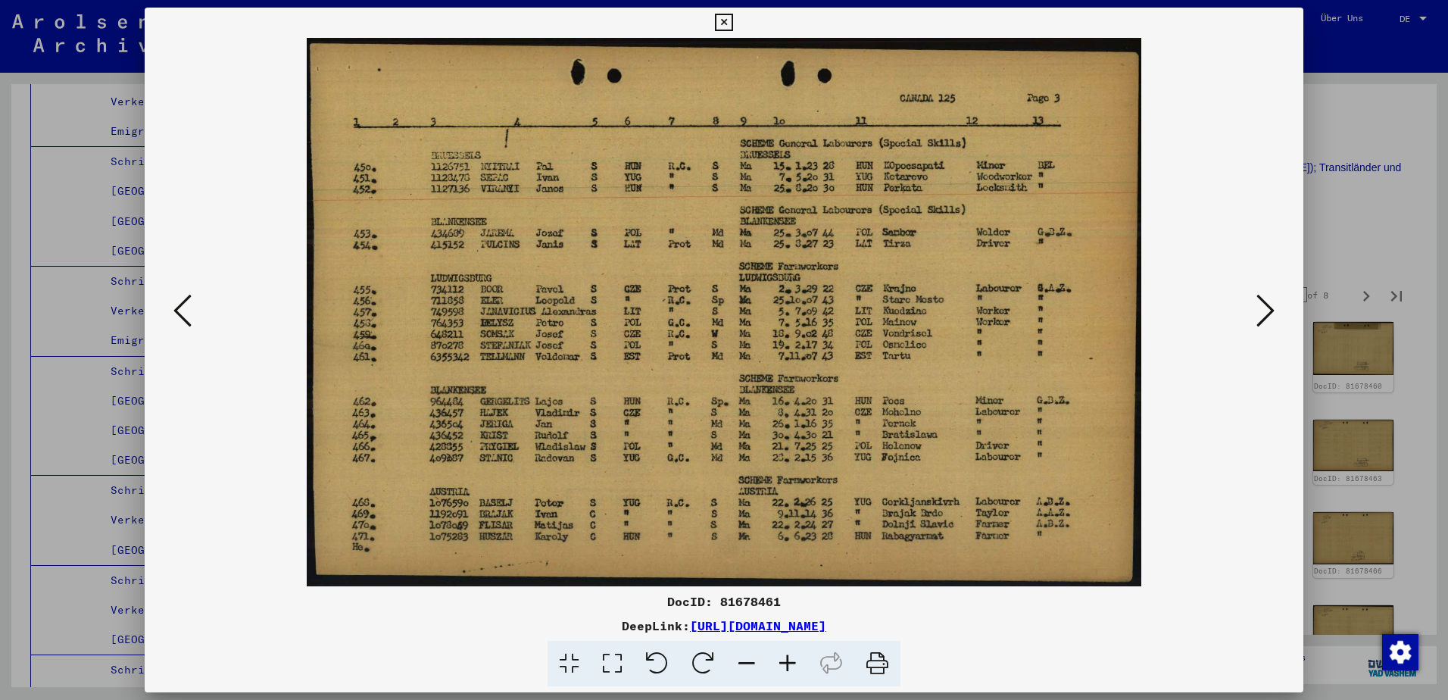
drag, startPoint x: 191, startPoint y: 307, endPoint x: 973, endPoint y: 221, distance: 786.9
click at [973, 221] on div at bounding box center [724, 312] width 1159 height 548
click at [192, 323] on button at bounding box center [182, 311] width 27 height 43
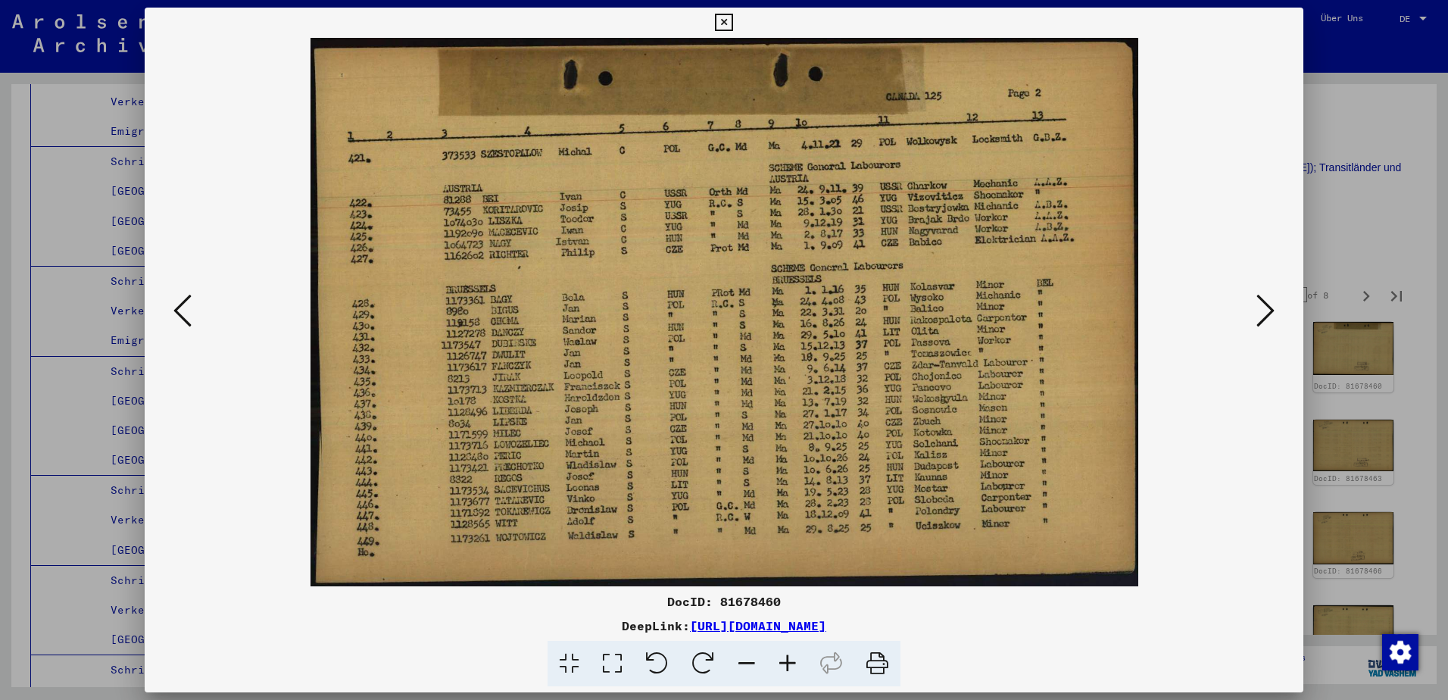
click at [192, 323] on button at bounding box center [182, 311] width 27 height 43
